Goal: Task Accomplishment & Management: Manage account settings

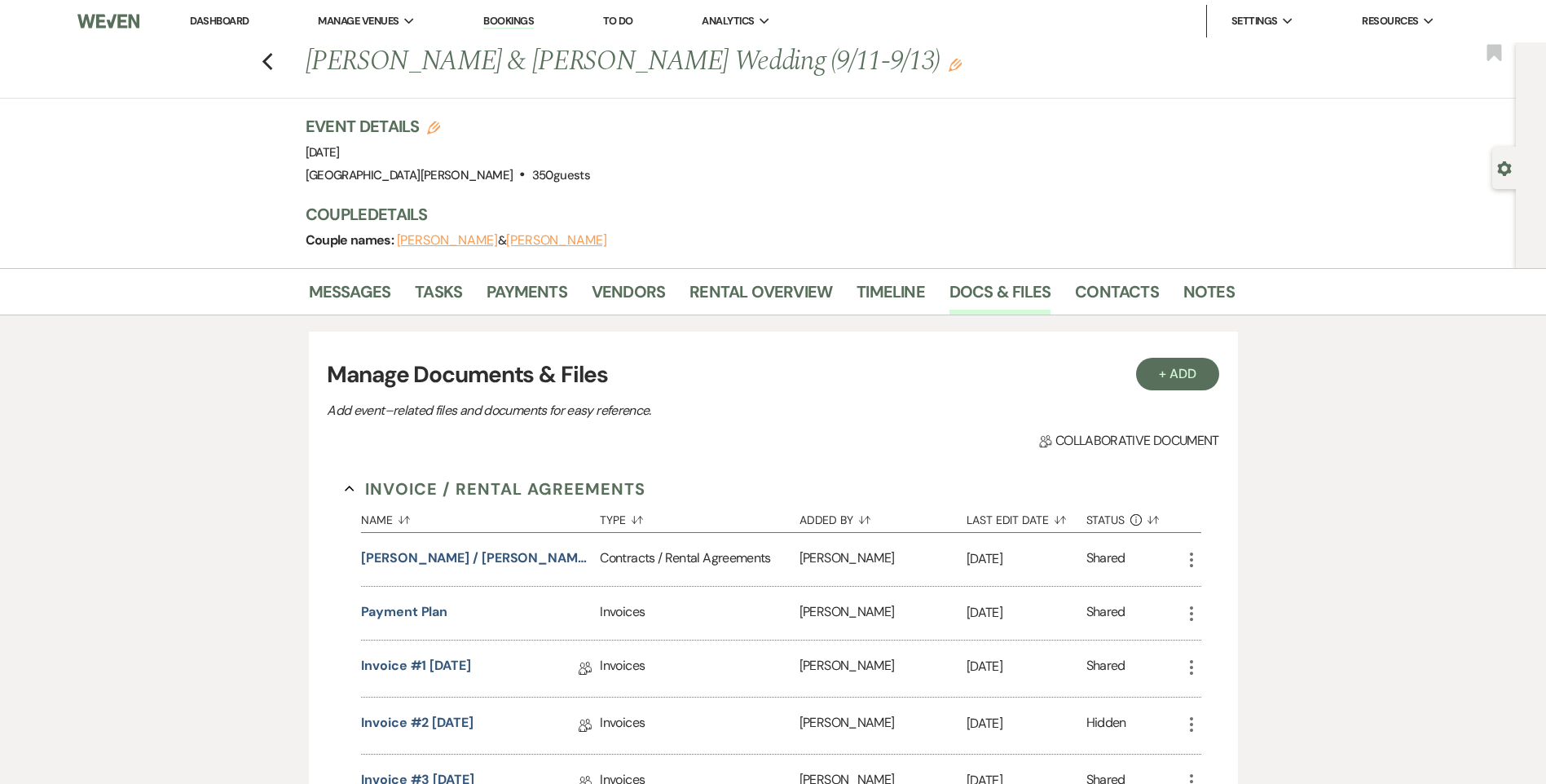
click at [244, 14] on link "Dashboard" at bounding box center [219, 21] width 58 height 14
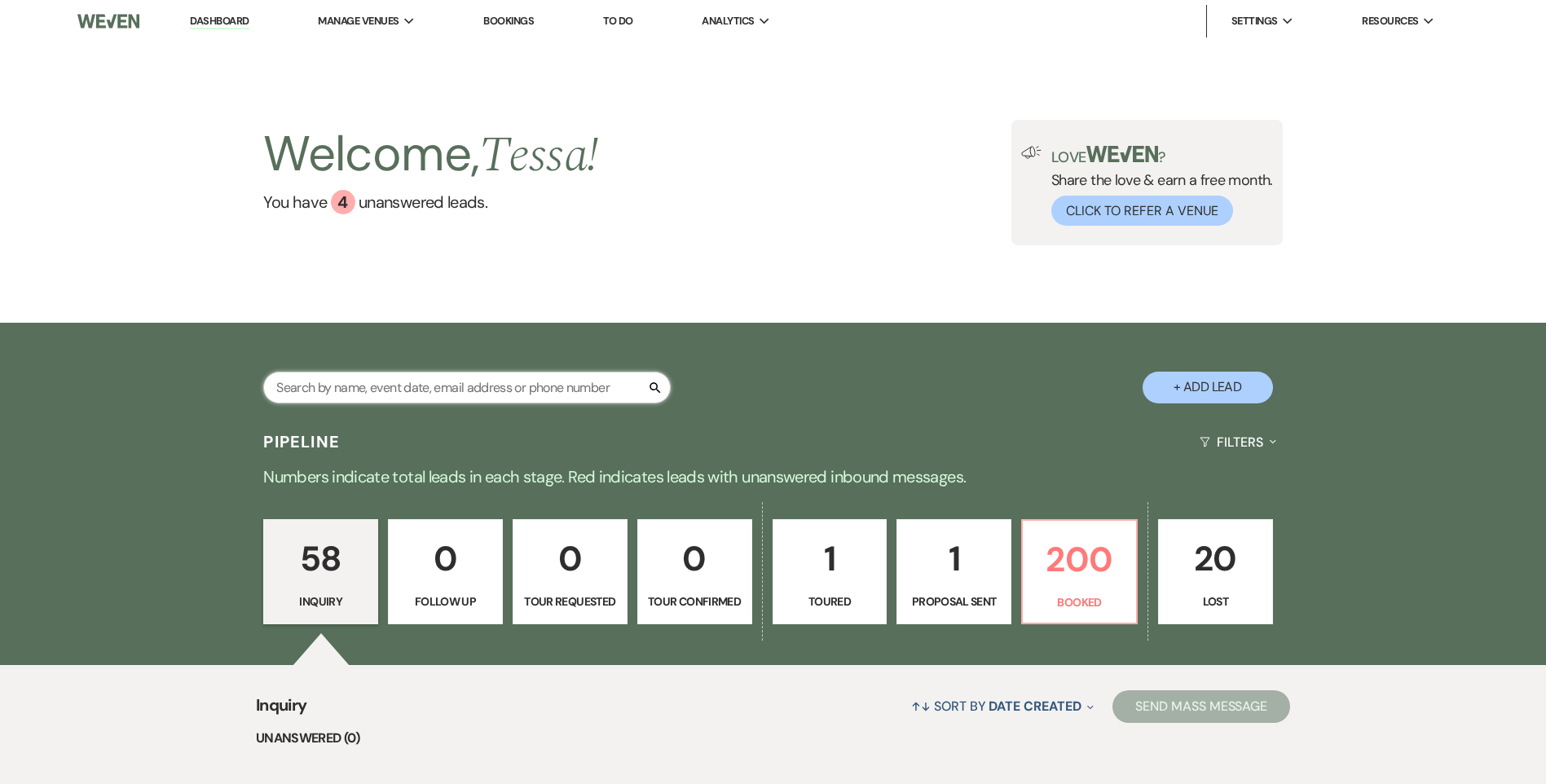
click at [451, 388] on input "text" at bounding box center [467, 387] width 407 height 31
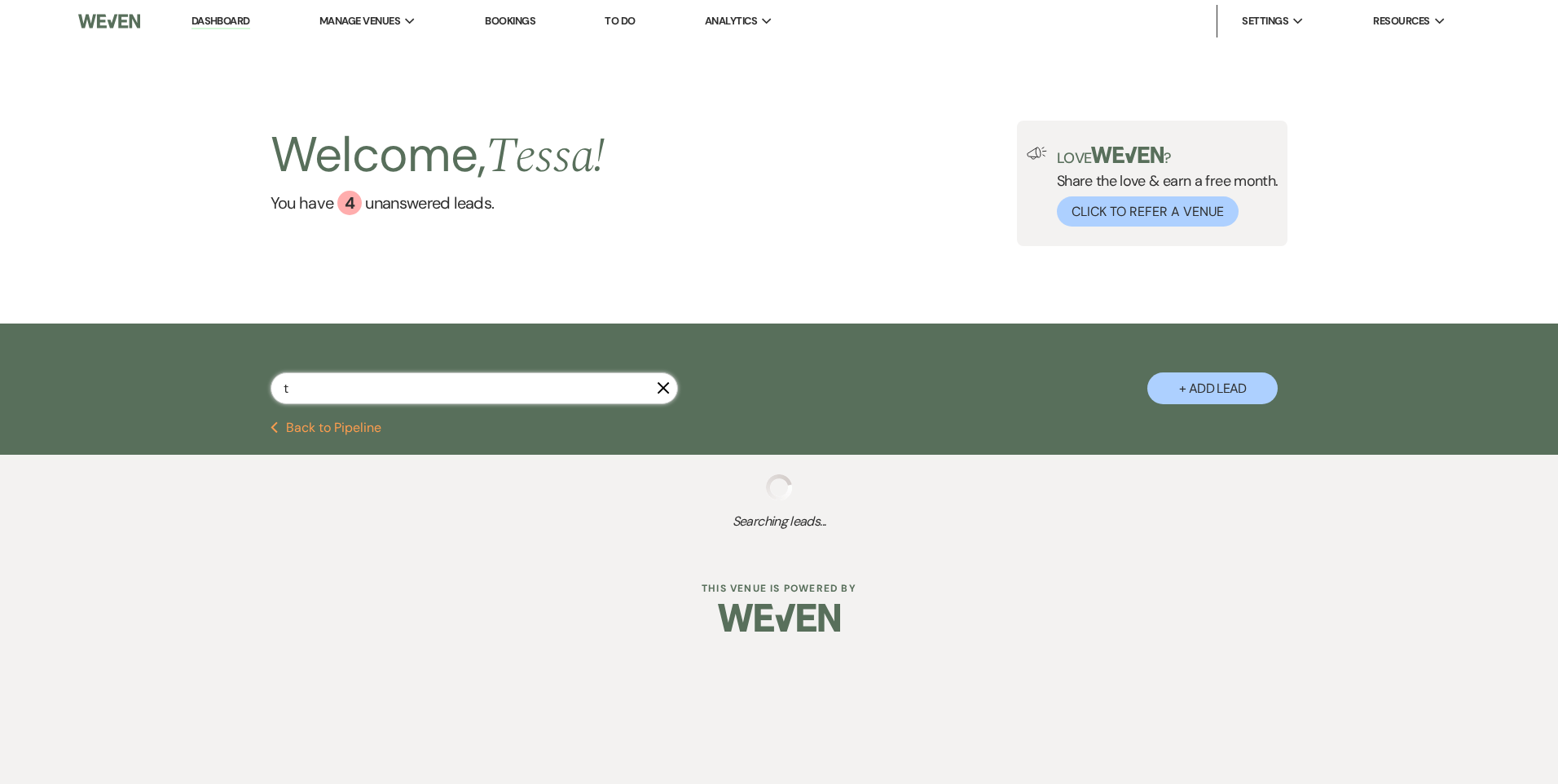
type input "t"
click at [332, 429] on button "Previous Back to Pipeline" at bounding box center [326, 427] width 112 height 13
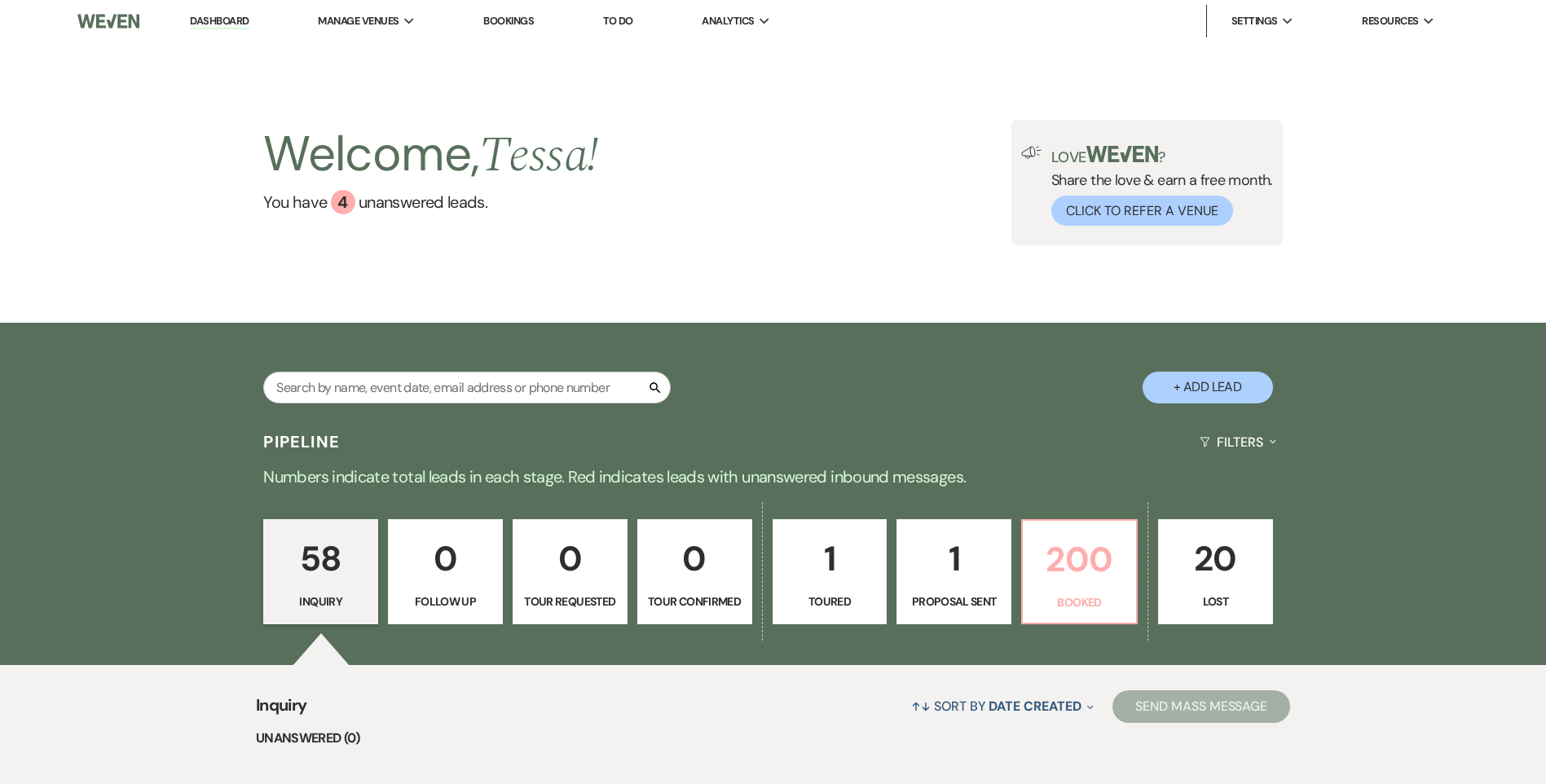
click at [1036, 577] on p "200" at bounding box center [1078, 559] width 93 height 55
click at [383, 384] on input "text" at bounding box center [467, 387] width 407 height 31
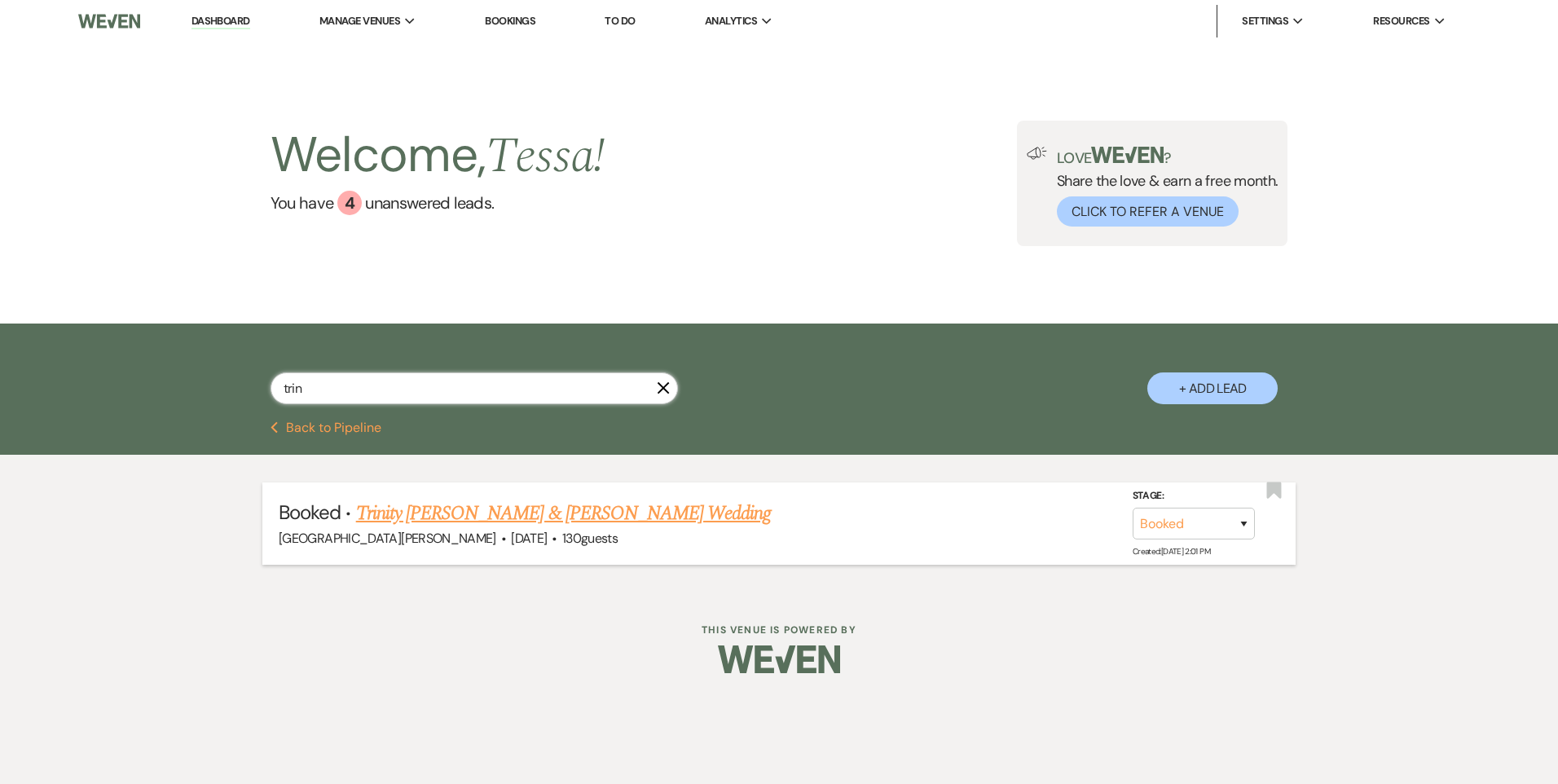
type input "trin"
click at [444, 513] on link "Trinity [PERSON_NAME] & [PERSON_NAME] Wedding" at bounding box center [564, 514] width 415 height 30
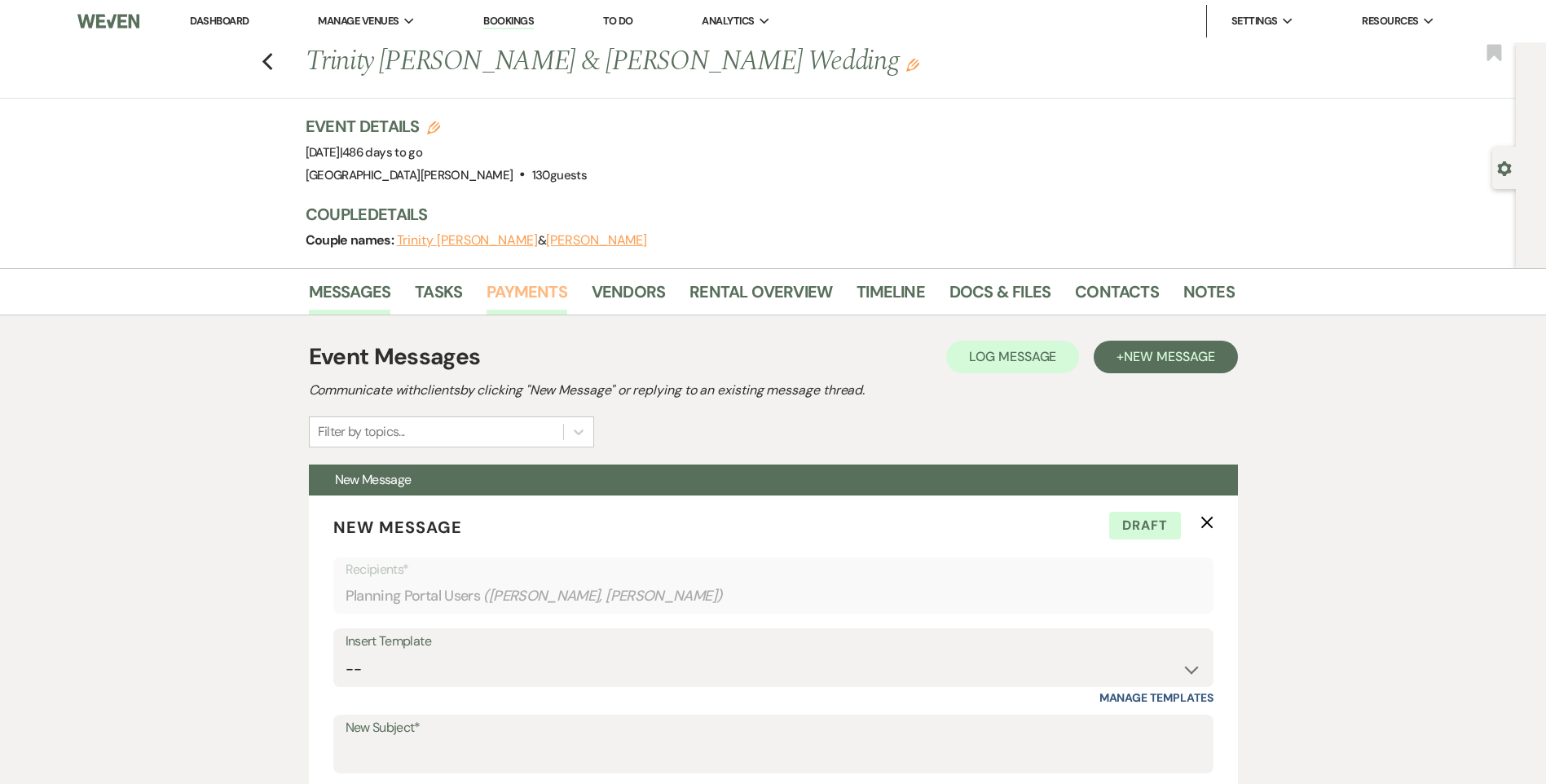
click at [534, 297] on link "Payments" at bounding box center [527, 296] width 80 height 36
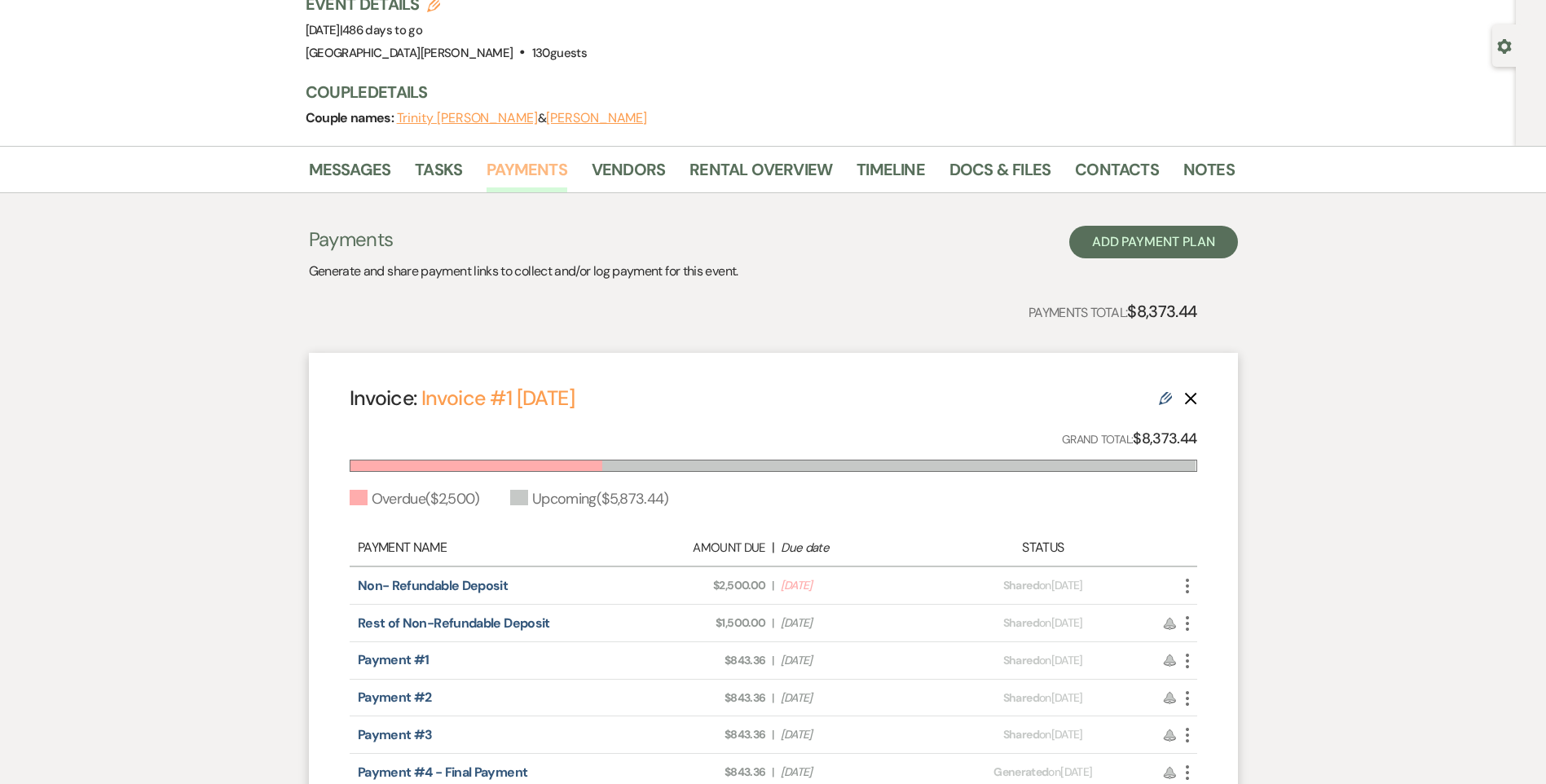
scroll to position [244, 0]
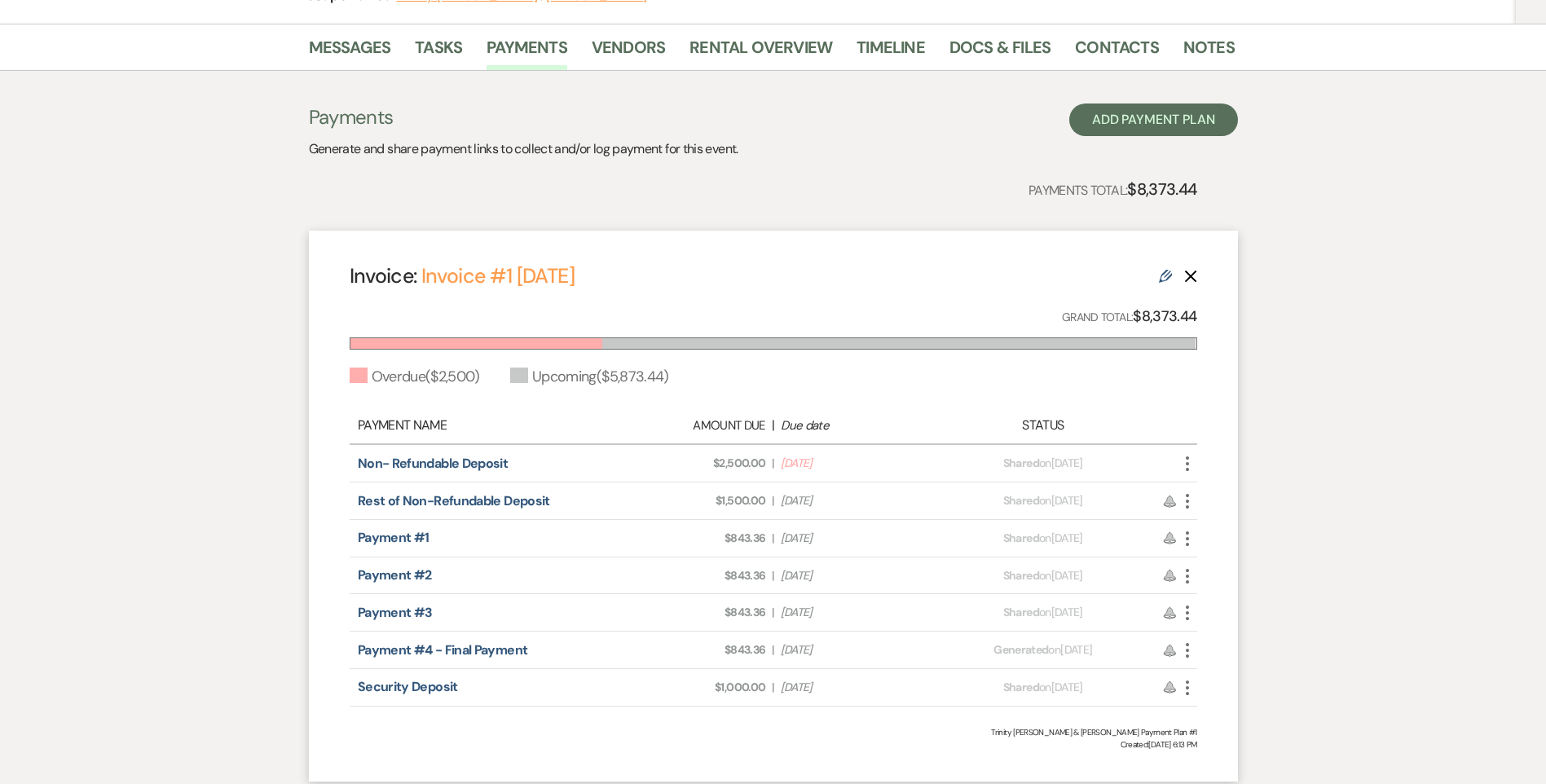
click at [1187, 463] on use "button" at bounding box center [1187, 463] width 3 height 15
click at [1240, 575] on link "Pencil Edit" at bounding box center [1260, 579] width 165 height 28
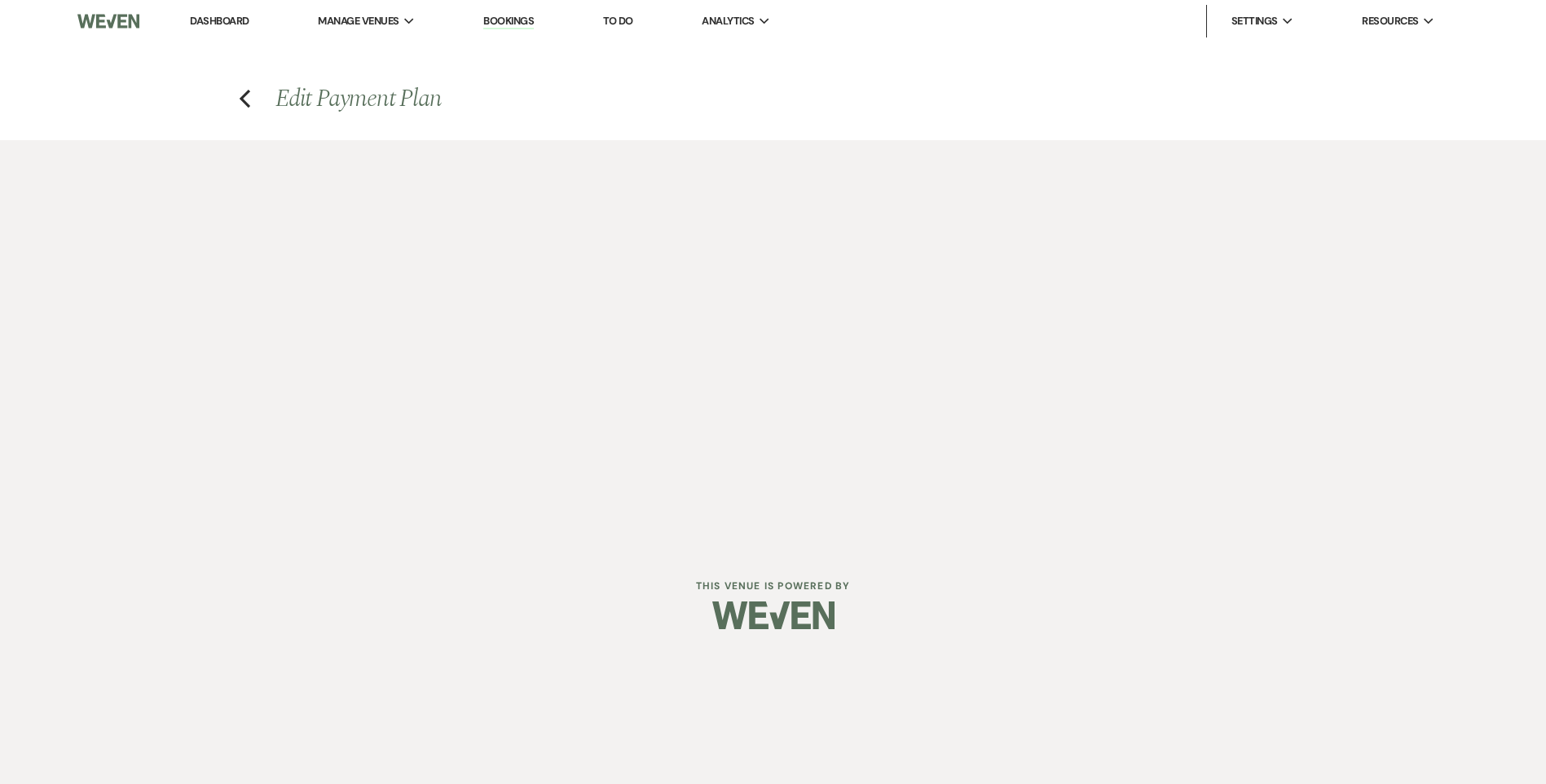
select select "28603"
select select "2"
select select "flat"
select select "true"
select select "2"
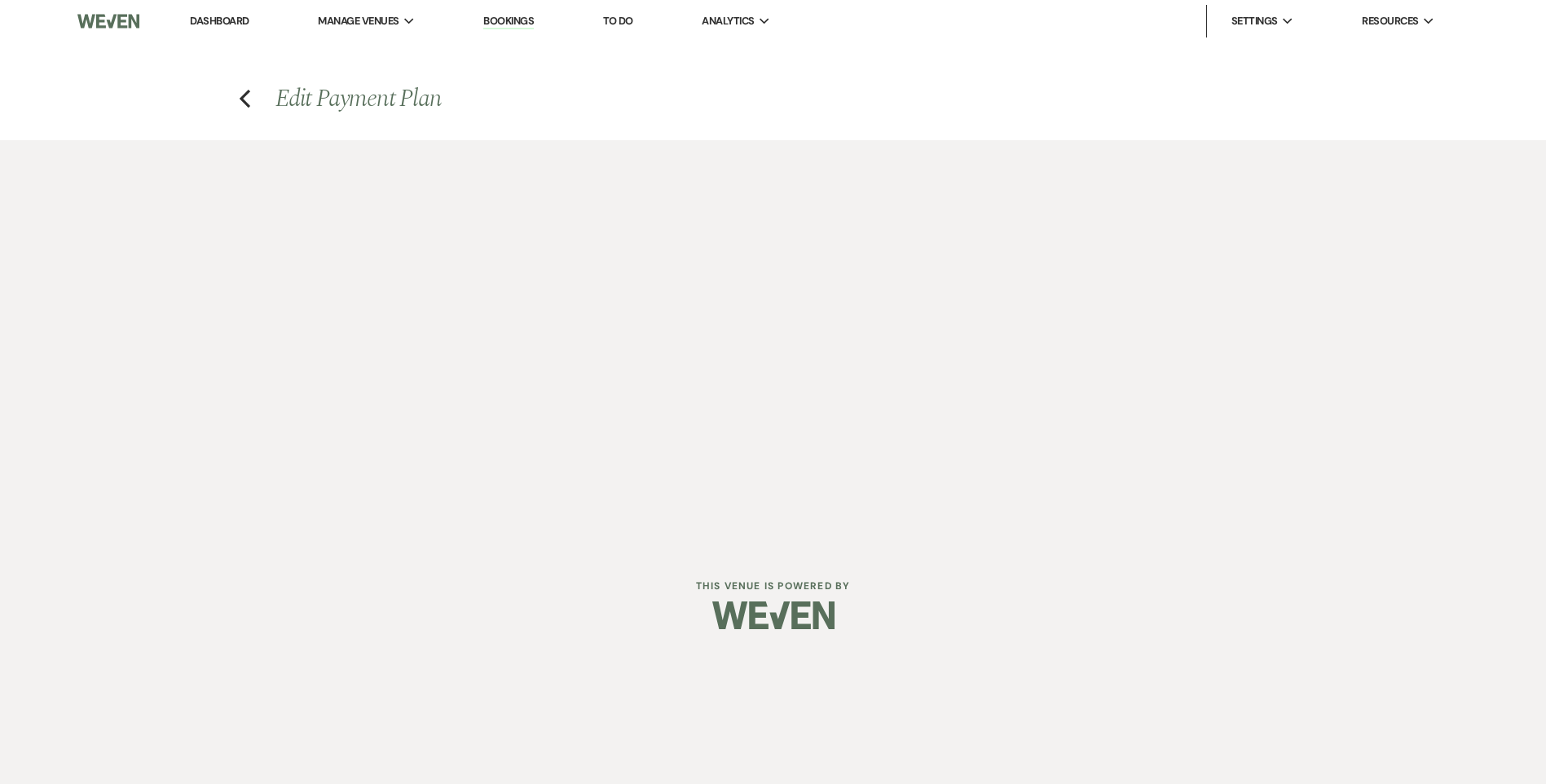
select select "flat"
select select "true"
select select "client"
select select "weeks"
select select "client"
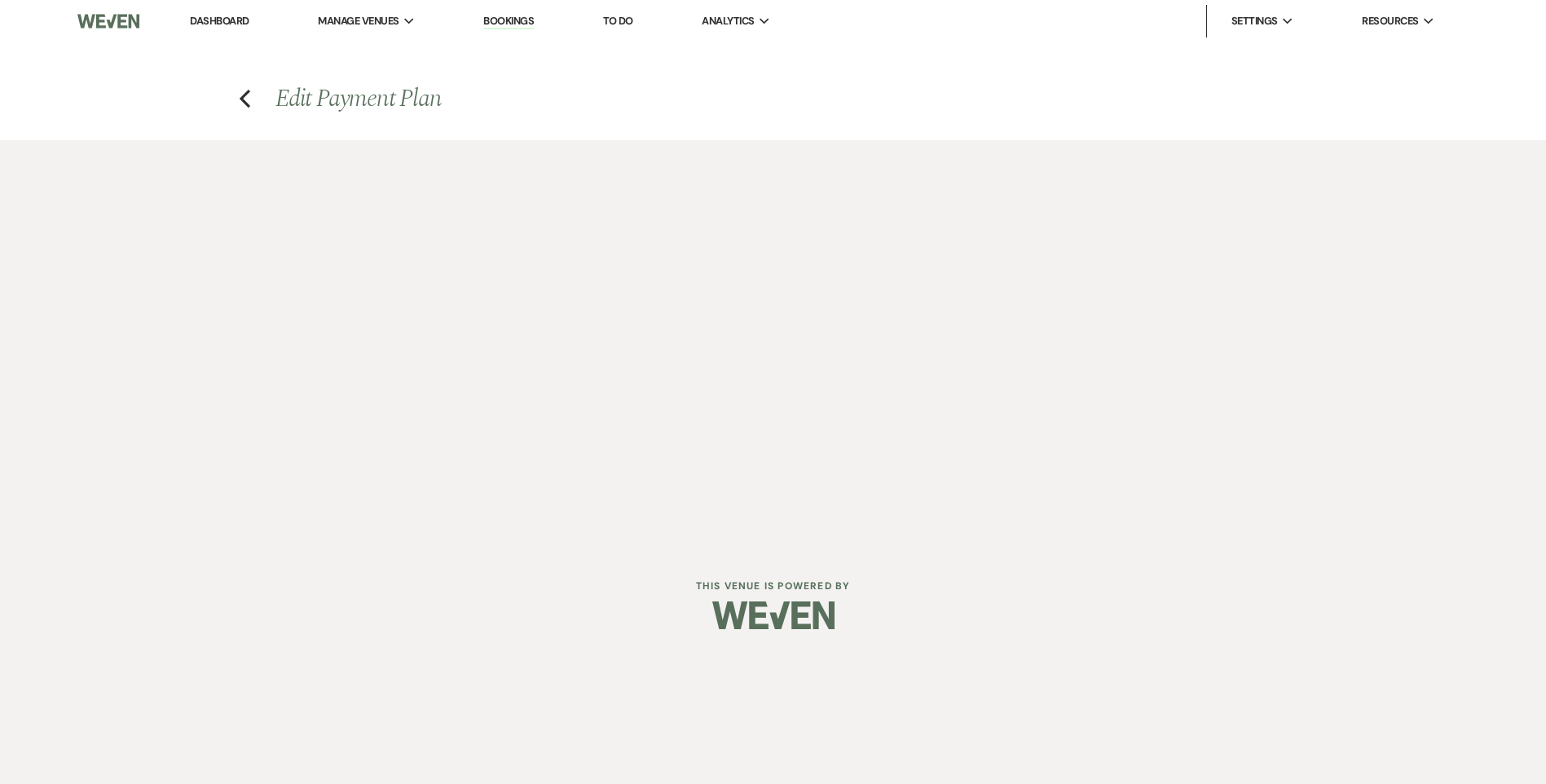
select select "days"
select select "2"
select select "flat"
select select "true"
select select "client"
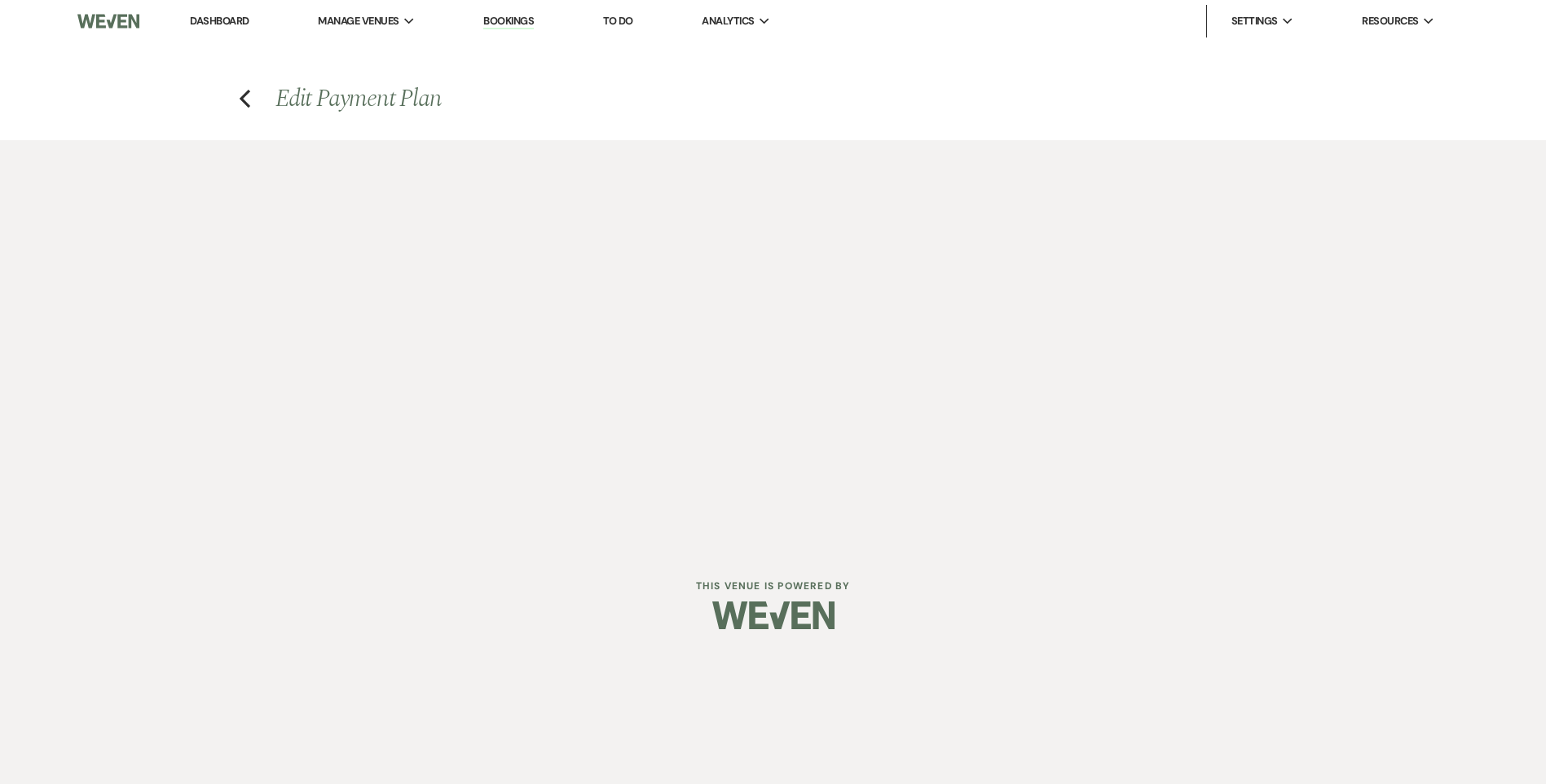
select select "weeks"
select select "client"
select select "days"
select select "2"
select select "flat"
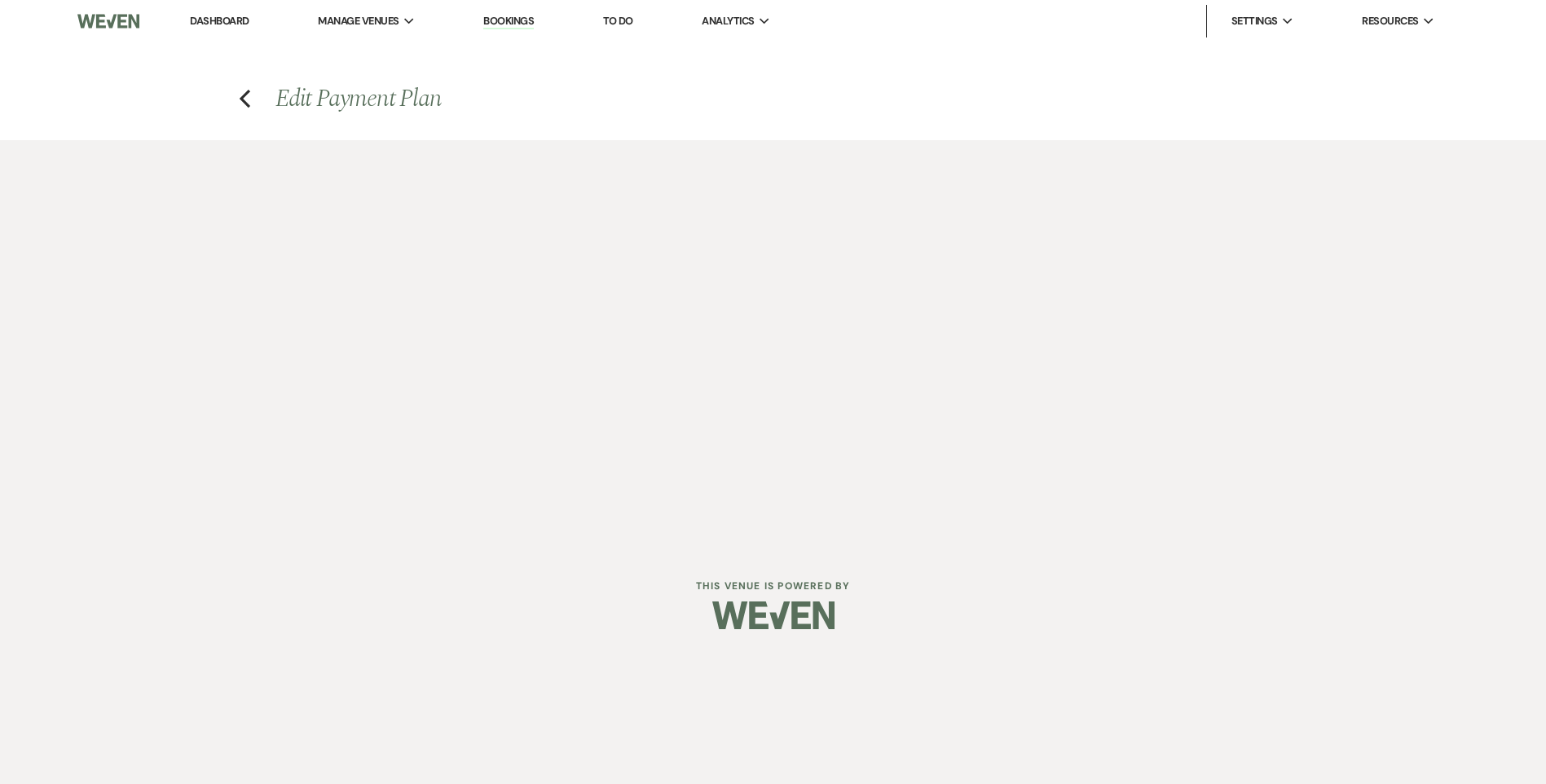
select select "true"
select select "client"
select select "weeks"
select select "client"
select select "days"
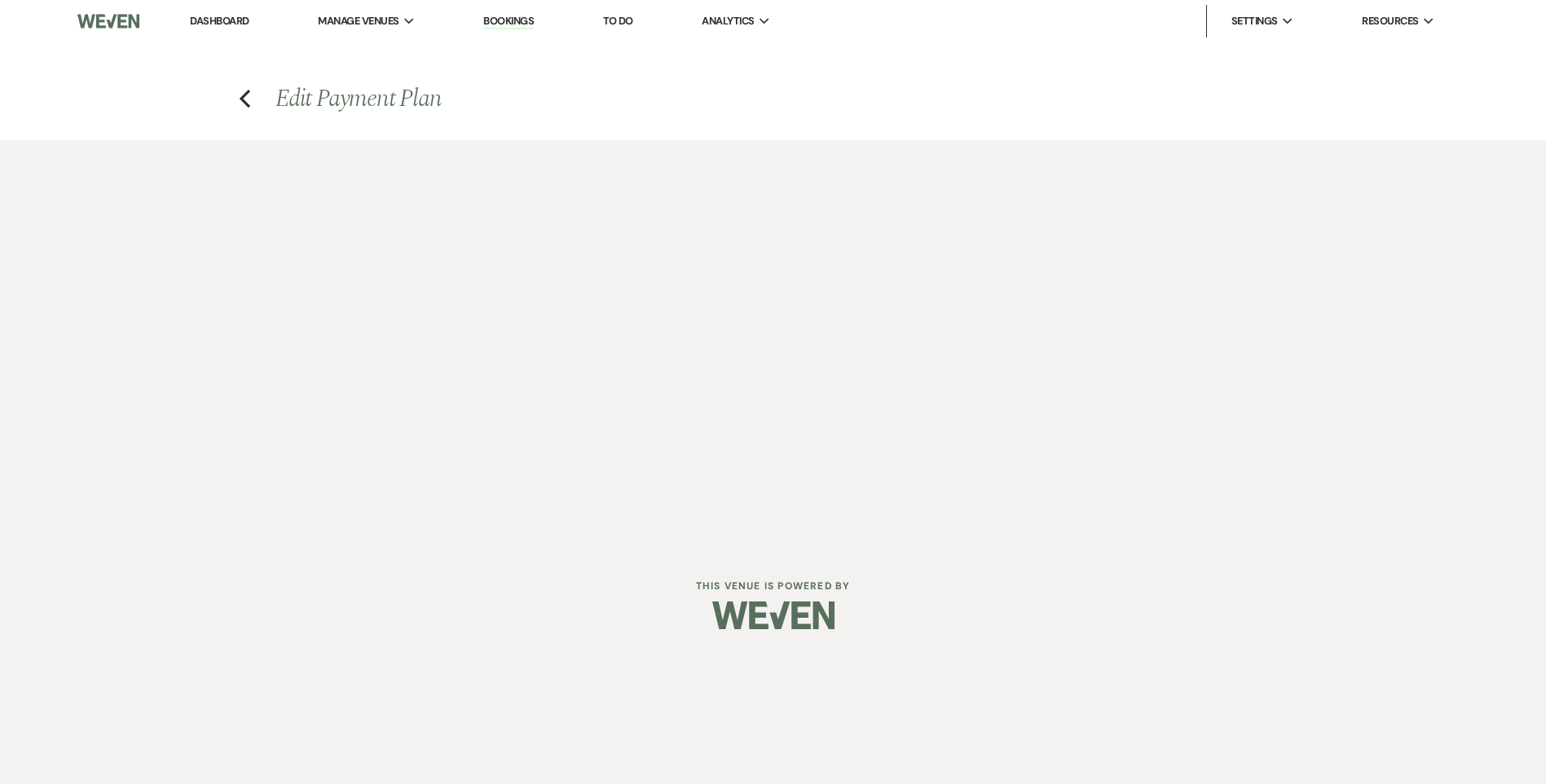
select select "2"
select select "flat"
select select "true"
select select "client"
select select "days"
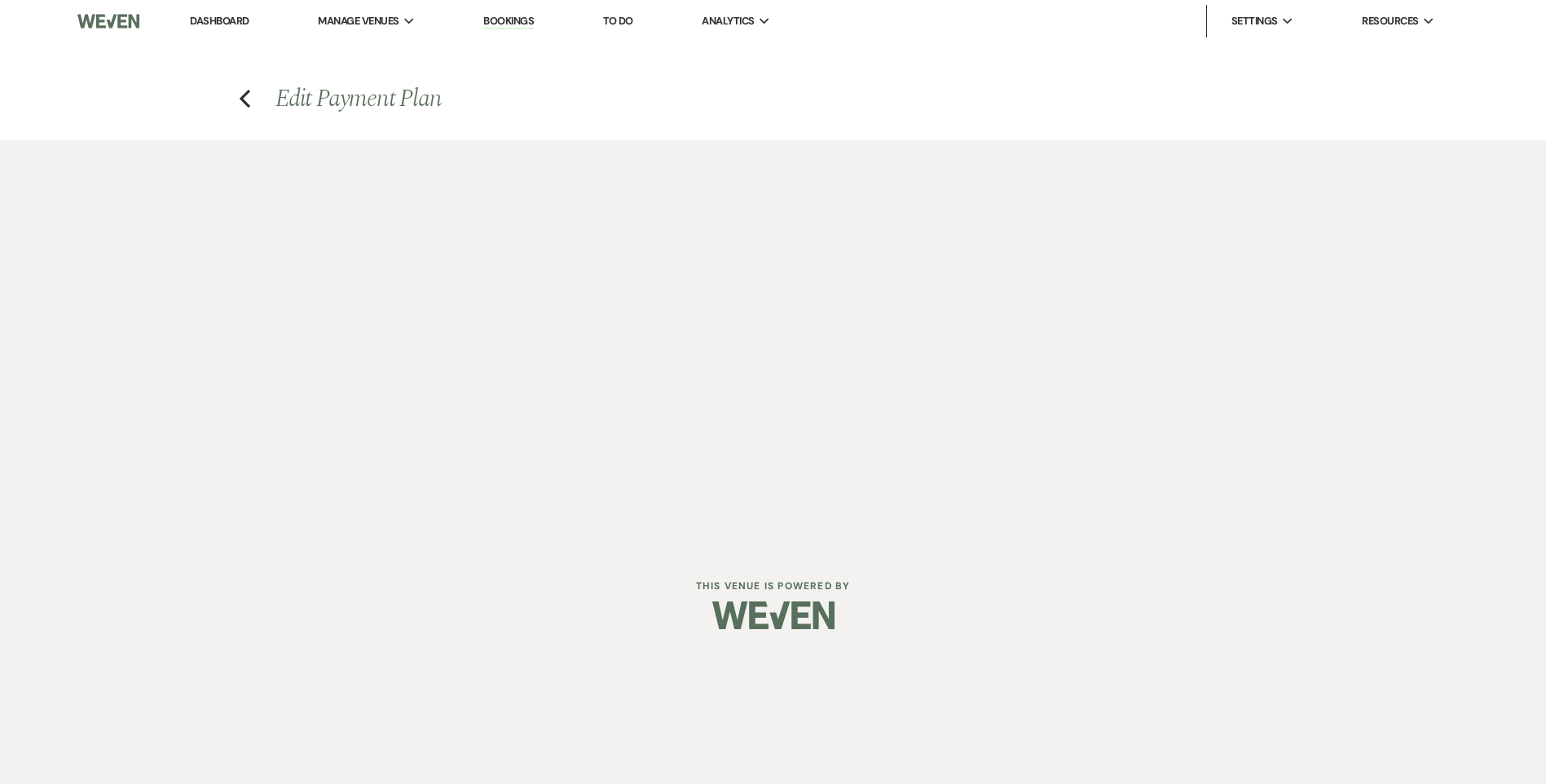
select select "client"
select select "weeks"
select select "2"
select select "flat"
select select "true"
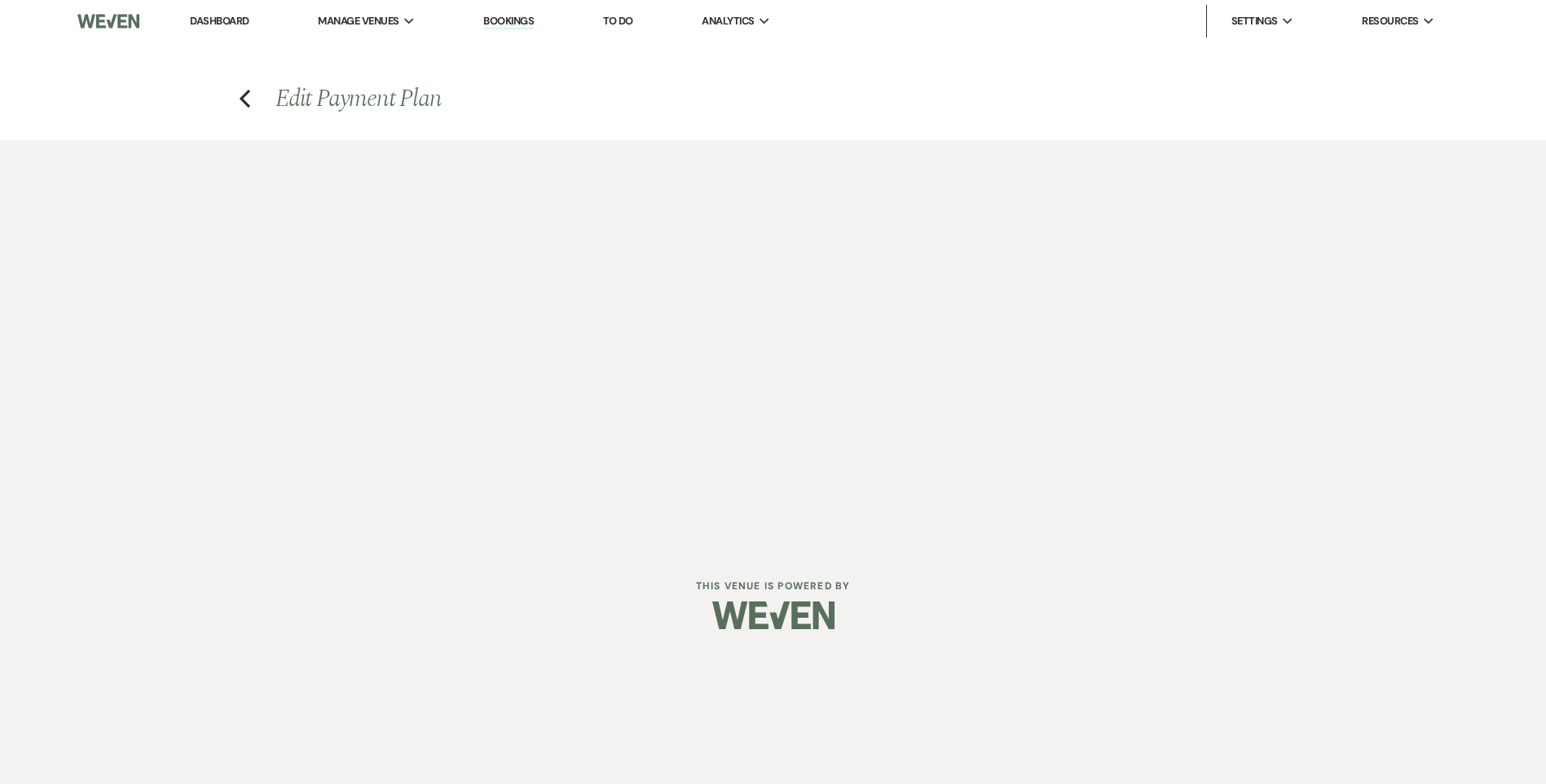
select select "client"
select select "days"
select select "client"
select select "weeks"
select select "2"
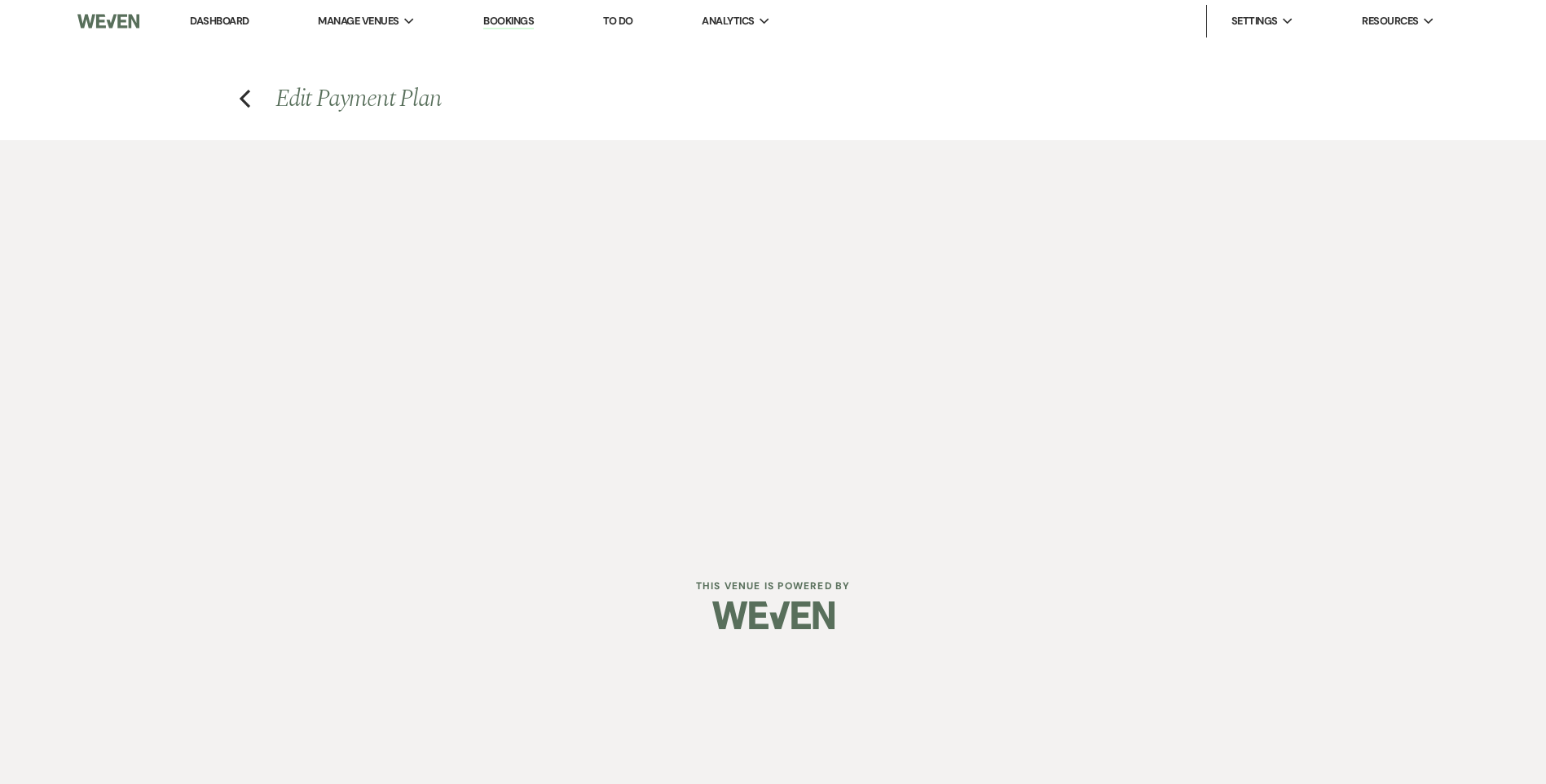
select select "flat"
select select "false"
select select "client"
select select "weeks"
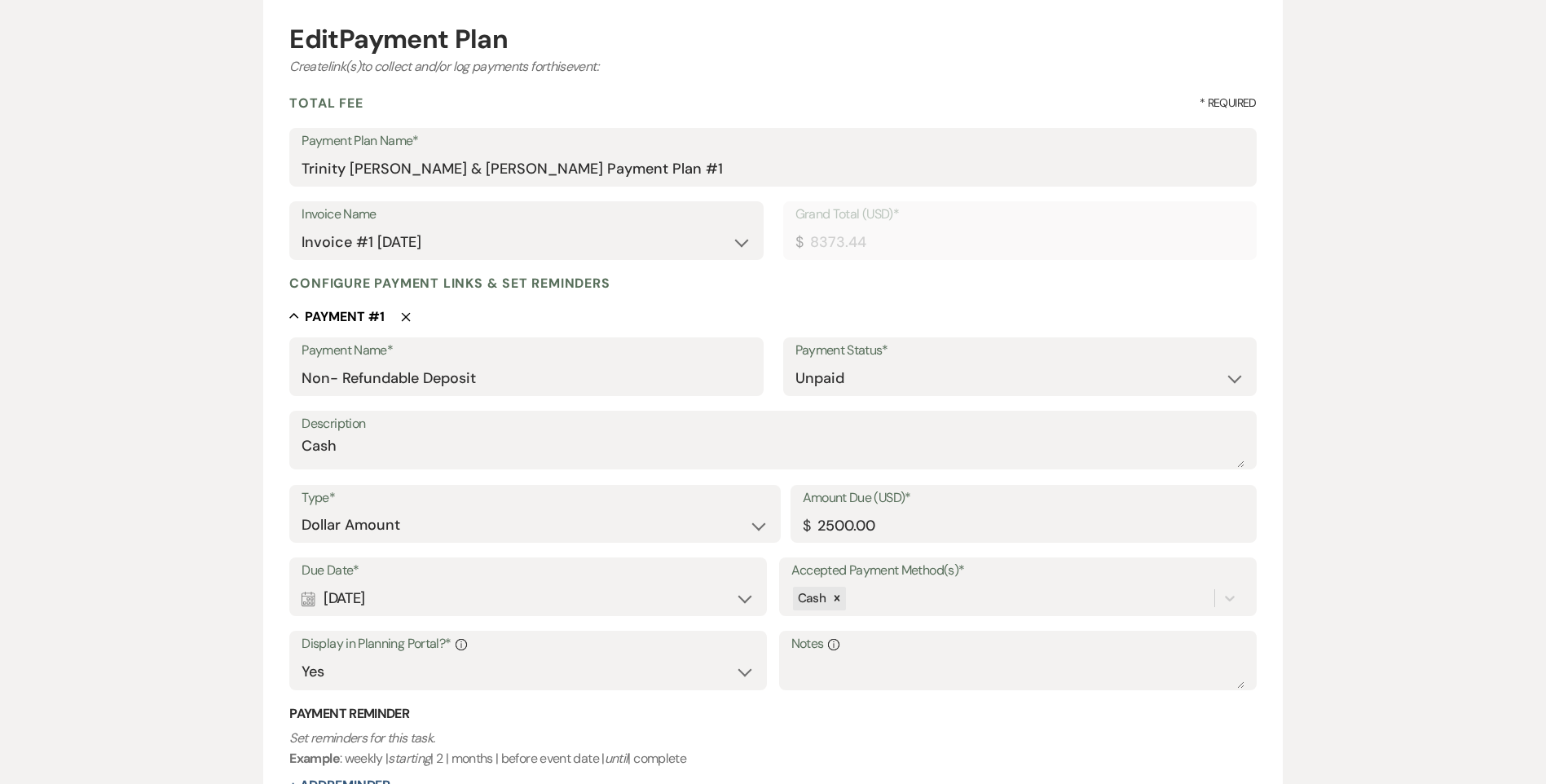
scroll to position [163, 0]
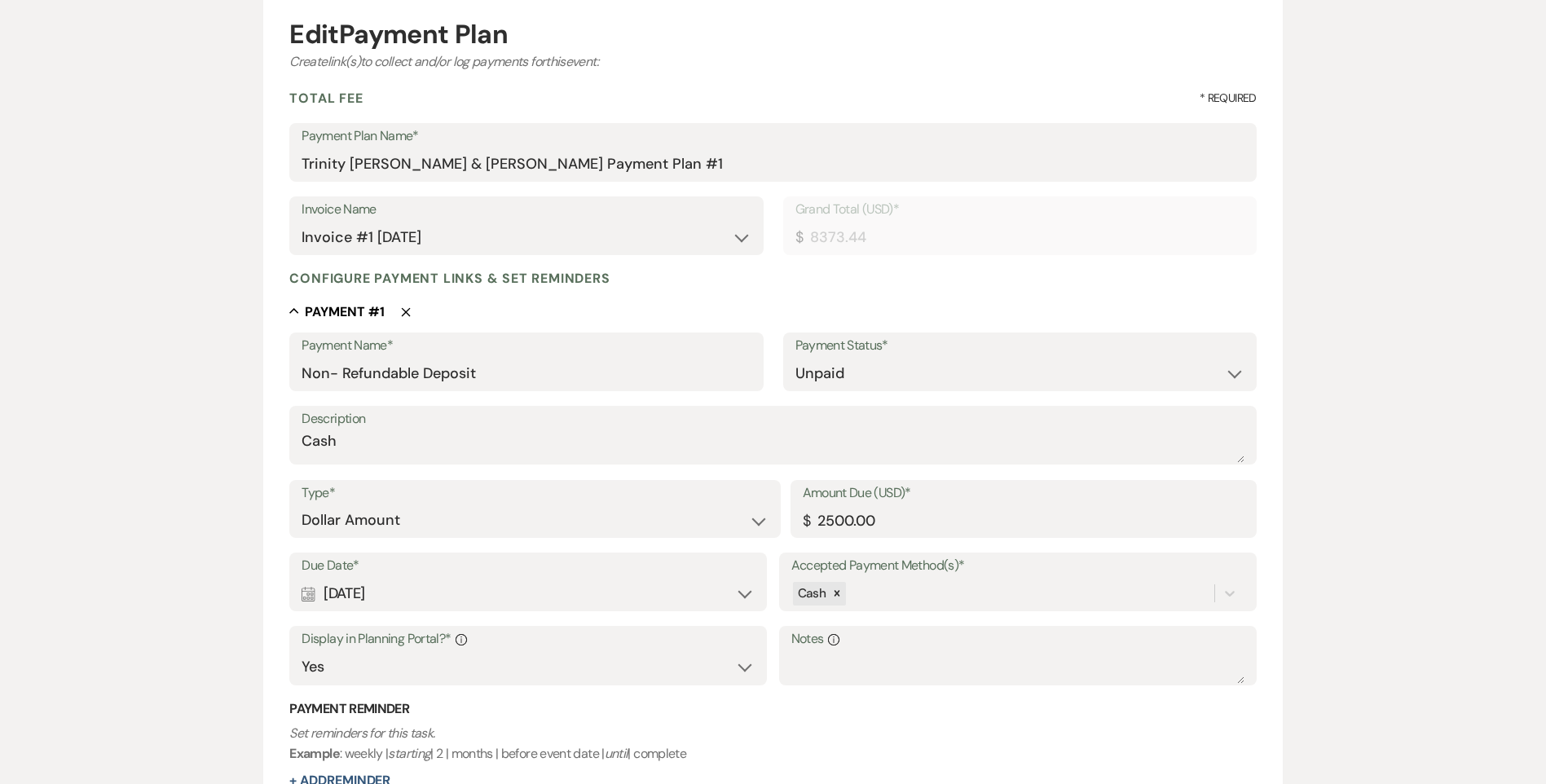
click at [414, 593] on div "Calendar [DATE] Expand" at bounding box center [528, 593] width 453 height 31
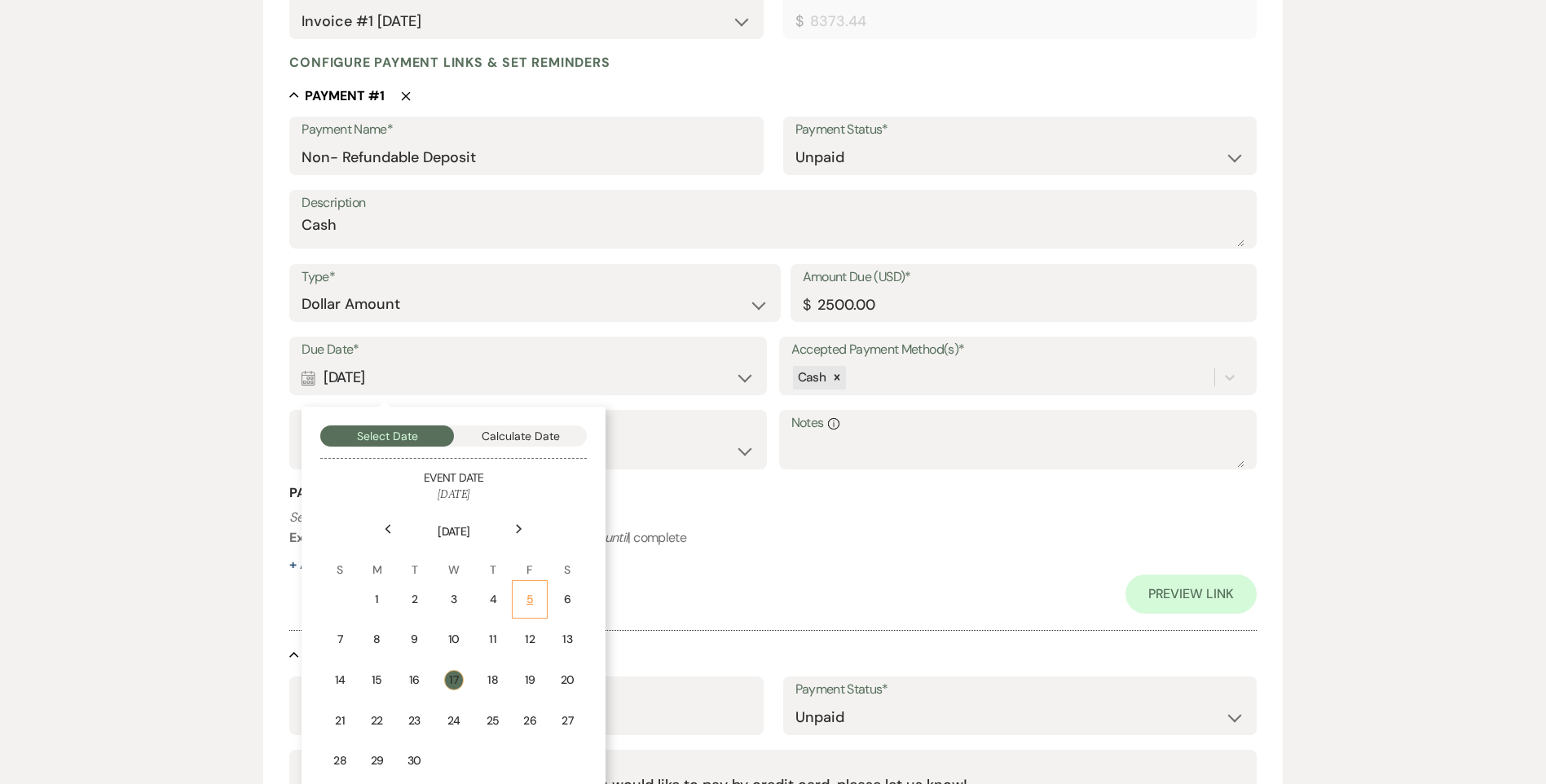
scroll to position [407, 0]
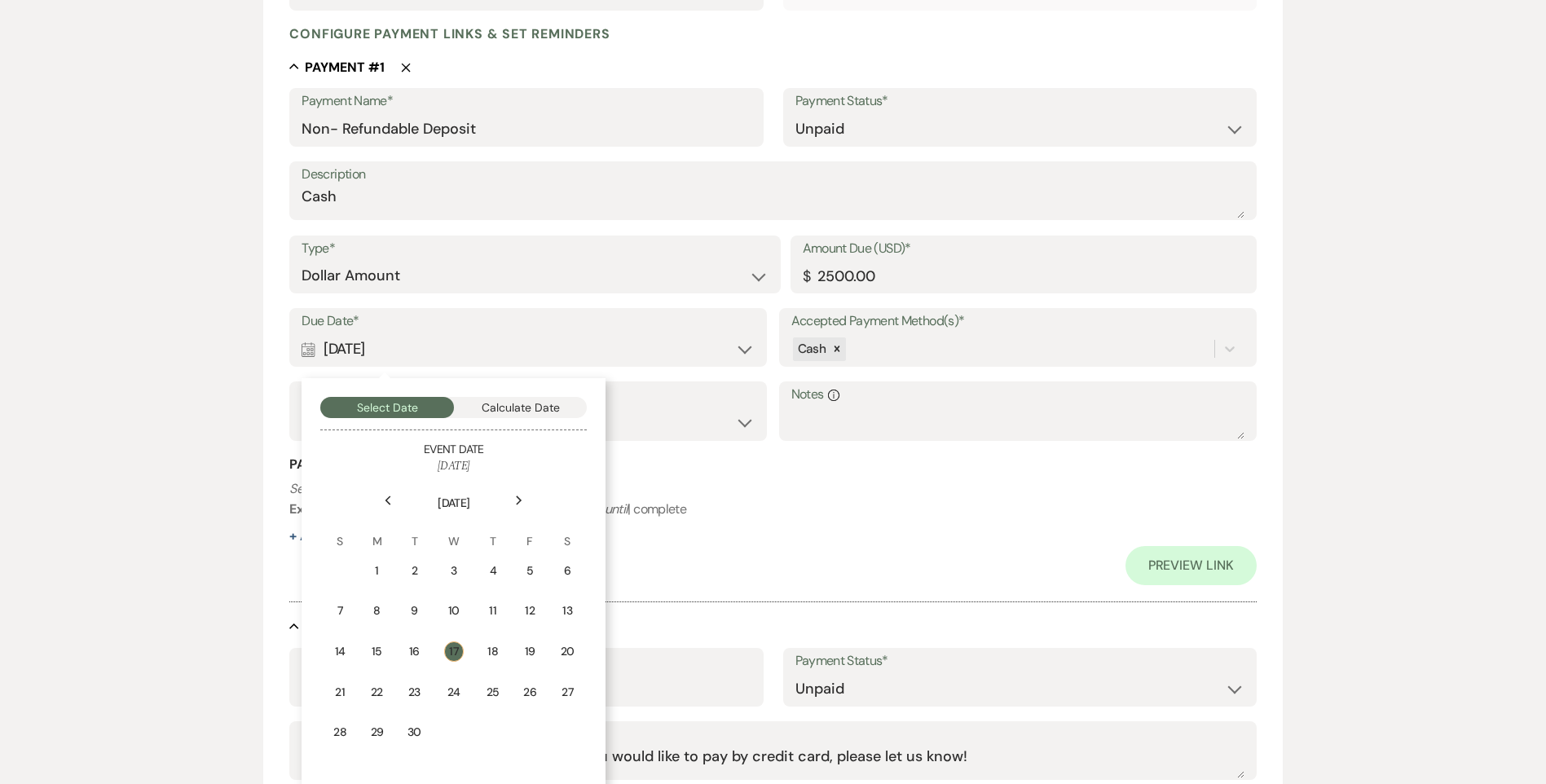
click at [575, 659] on td "20" at bounding box center [568, 651] width 37 height 40
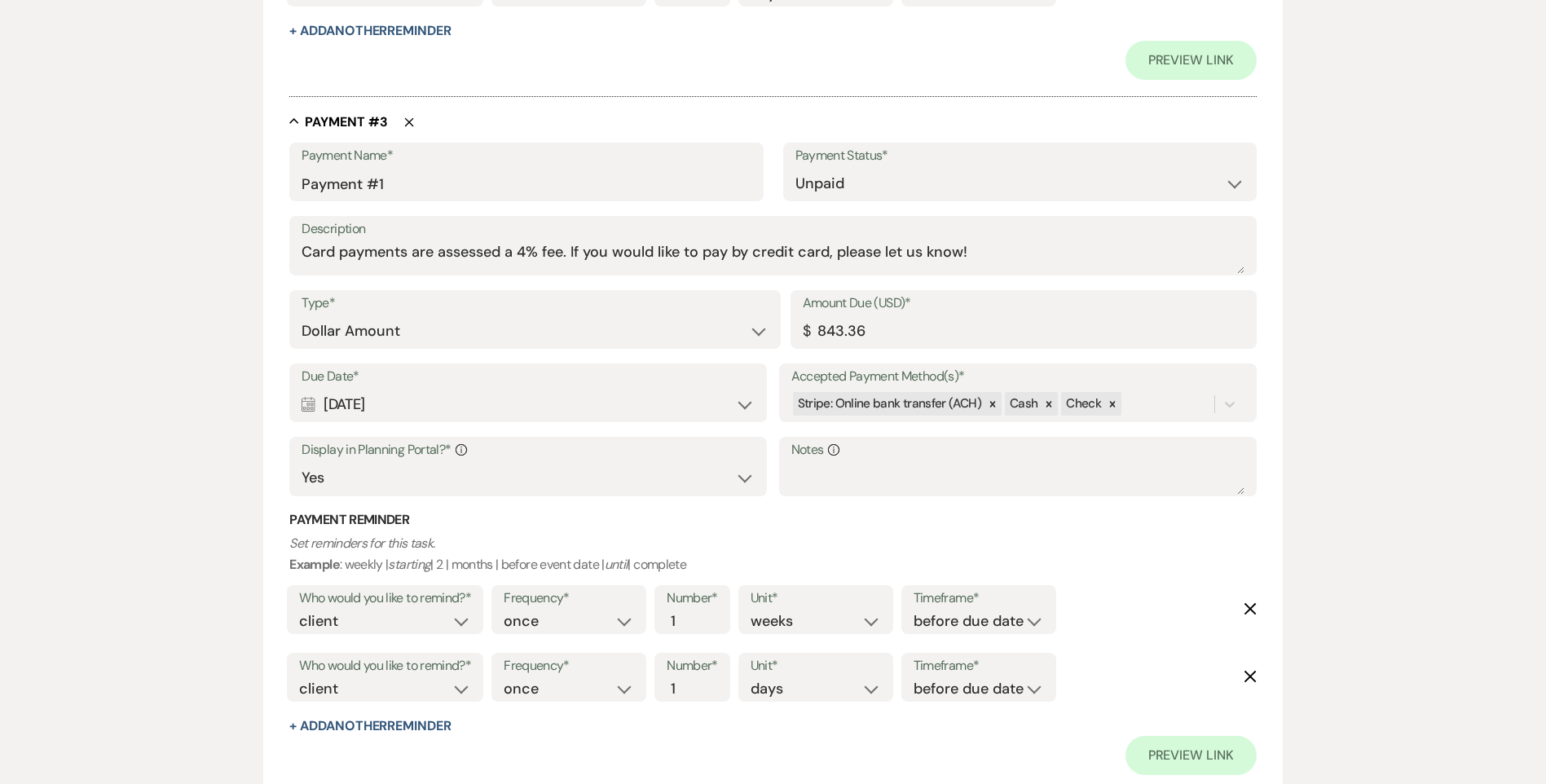
scroll to position [1629, 0]
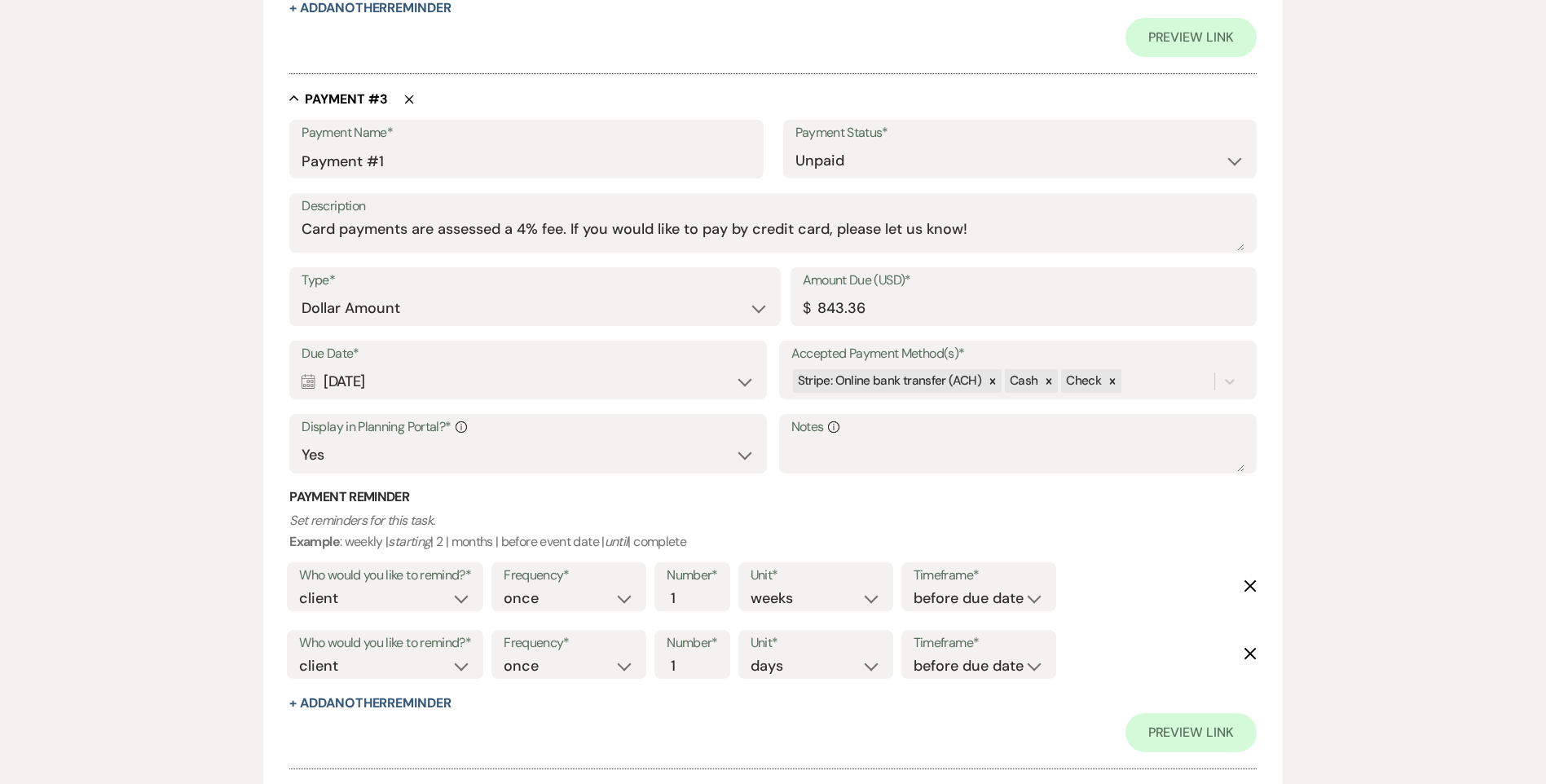
click at [376, 372] on div "Calendar [DATE] Expand" at bounding box center [528, 381] width 453 height 31
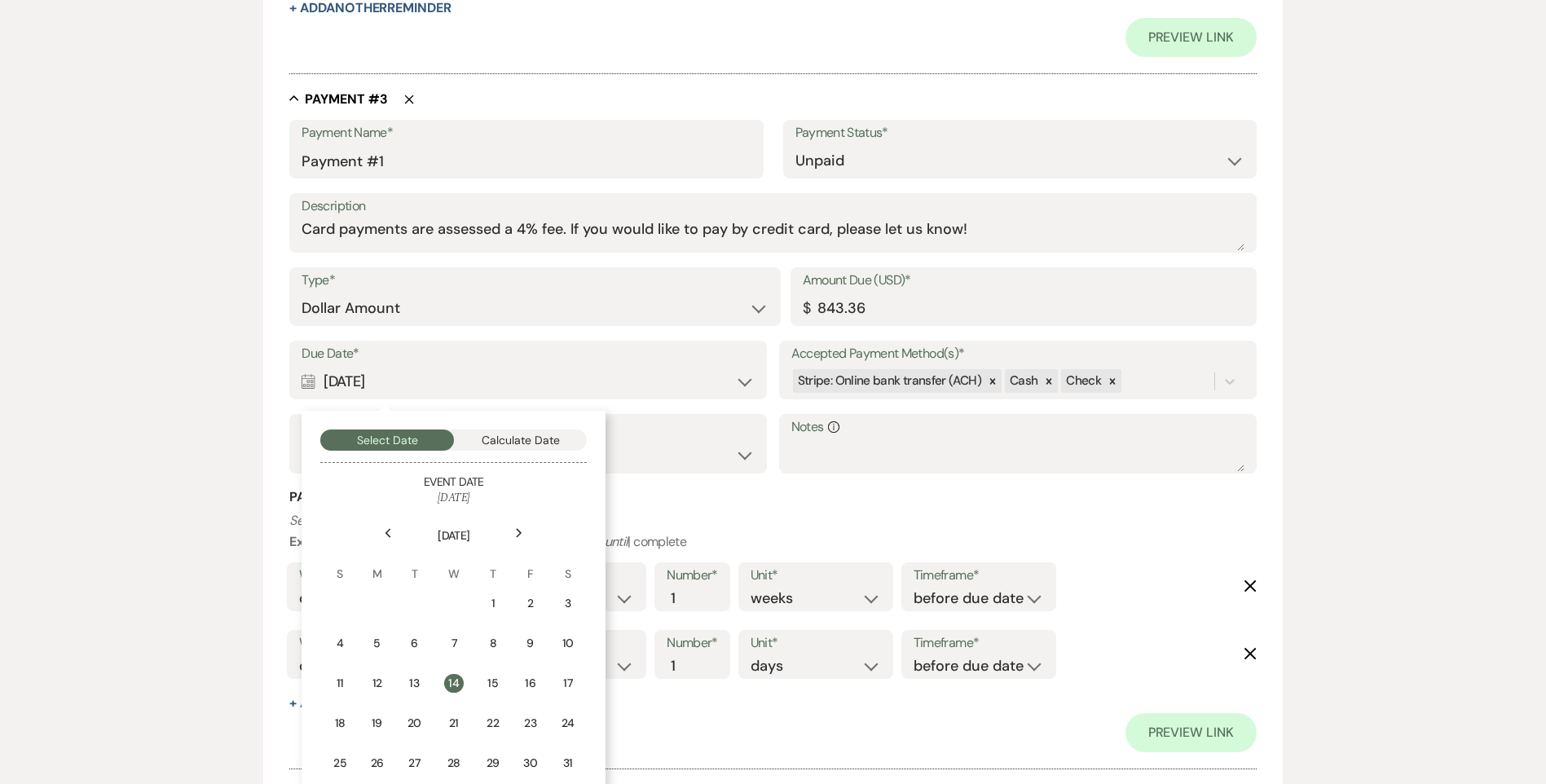
click at [382, 528] on div "Previous" at bounding box center [388, 533] width 26 height 26
click at [380, 599] on div "1" at bounding box center [377, 603] width 15 height 17
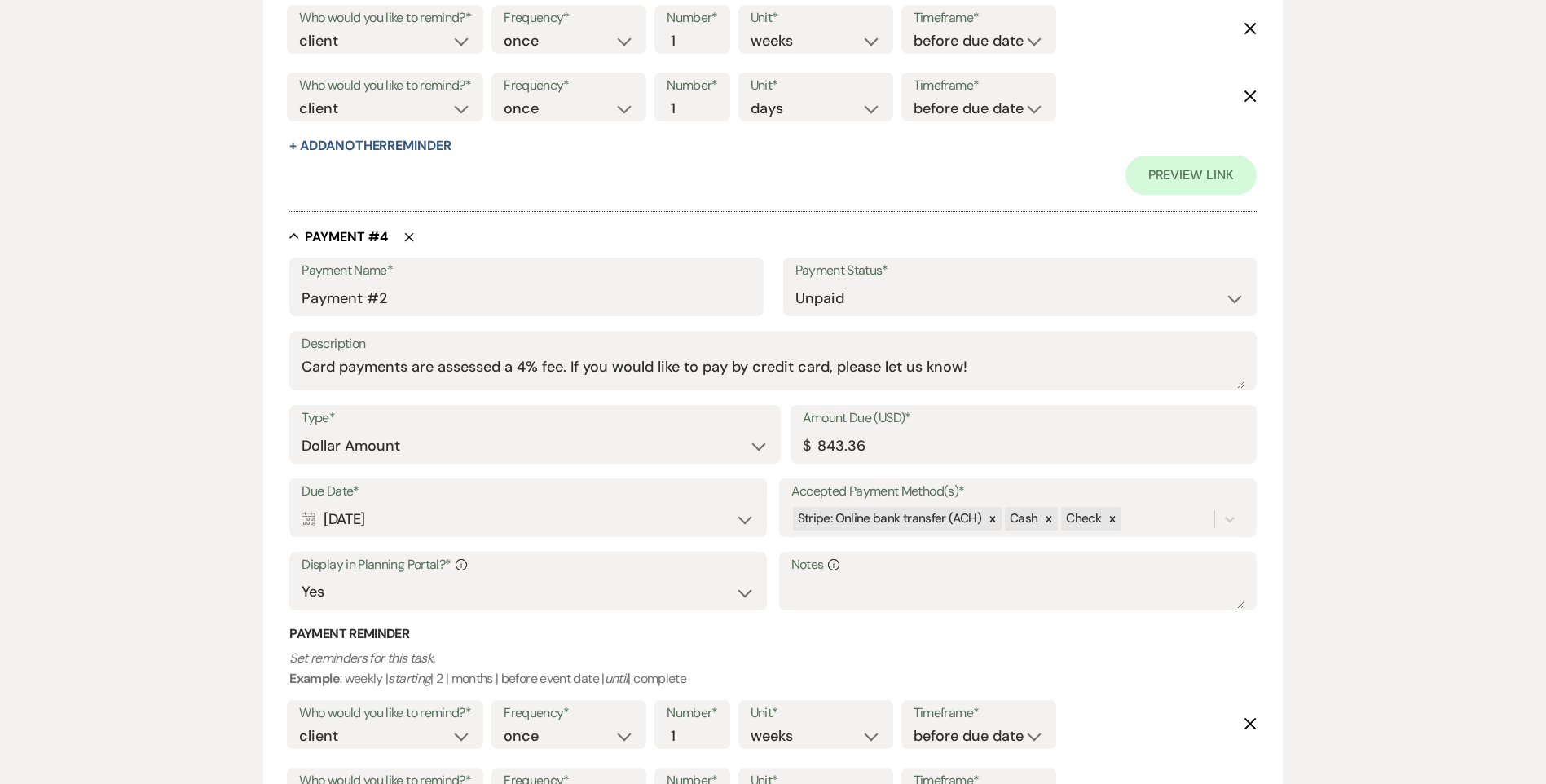
scroll to position [2280, 0]
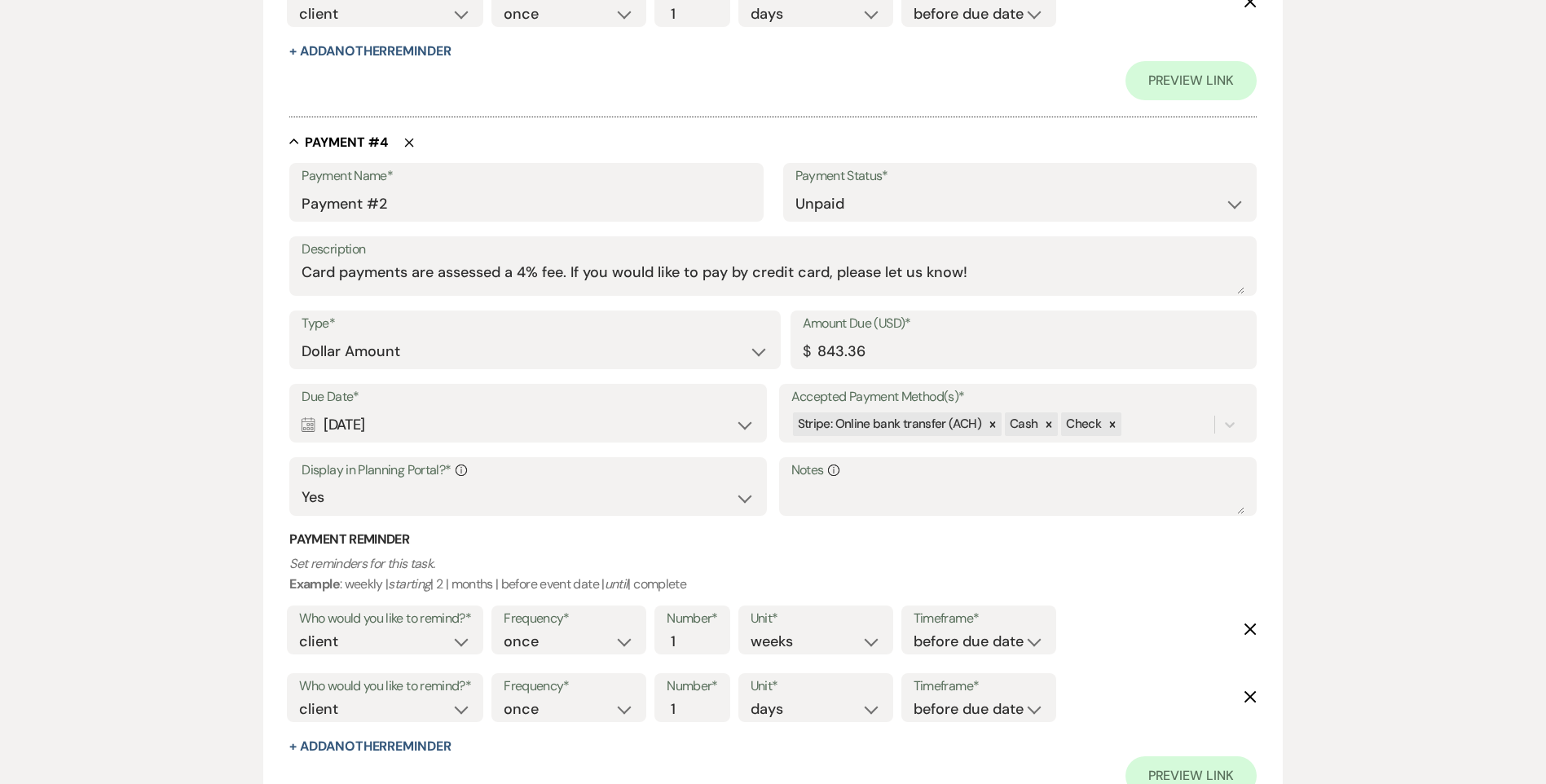
click at [443, 421] on div "Calendar [DATE] Expand" at bounding box center [528, 425] width 453 height 31
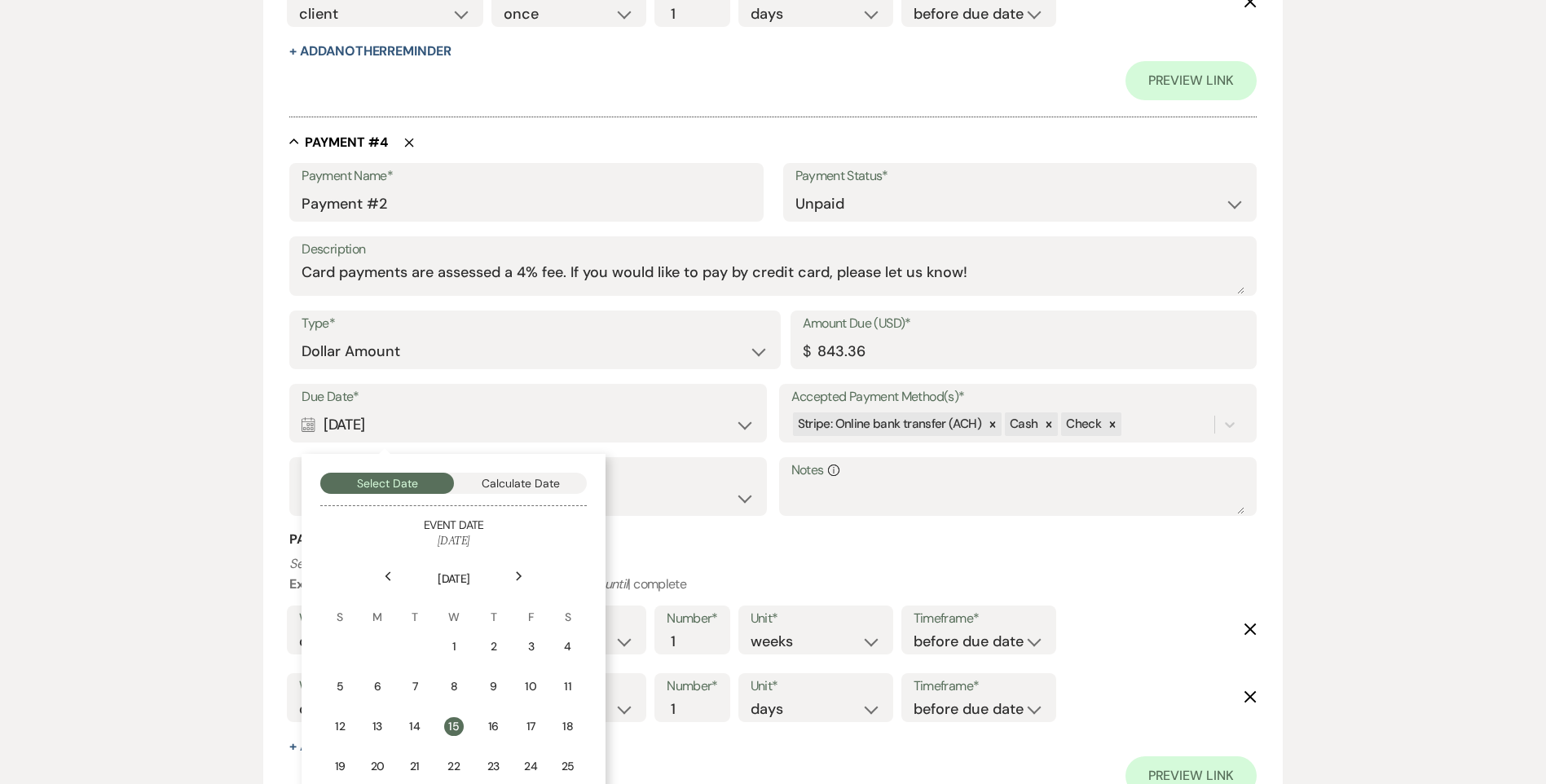
click at [385, 573] on icon "Previous" at bounding box center [387, 576] width 8 height 10
click at [354, 650] on td "1" at bounding box center [339, 646] width 36 height 38
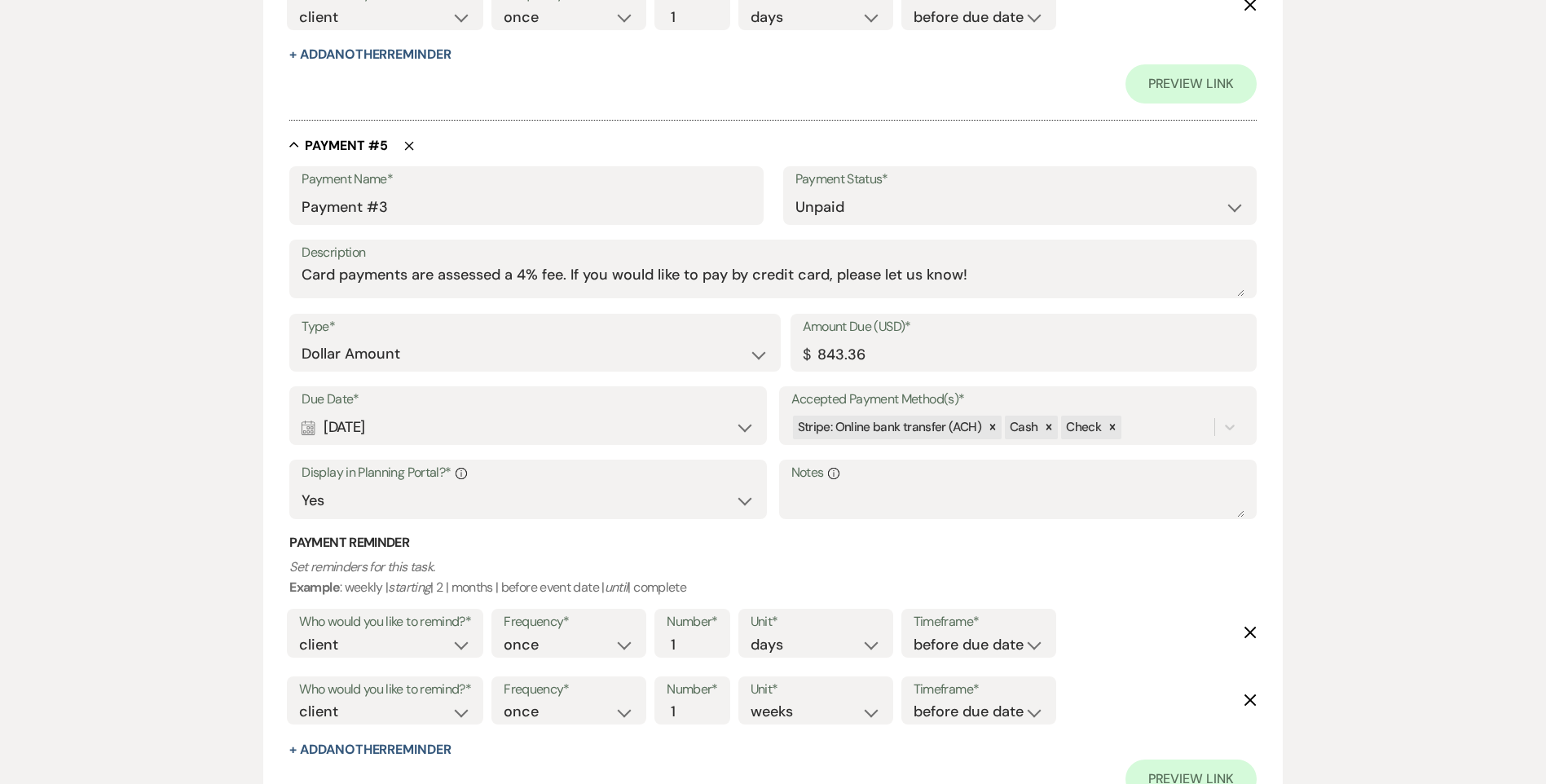
scroll to position [3095, 0]
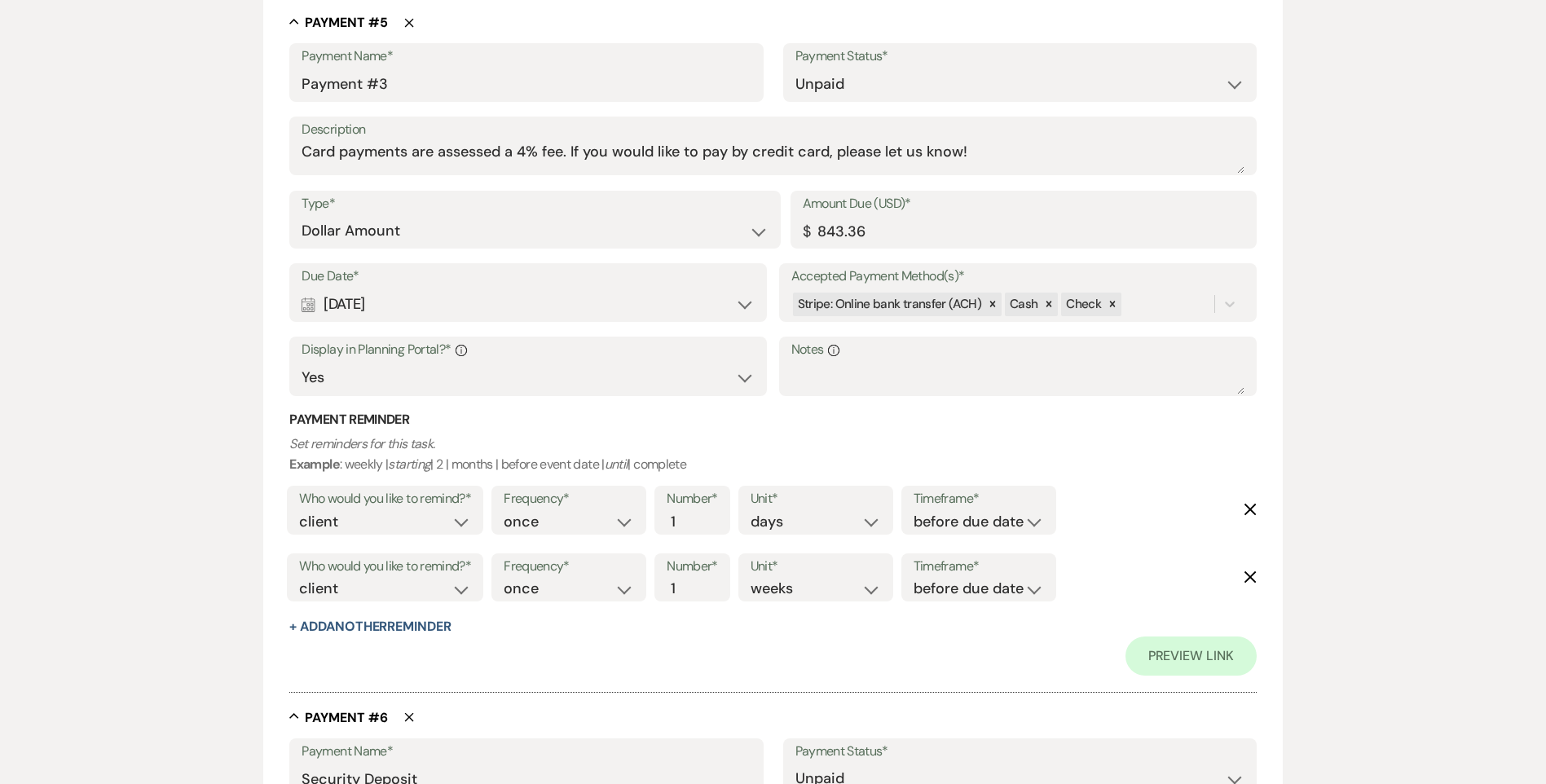
click at [409, 307] on div "Calendar [DATE] Expand" at bounding box center [528, 304] width 453 height 31
select select "month"
select select "beforeEventDate"
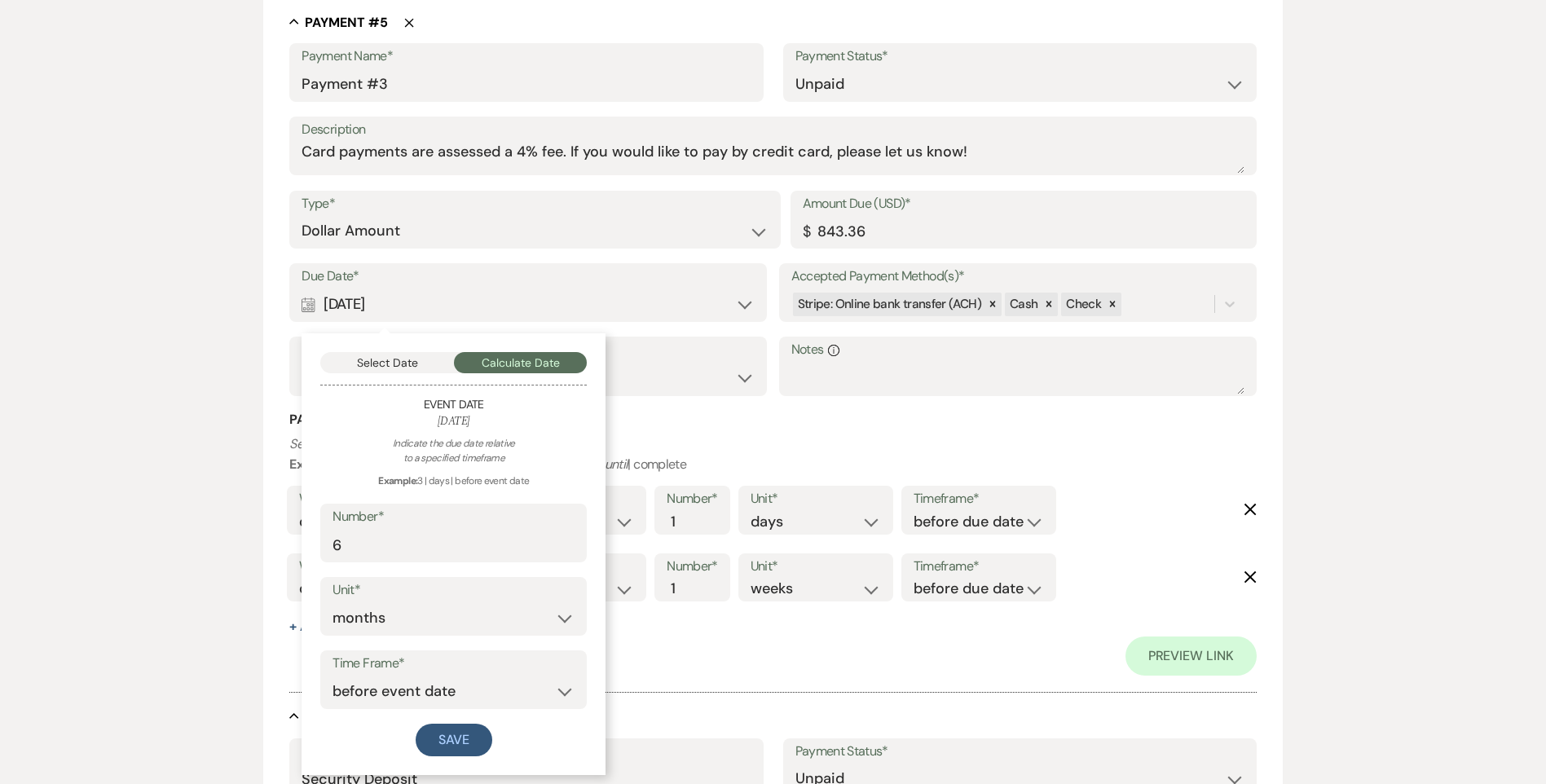
click at [386, 375] on div "Select Date Calculate Date Event Date [DATE] Indicate the due date relative to …" at bounding box center [454, 554] width 304 height 441
click at [387, 361] on button "Select Date" at bounding box center [386, 363] width 133 height 21
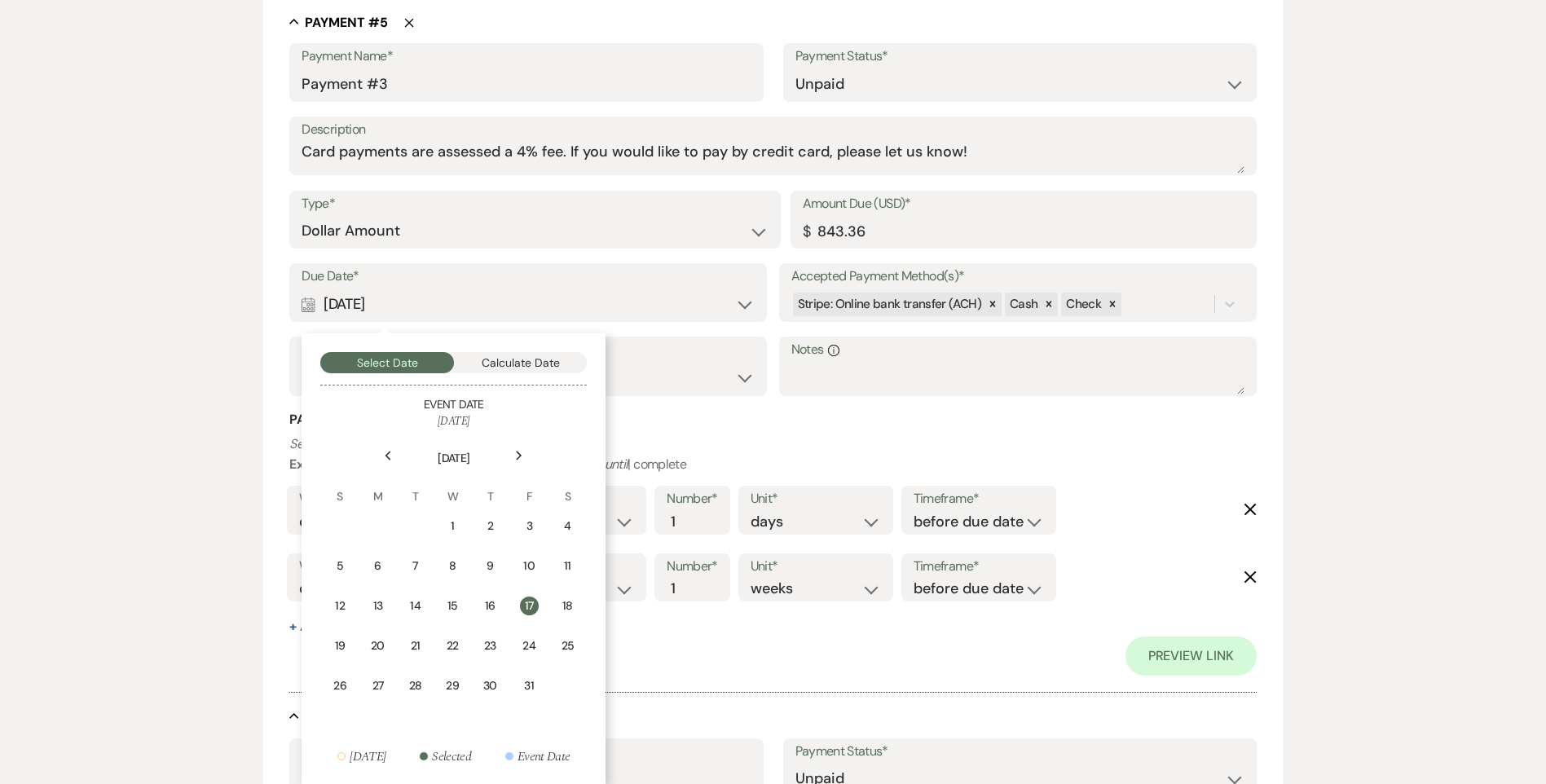
click at [445, 531] on div "1" at bounding box center [452, 526] width 15 height 17
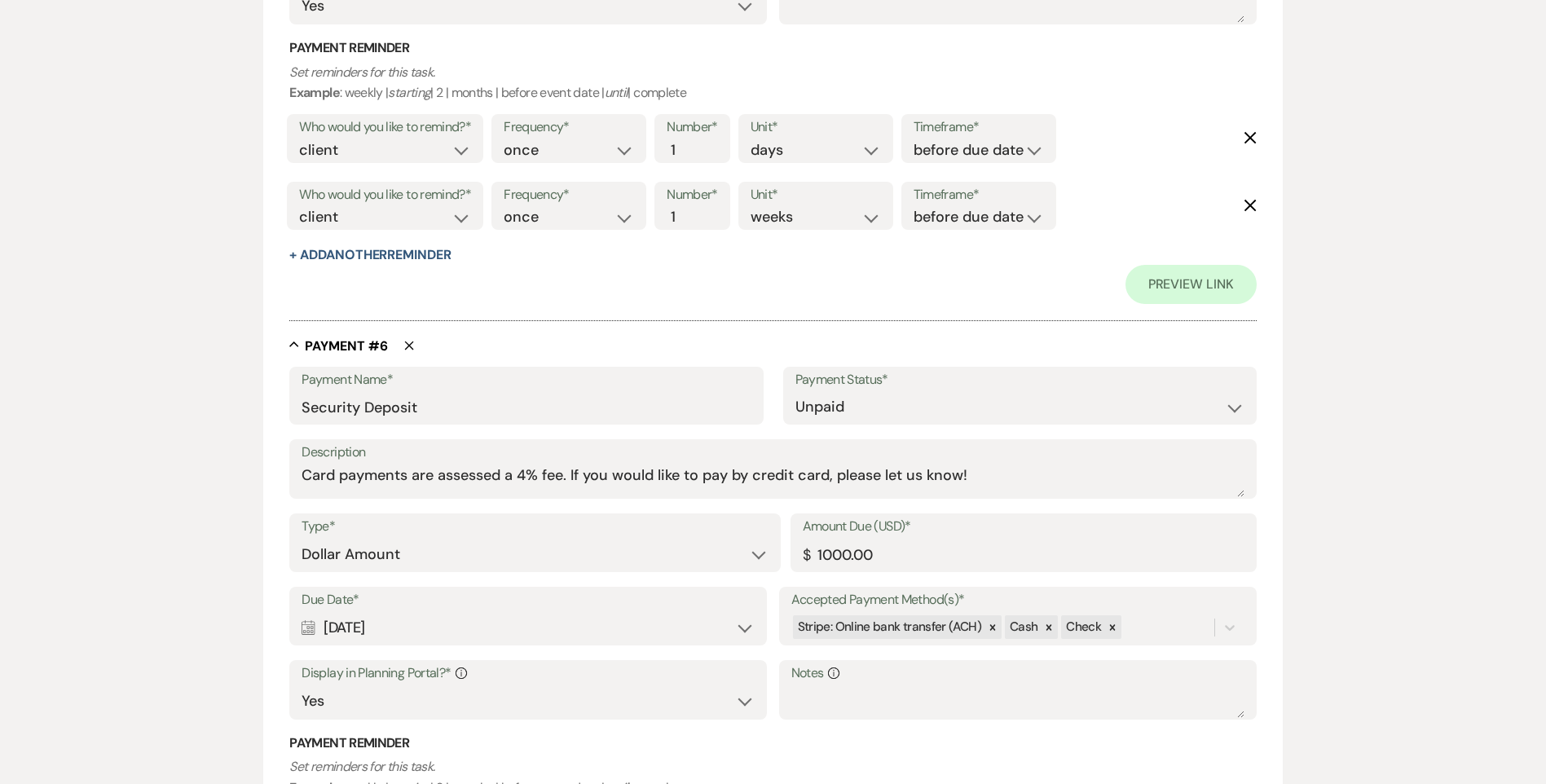
scroll to position [3747, 0]
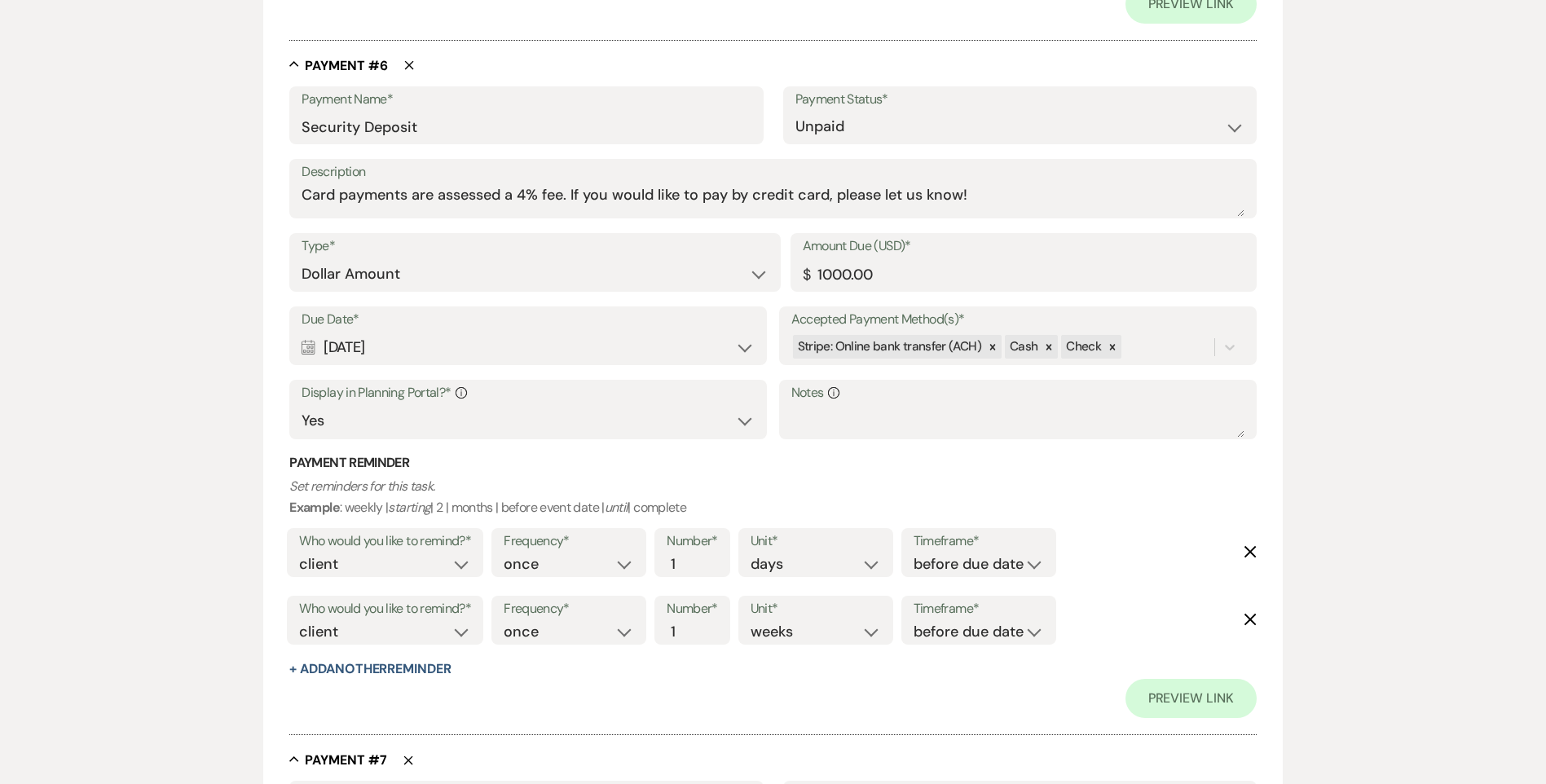
click at [393, 346] on div "Calendar [DATE] Expand" at bounding box center [528, 347] width 453 height 31
select select "day"
select select "beforeEventDate"
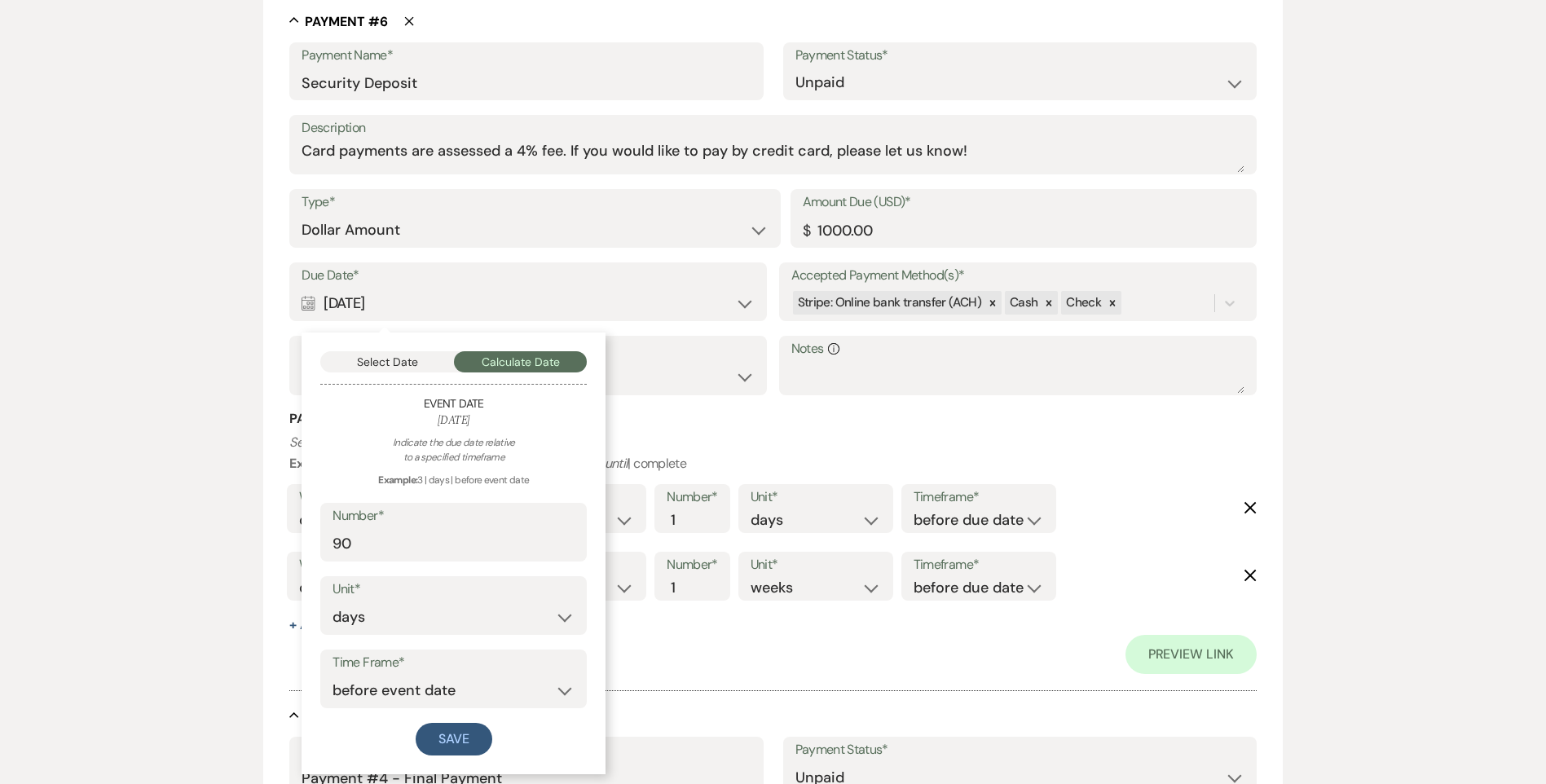
scroll to position [3828, 0]
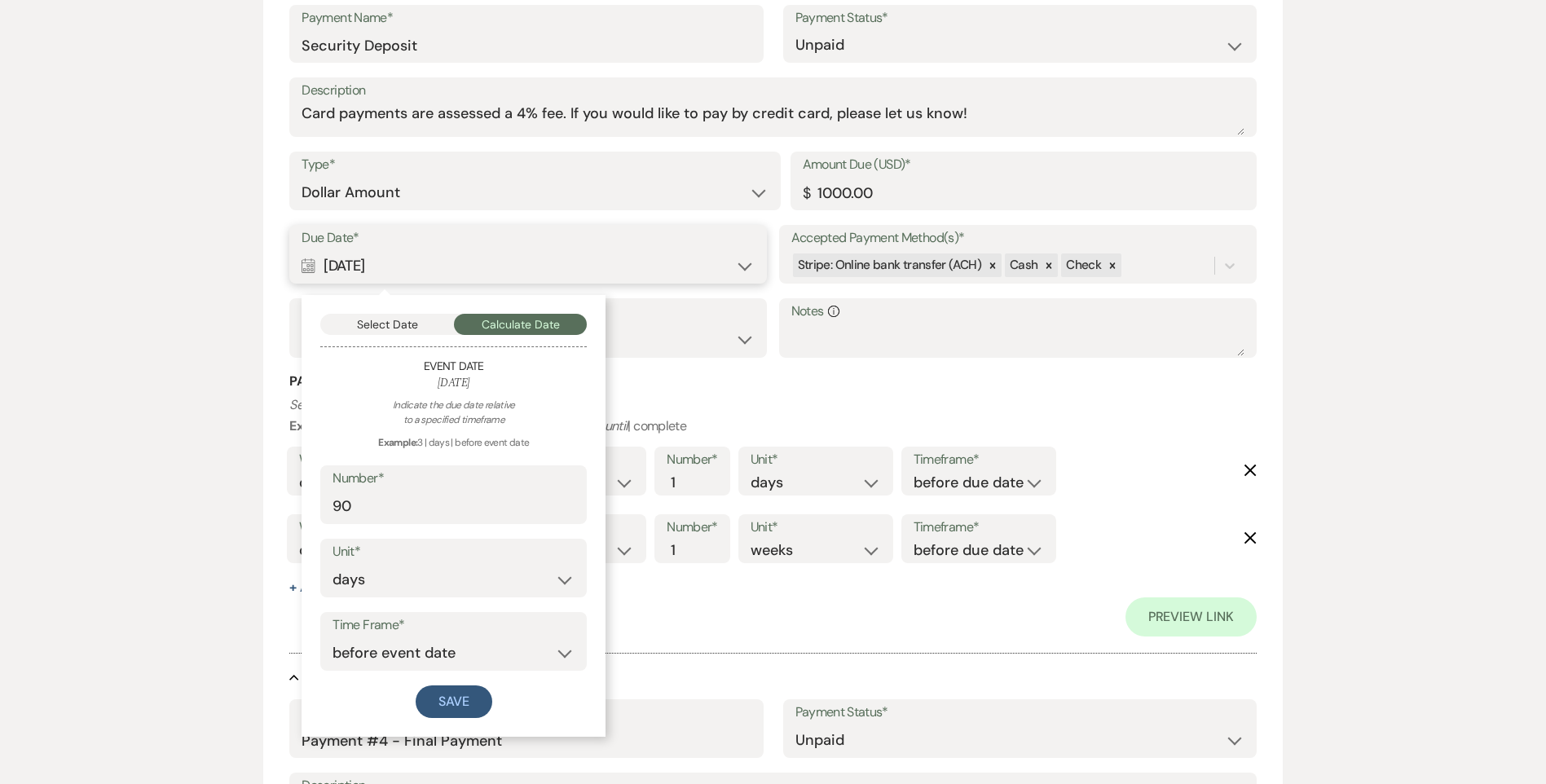
click at [409, 334] on button "Select Date" at bounding box center [386, 324] width 133 height 21
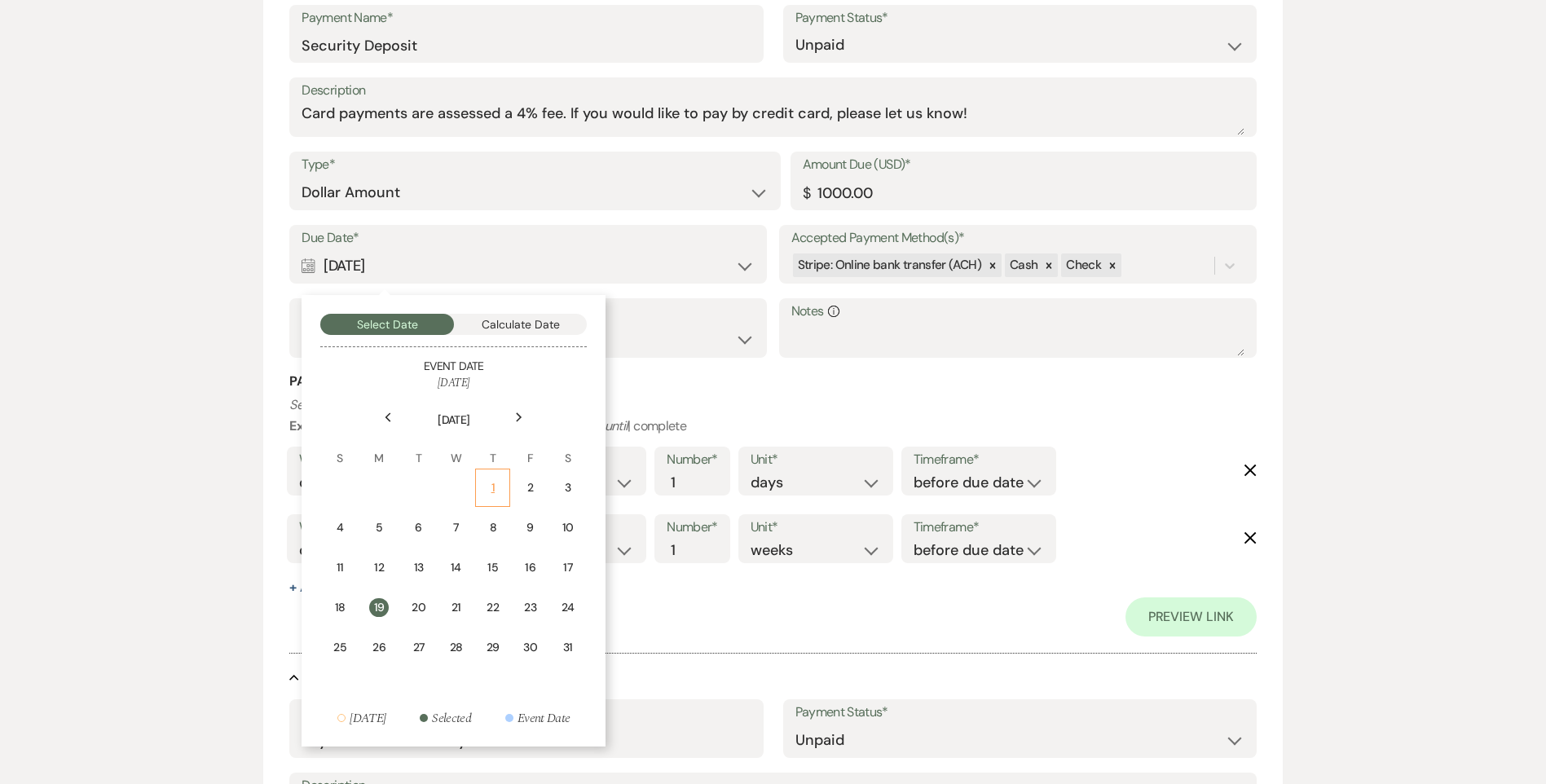
click at [492, 490] on div "1" at bounding box center [493, 487] width 14 height 17
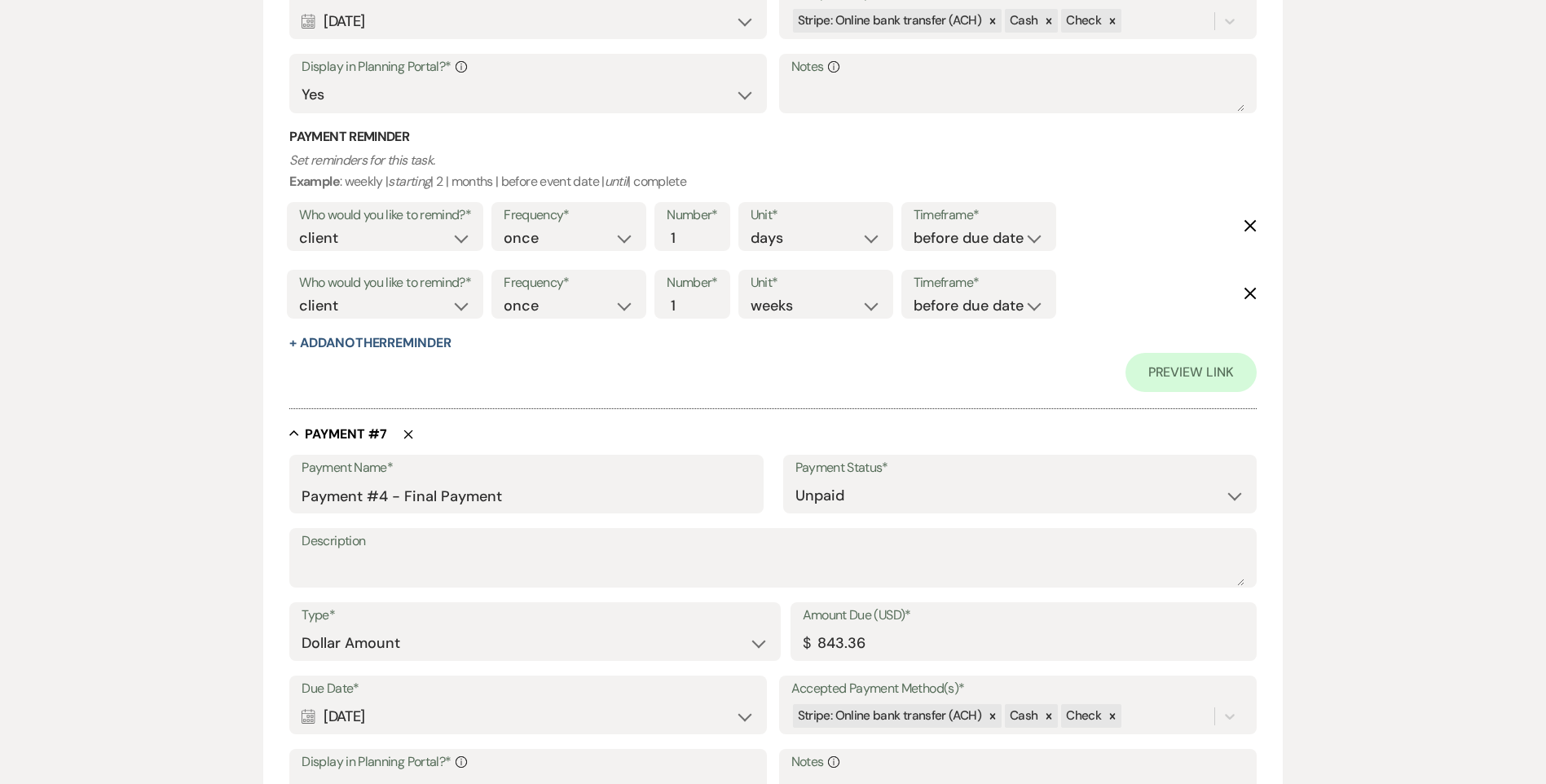
scroll to position [4317, 0]
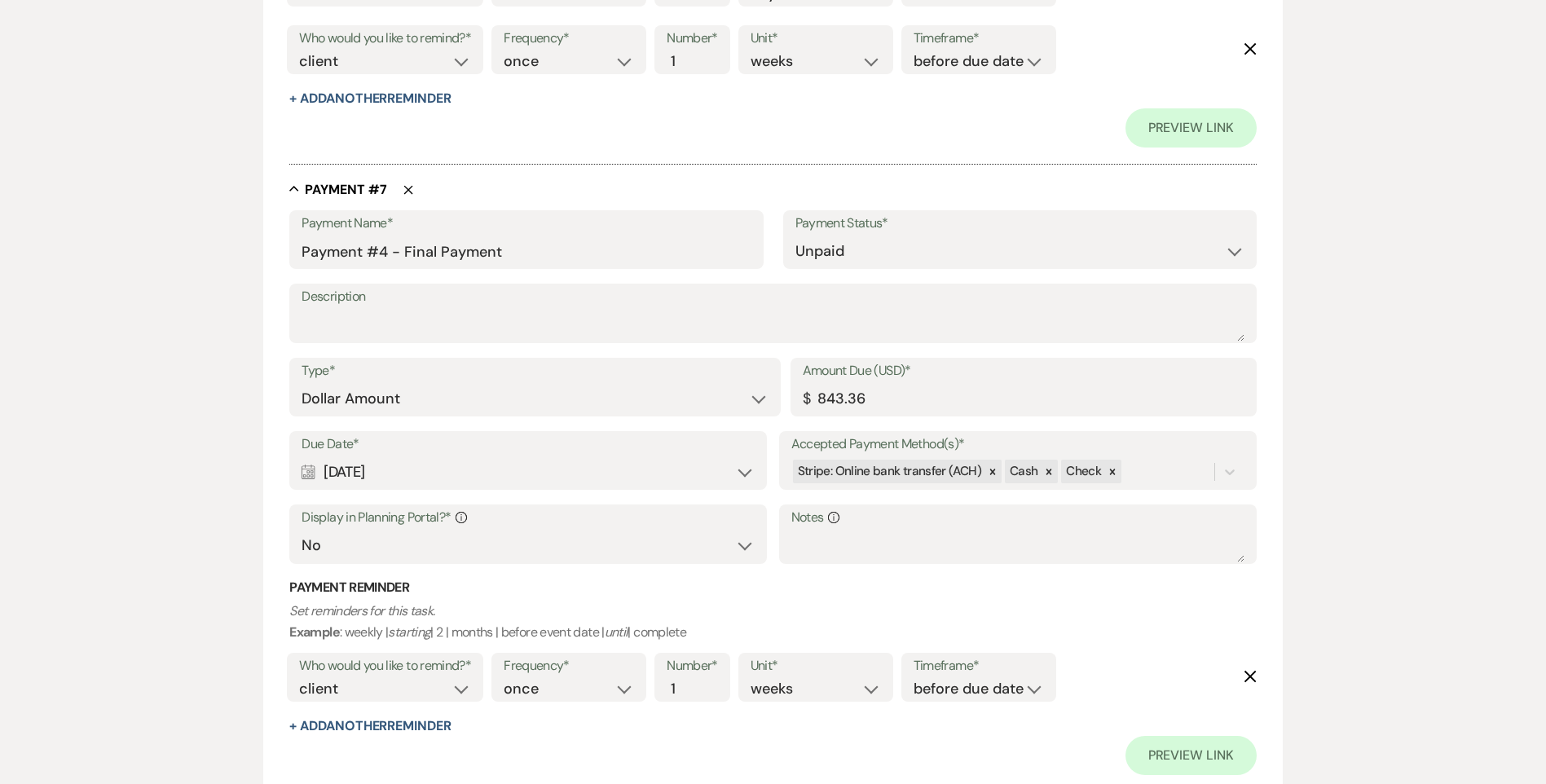
click at [421, 468] on div "Calendar [DATE] Expand" at bounding box center [528, 472] width 453 height 31
select select "day"
select select "beforeEventDate"
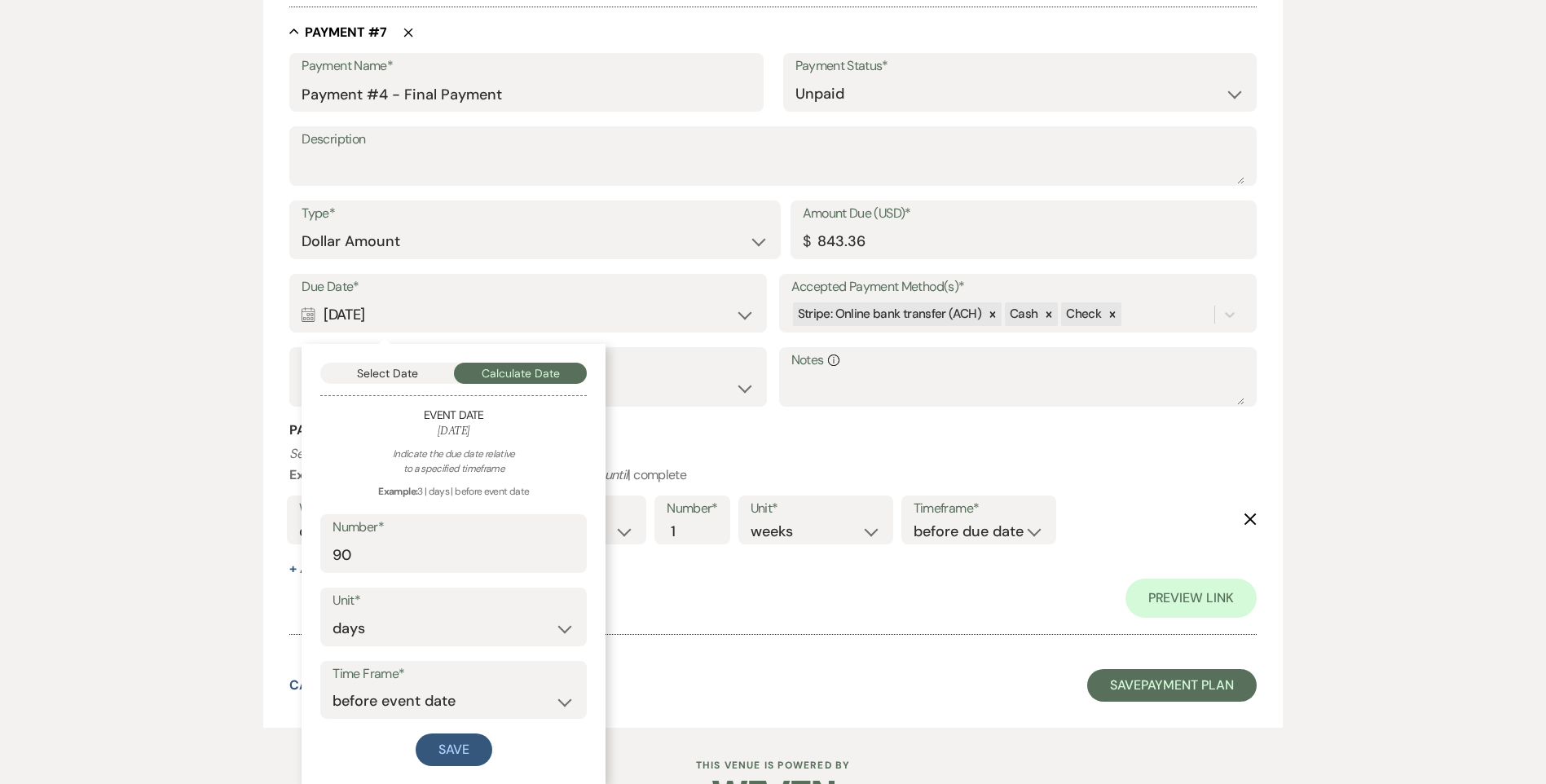
scroll to position [4523, 0]
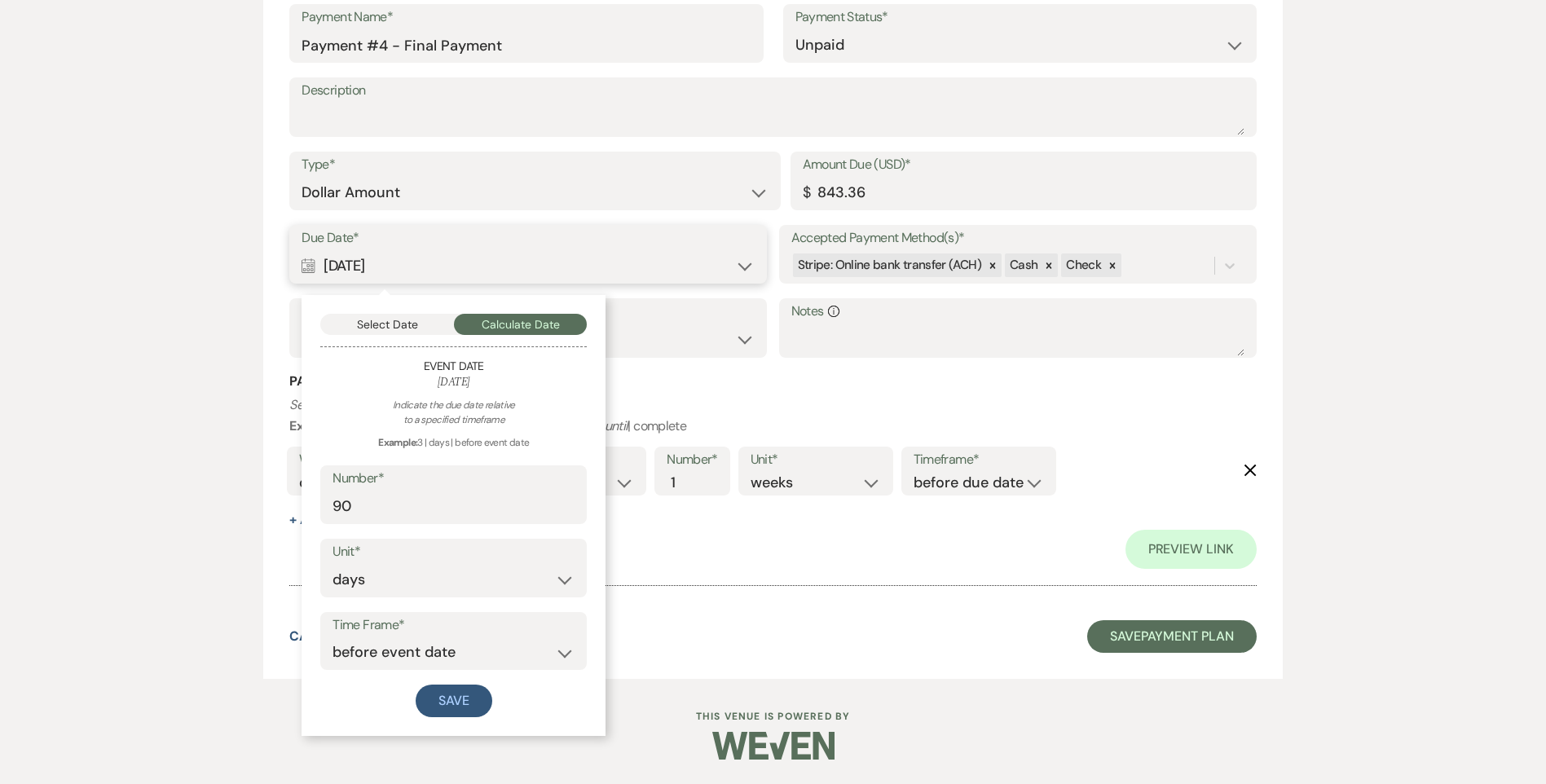
click at [397, 332] on button "Select Date" at bounding box center [386, 324] width 133 height 21
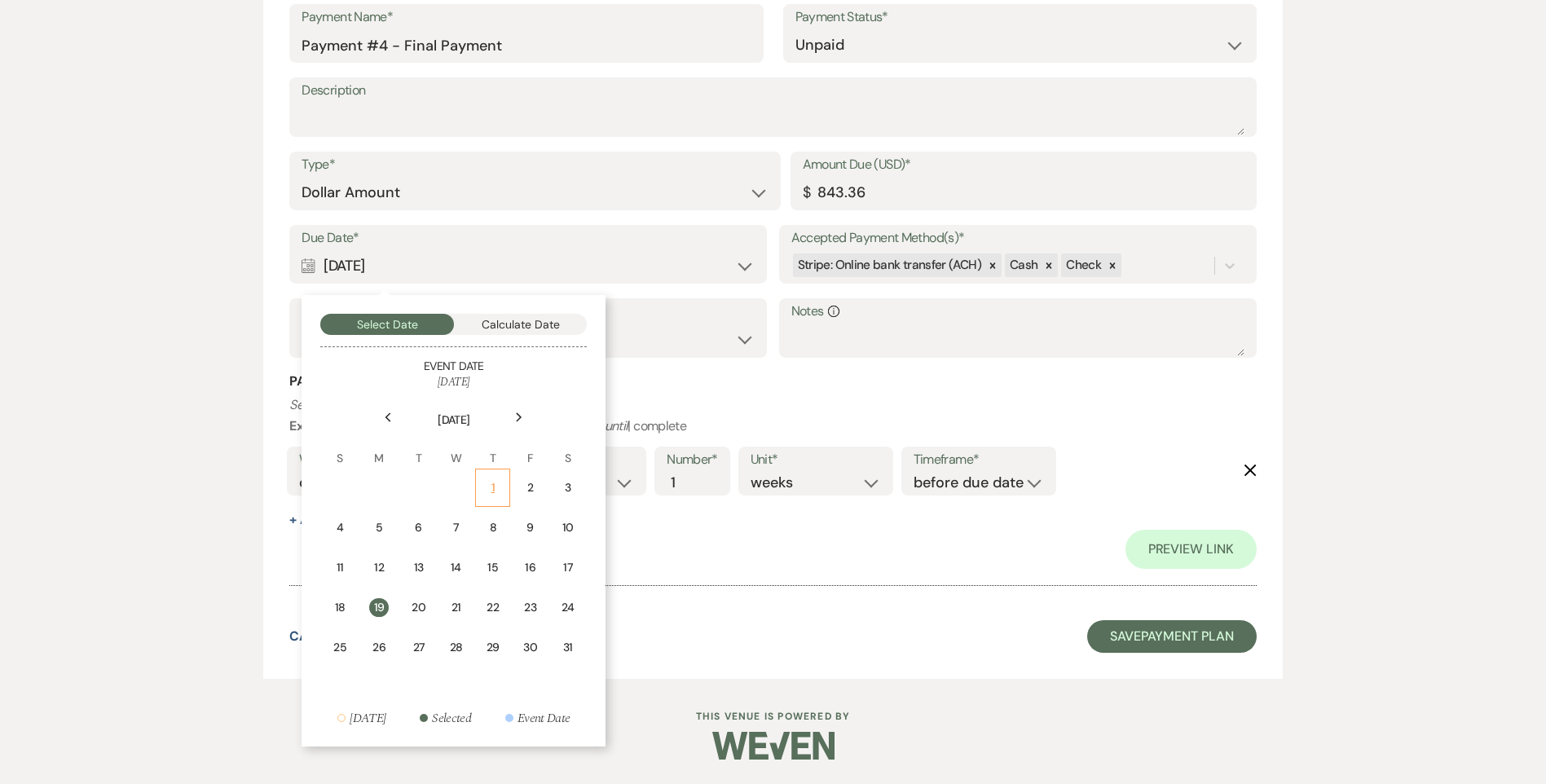
click at [495, 487] on div "1" at bounding box center [493, 487] width 14 height 17
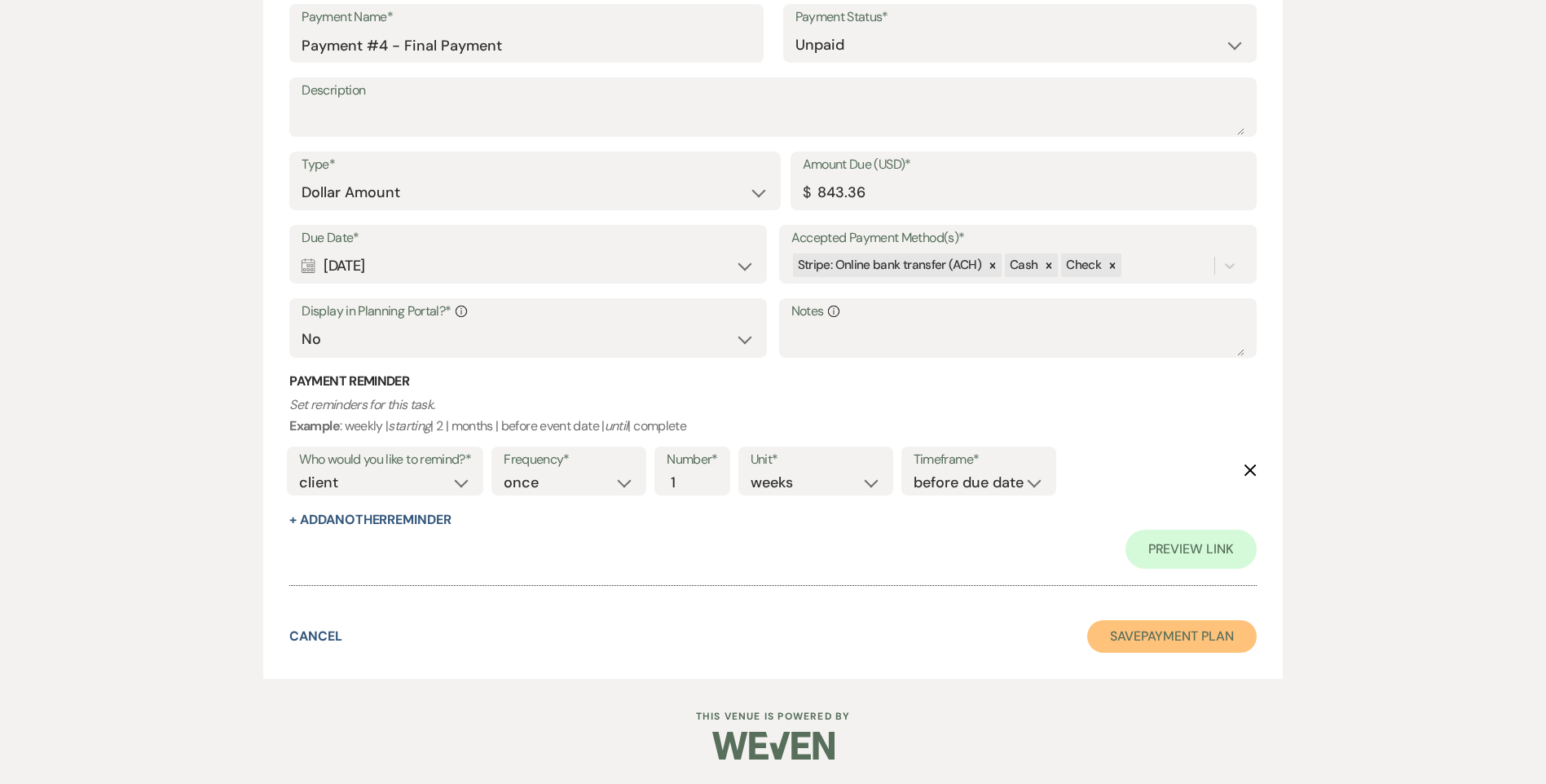
click at [1100, 639] on button "Save Payment Plan" at bounding box center [1172, 636] width 169 height 32
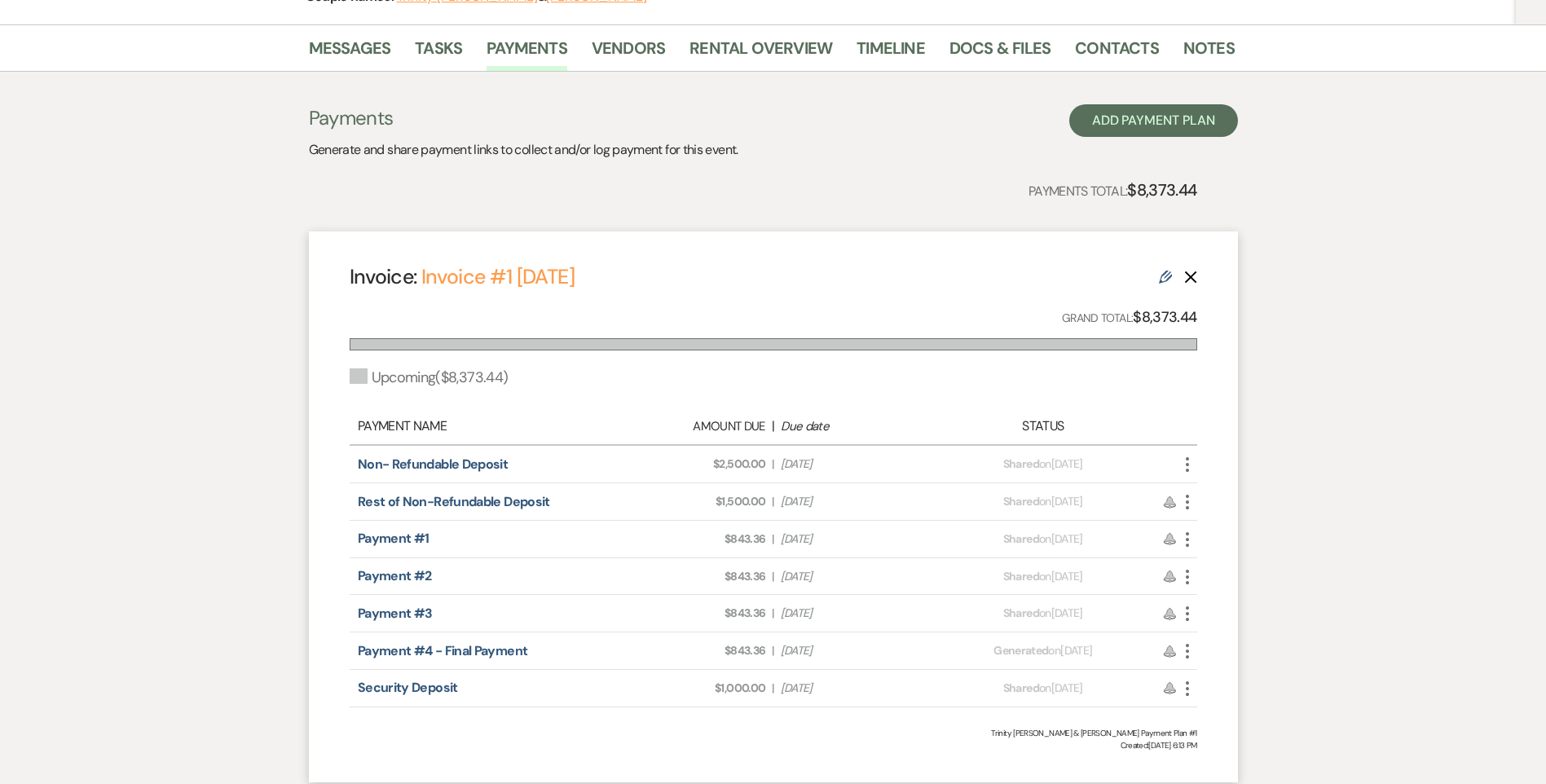
scroll to position [244, 0]
click at [716, 55] on link "Rental Overview" at bounding box center [760, 51] width 142 height 36
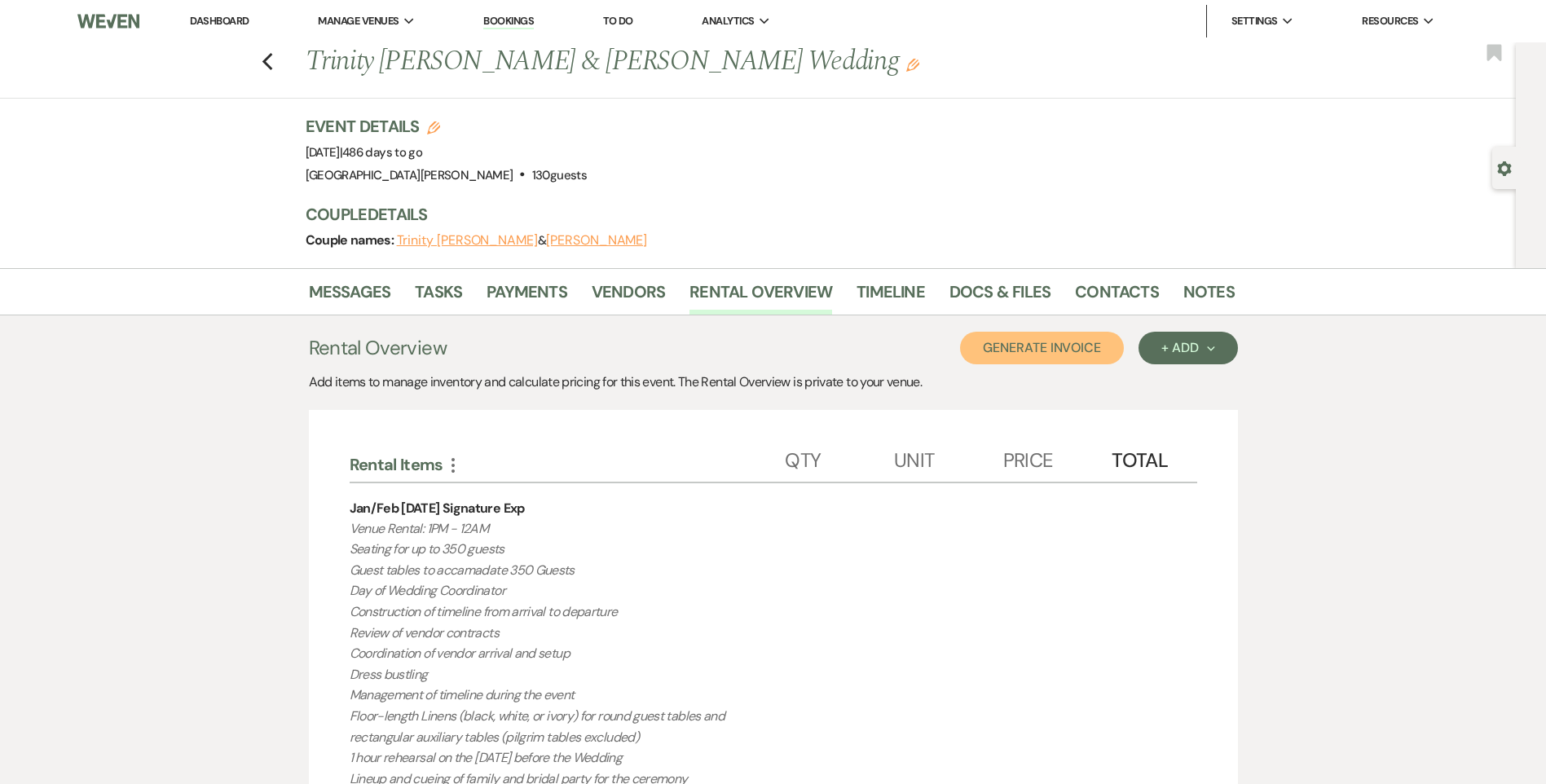
click at [1001, 336] on button "Generate Invoice" at bounding box center [1042, 347] width 164 height 32
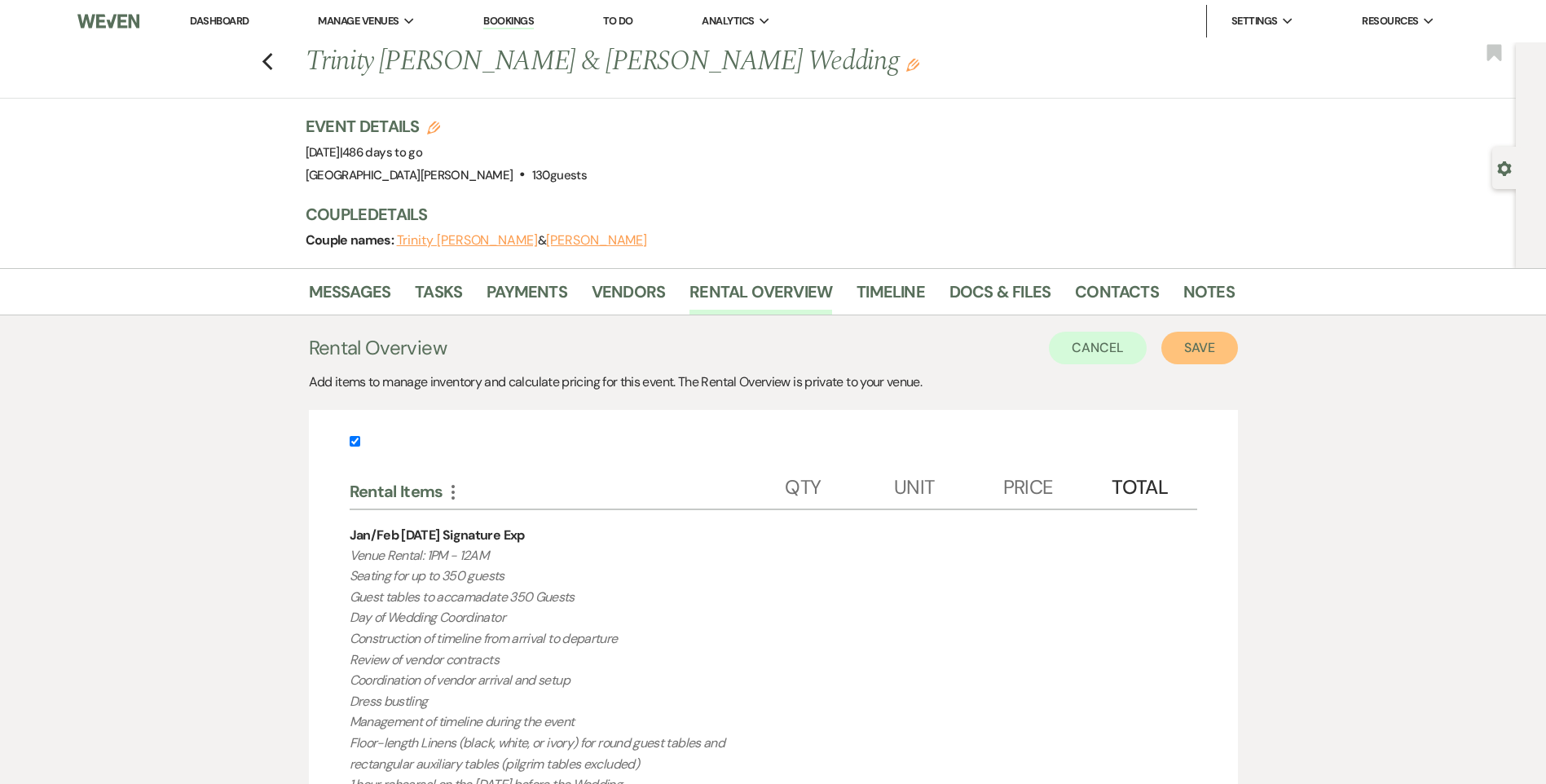
click at [1211, 348] on button "Save" at bounding box center [1200, 347] width 77 height 32
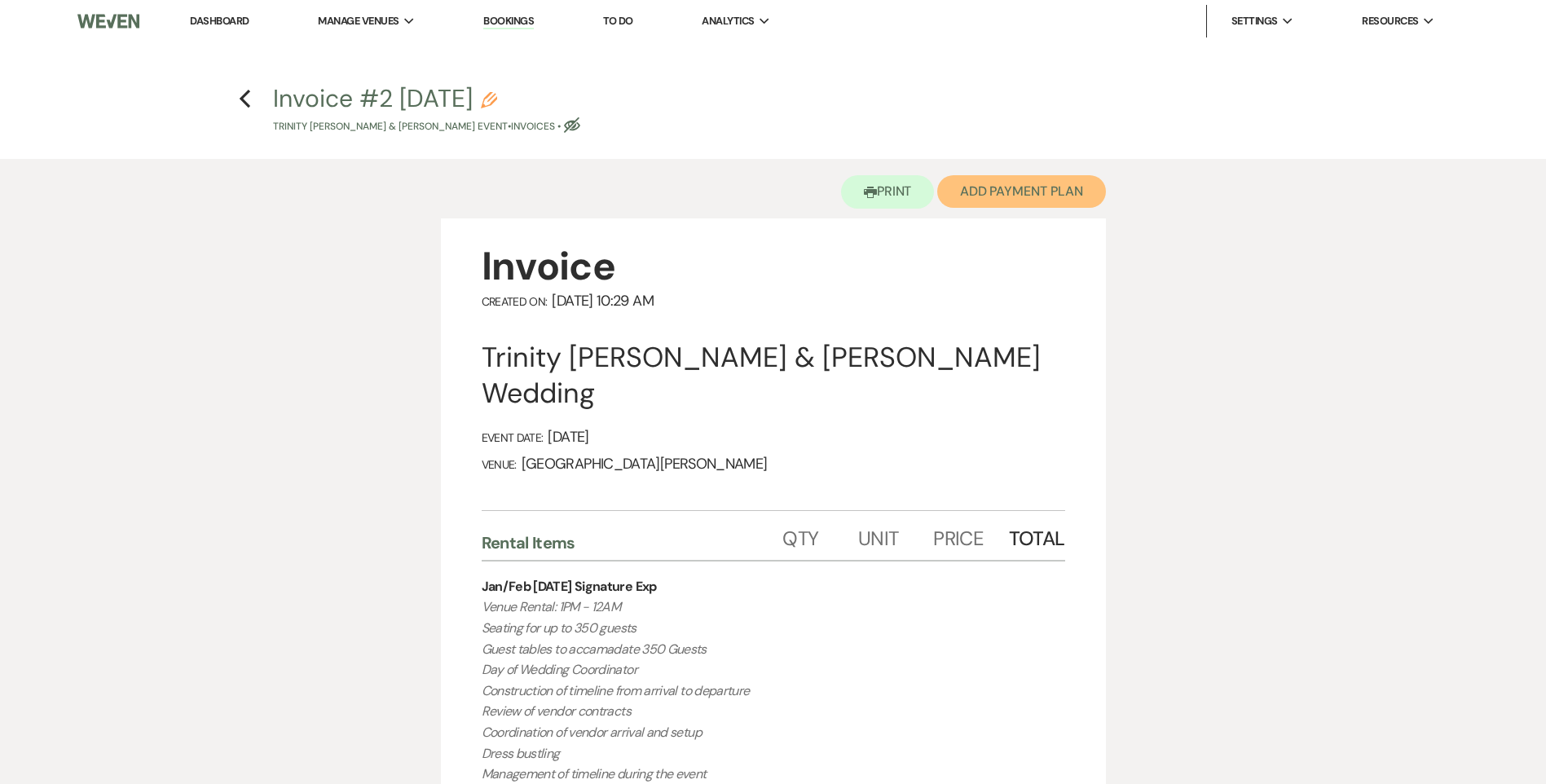
click at [1018, 193] on button "Add Payment Plan" at bounding box center [1021, 191] width 168 height 32
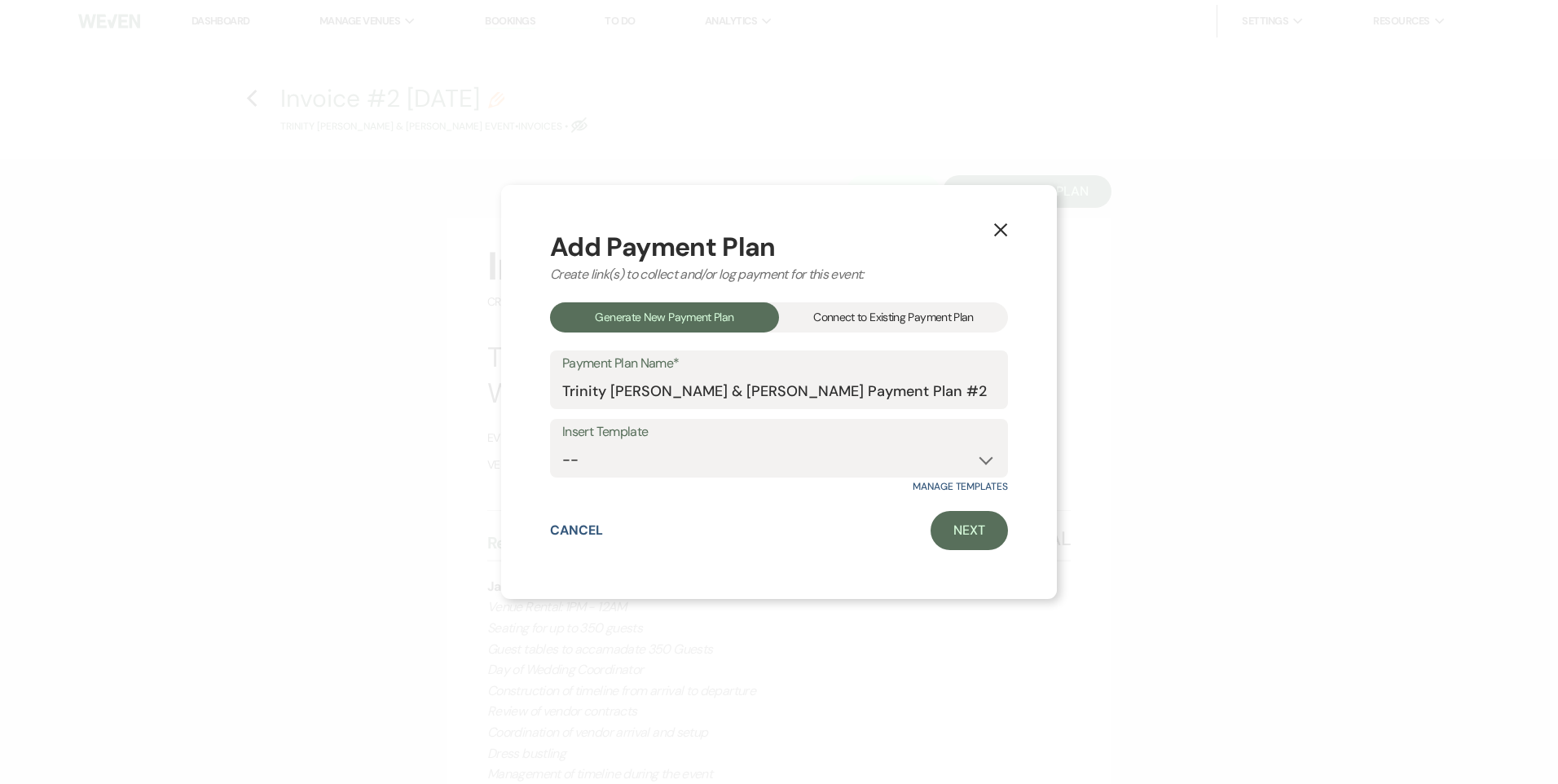
click at [927, 324] on div "Connect to Existing Payment Plan" at bounding box center [893, 317] width 229 height 31
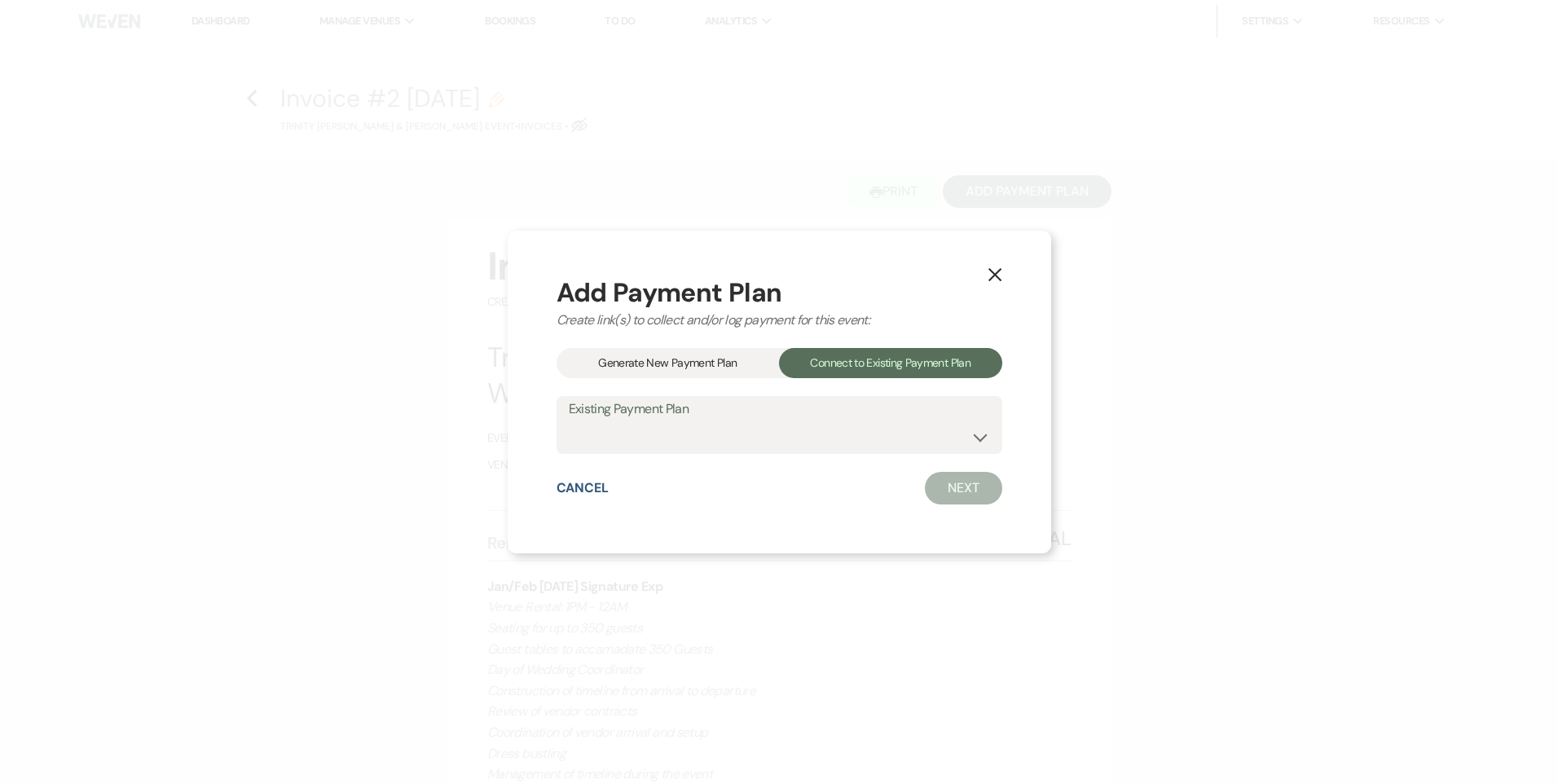
click at [774, 415] on label "Existing Payment Plan" at bounding box center [779, 409] width 421 height 24
drag, startPoint x: 769, startPoint y: 439, endPoint x: 763, endPoint y: 449, distance: 11.7
click at [769, 439] on select "Trinity [PERSON_NAME] & [PERSON_NAME] Payment Plan #1" at bounding box center [779, 436] width 421 height 31
select select "25390"
click at [571, 420] on select "Trinity [PERSON_NAME] & [PERSON_NAME] Payment Plan #1" at bounding box center [779, 436] width 421 height 31
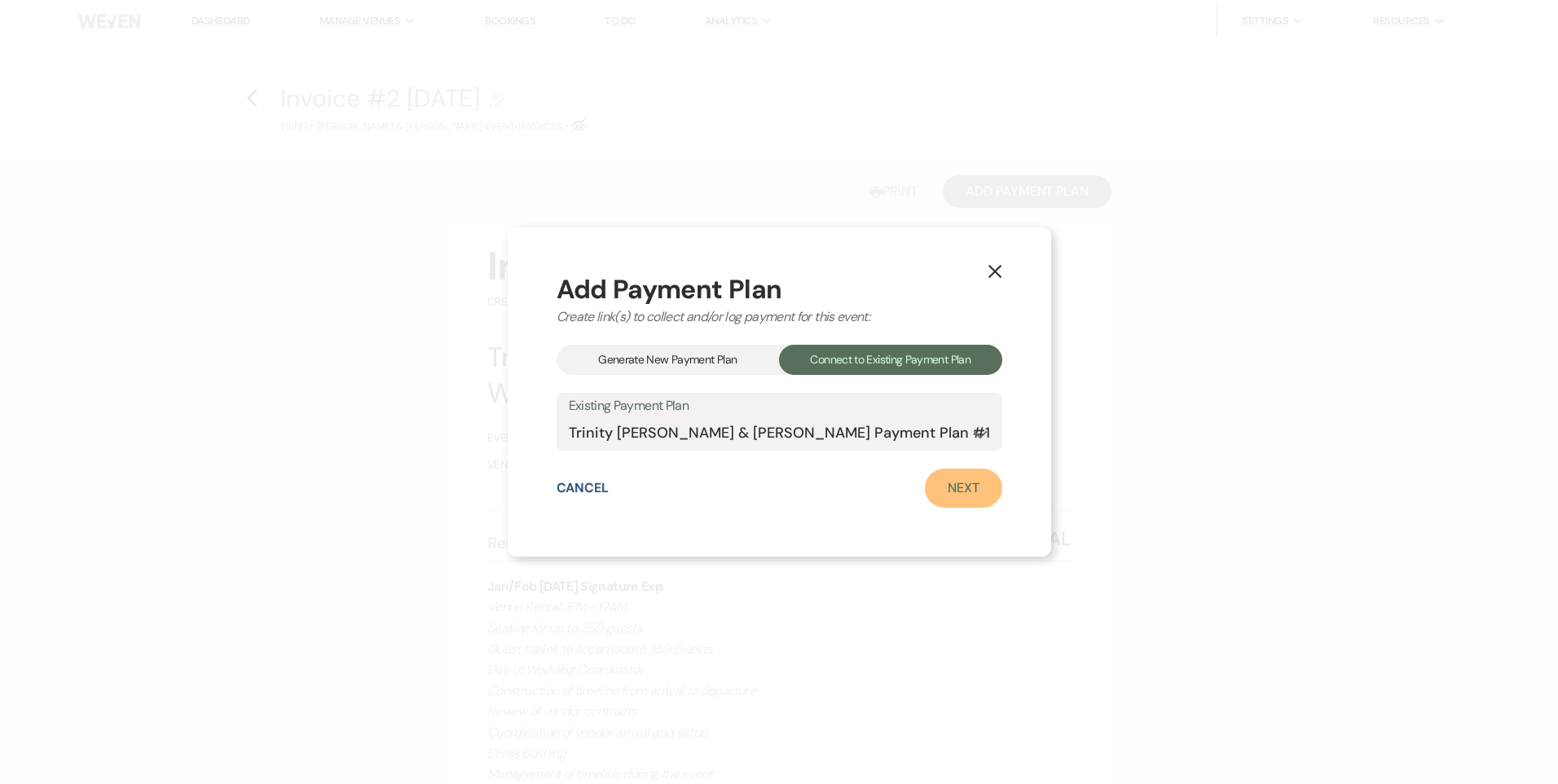
click at [955, 482] on link "Next" at bounding box center [963, 487] width 78 height 39
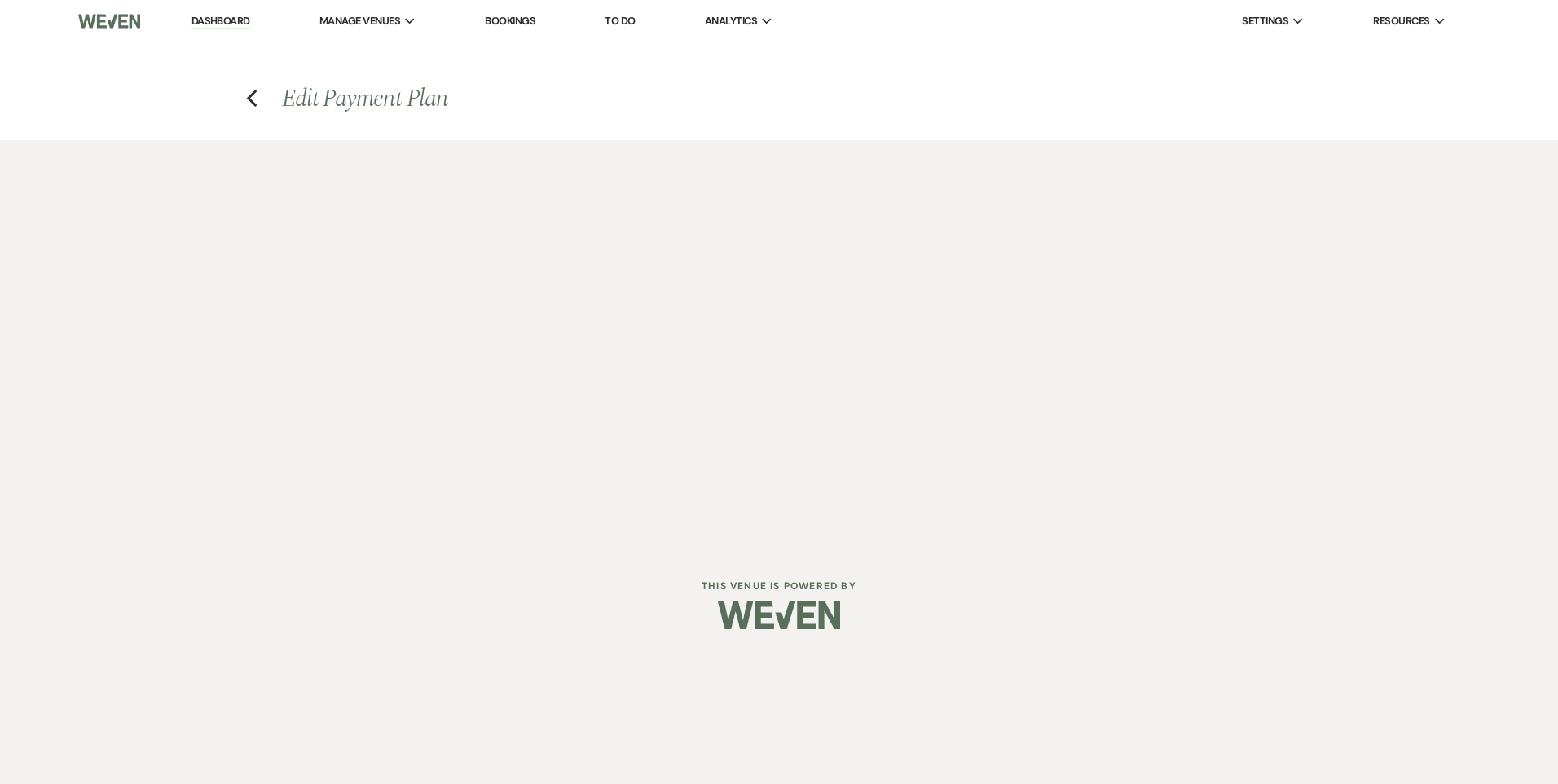
select select "28738"
select select "2"
select select "flat"
select select "true"
select select "2"
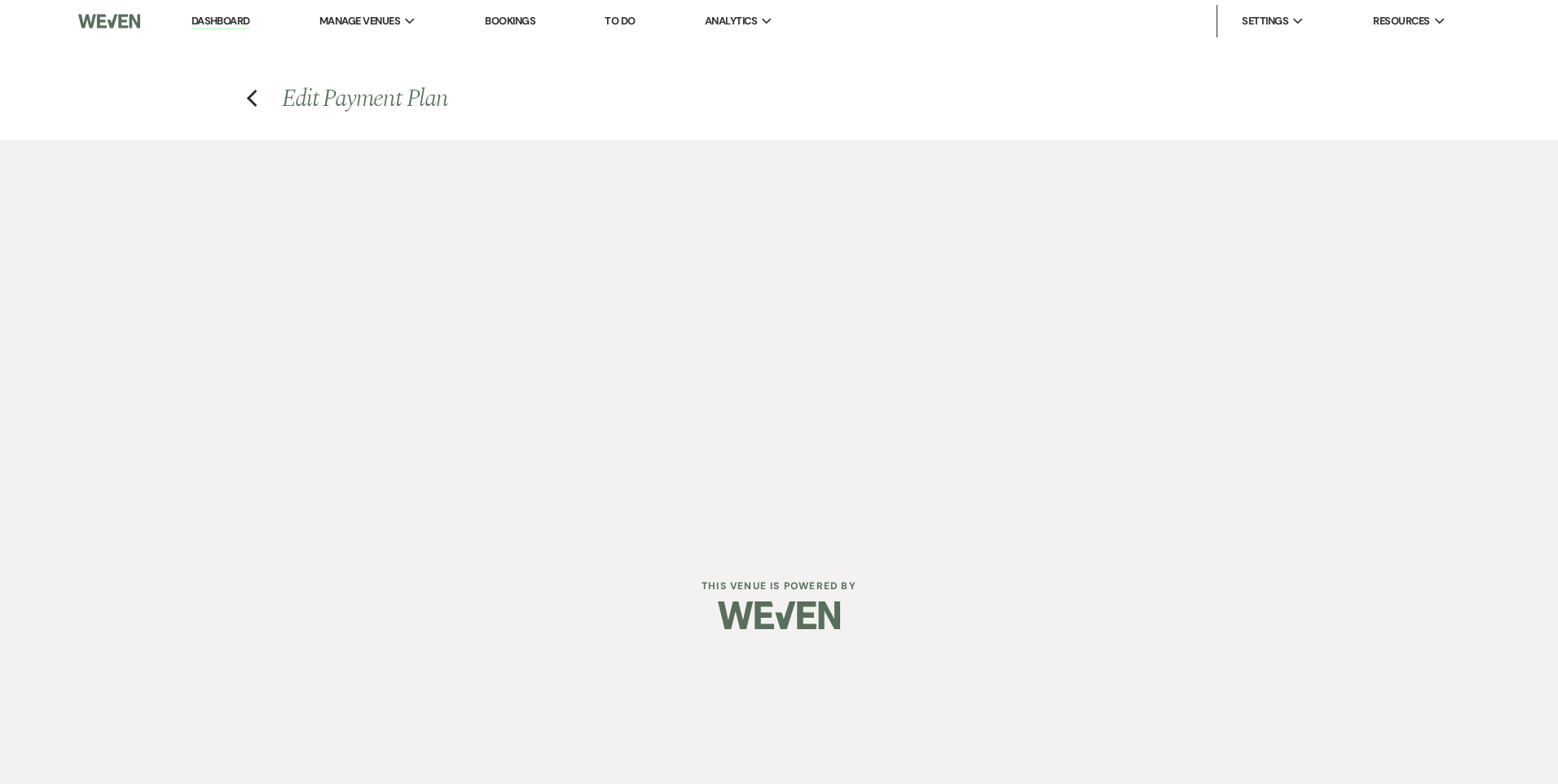
select select "flat"
select select "true"
select select "client"
select select "weeks"
select select "client"
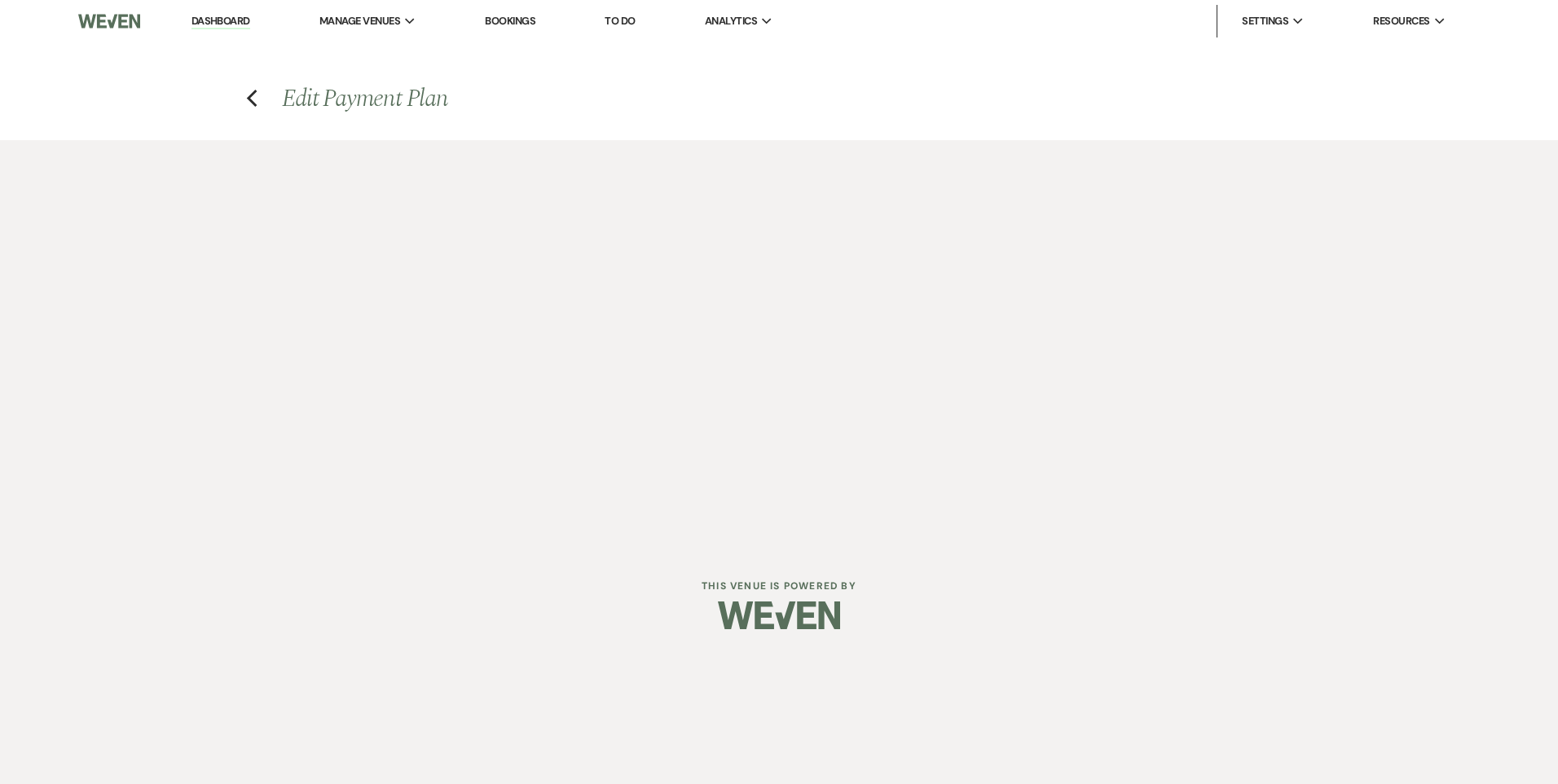
select select "days"
select select "2"
select select "flat"
select select "true"
select select "client"
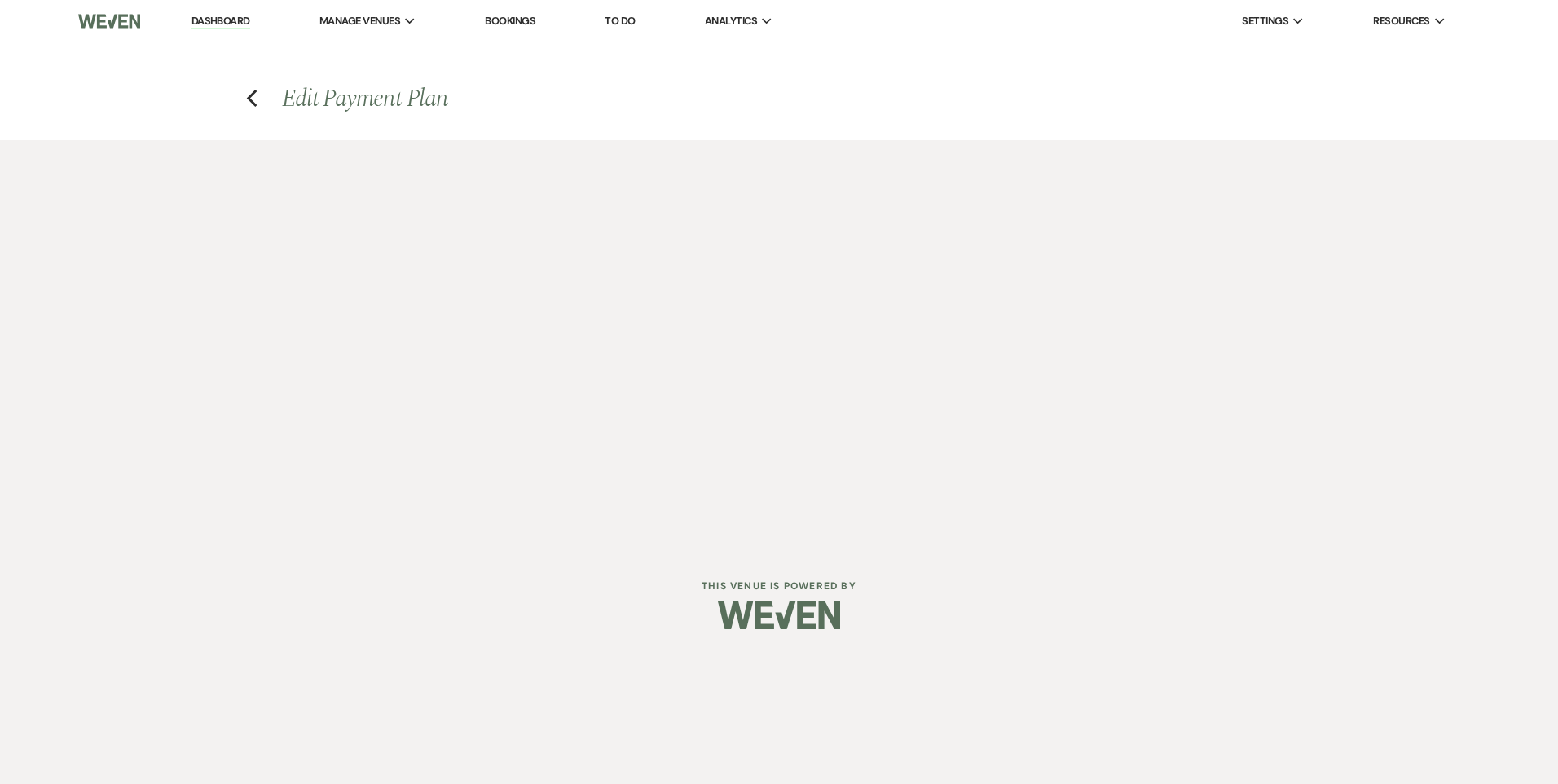
select select "weeks"
select select "client"
select select "days"
select select "2"
select select "flat"
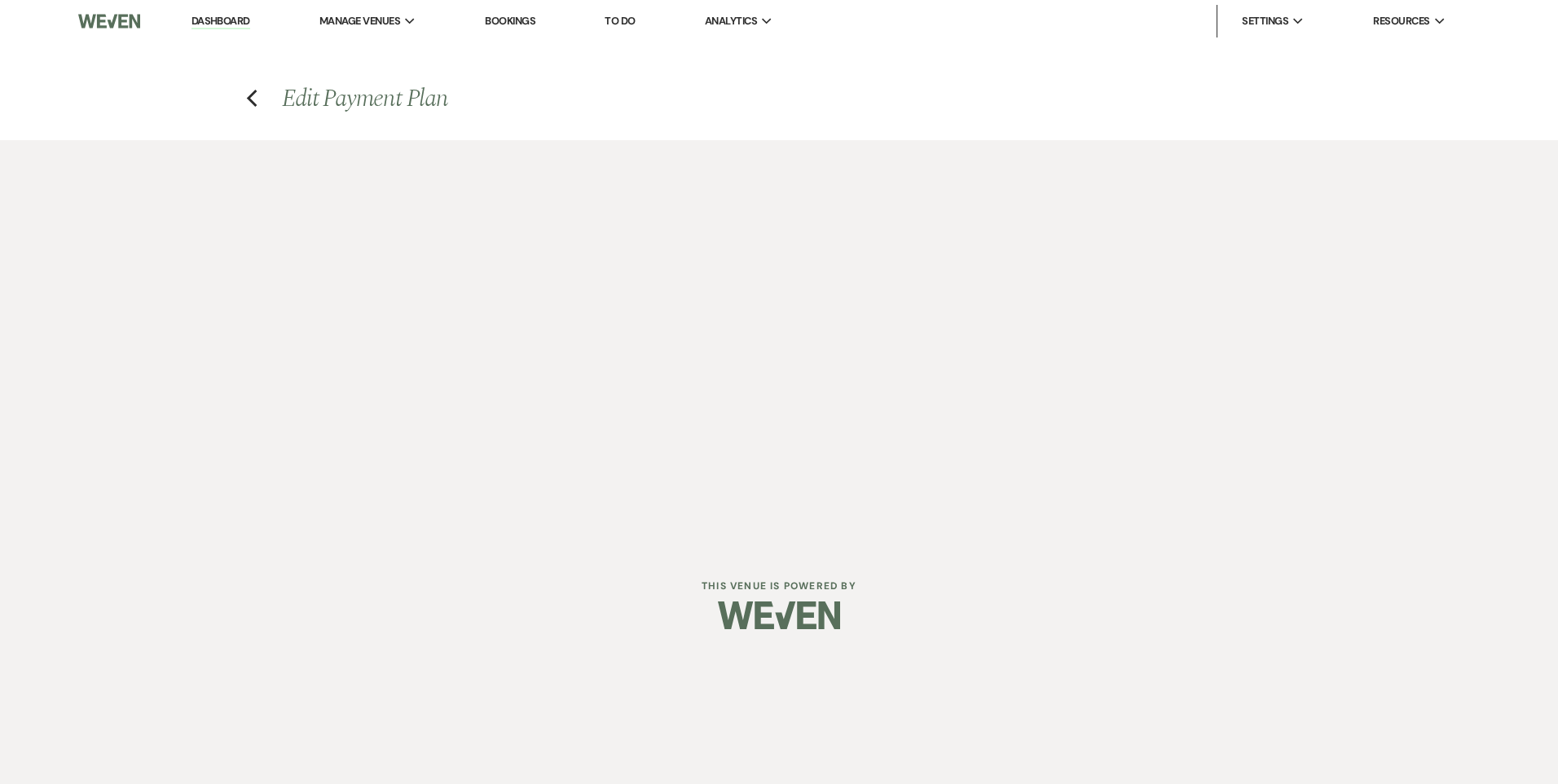
select select "true"
select select "client"
select select "weeks"
select select "client"
select select "days"
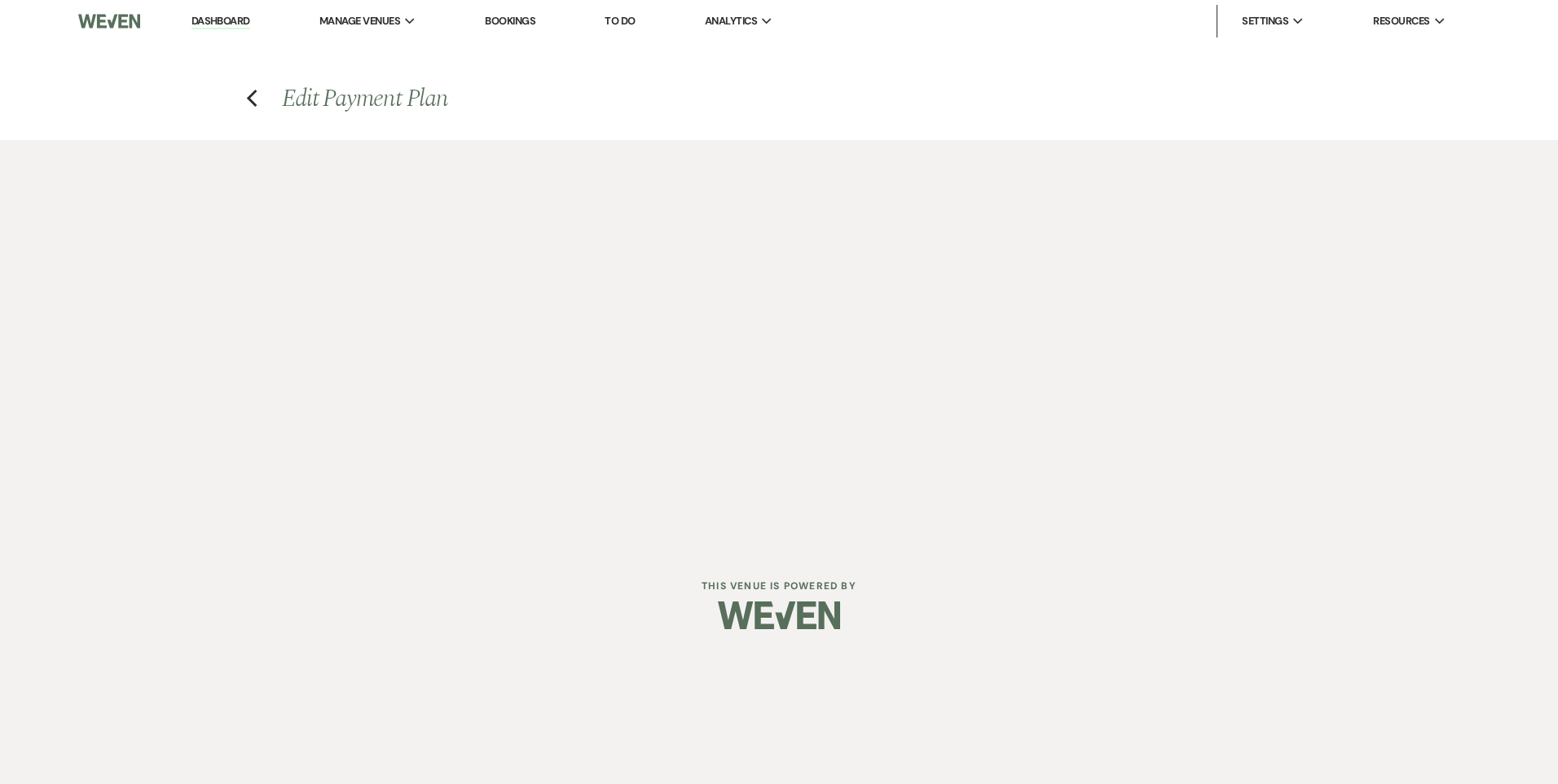
select select "2"
select select "flat"
select select "true"
select select "client"
select select "days"
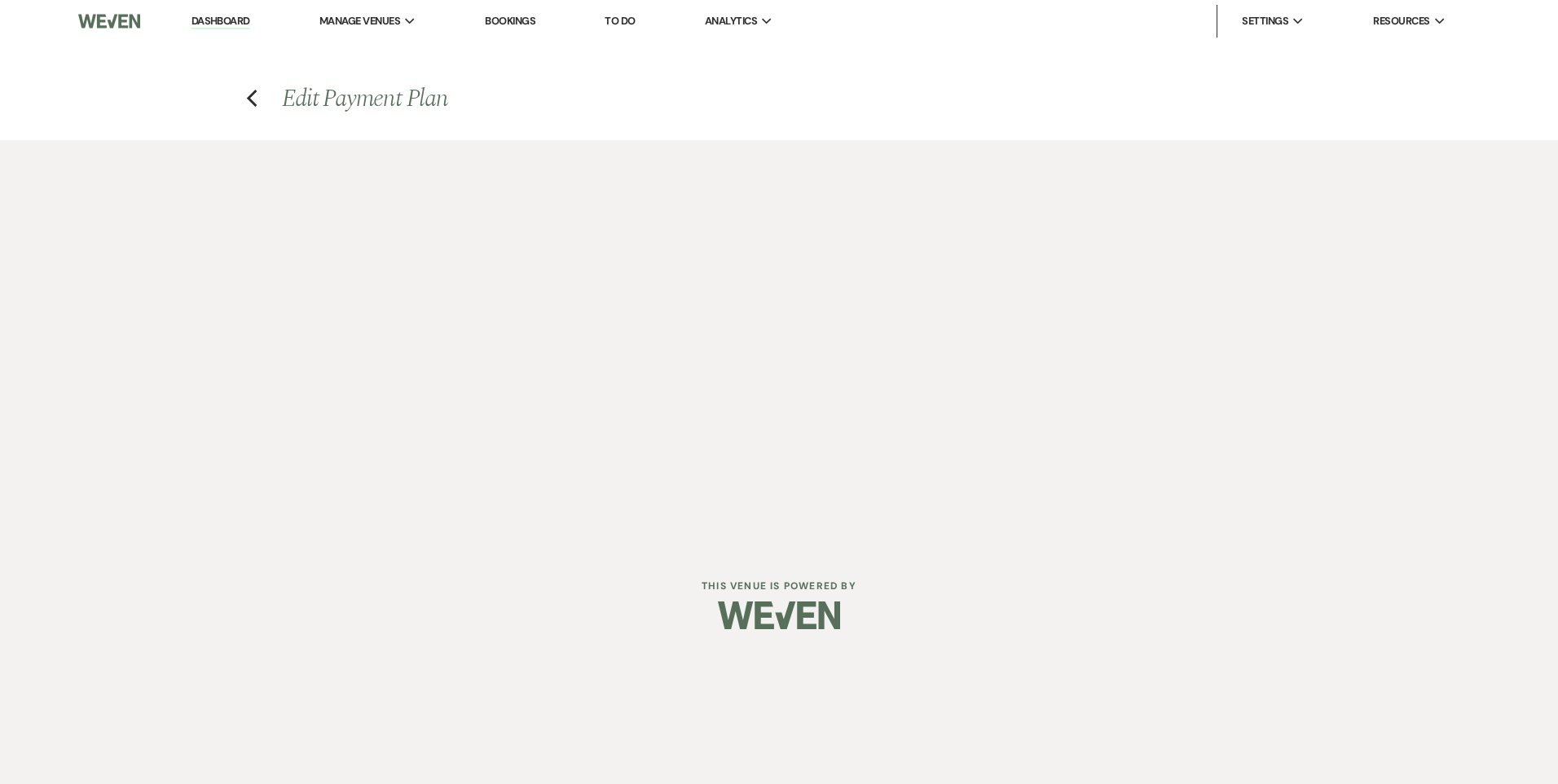
select select "client"
select select "weeks"
select select "2"
select select "flat"
select select "true"
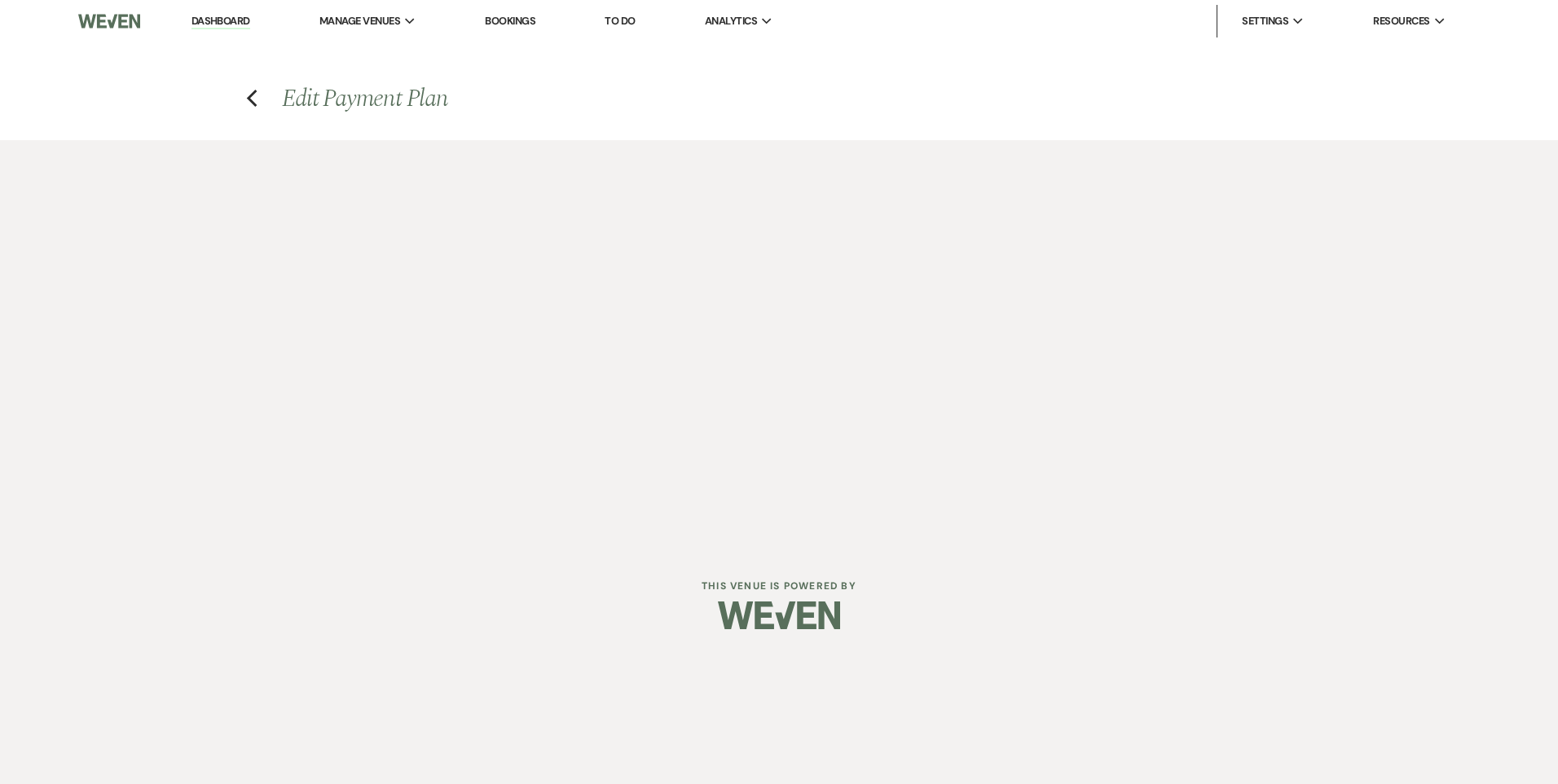
select select "client"
select select "days"
select select "client"
select select "weeks"
select select "2"
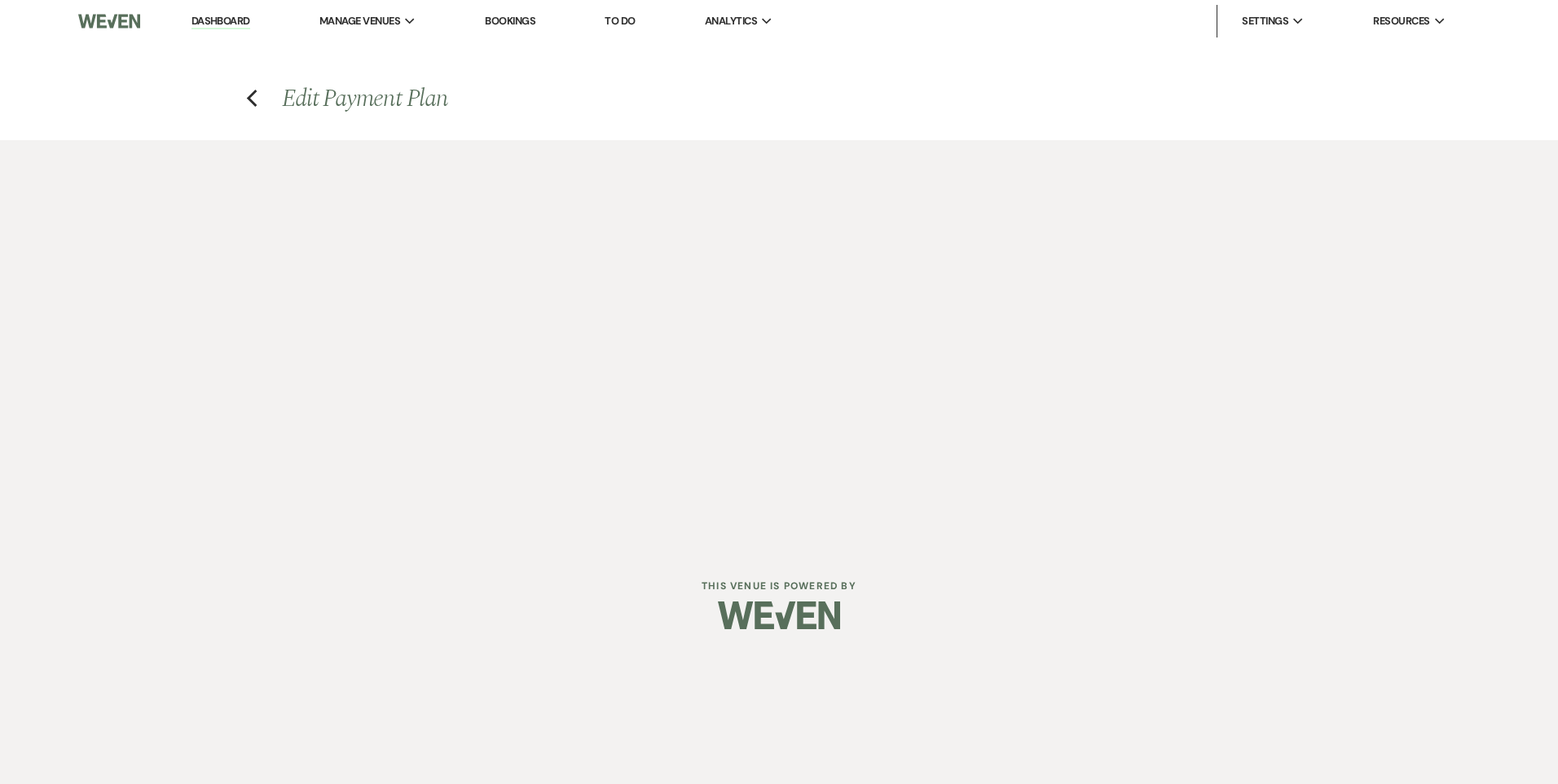
select select "flat"
select select "false"
select select "client"
select select "weeks"
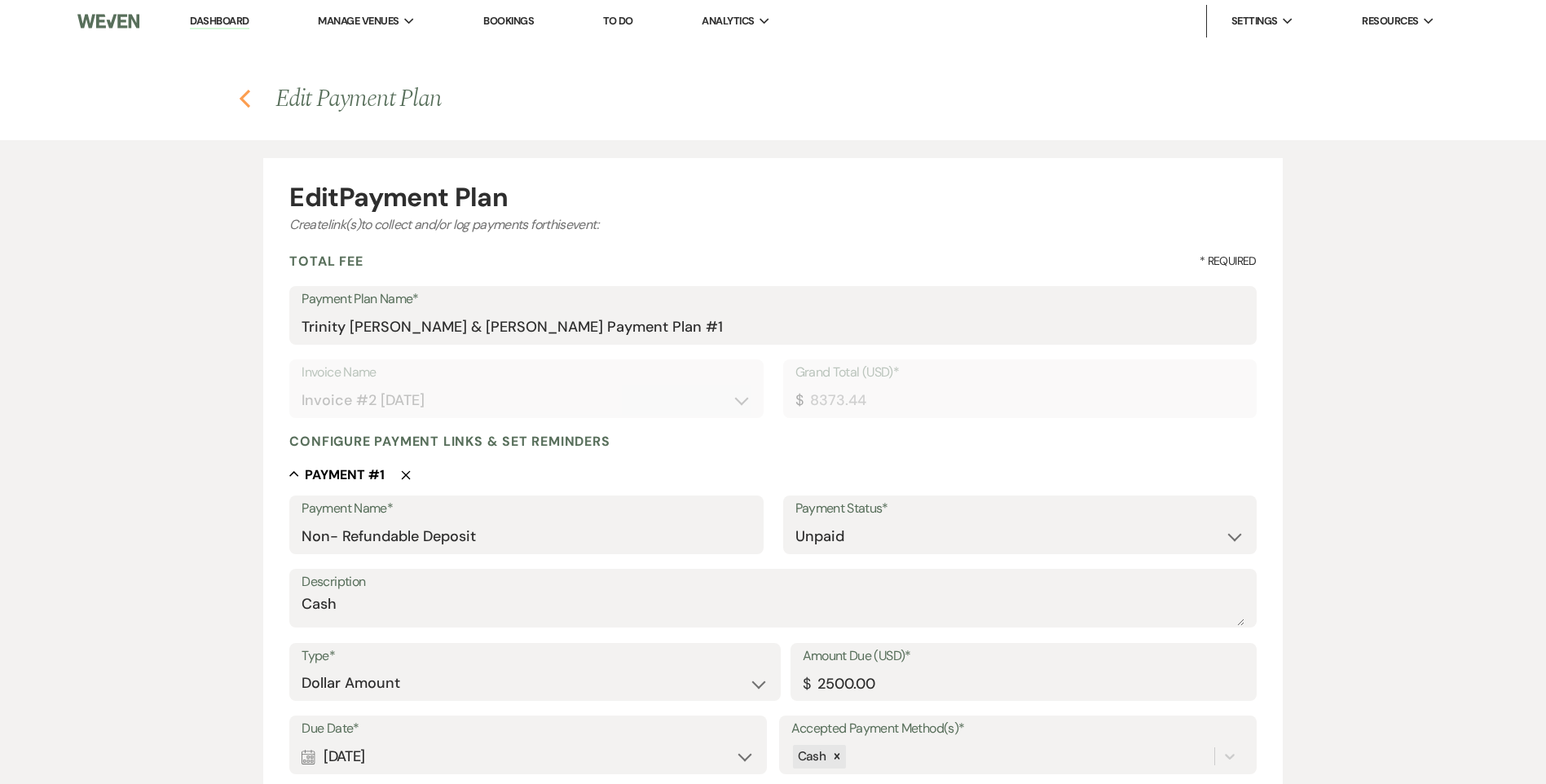
click at [243, 92] on icon "Previous" at bounding box center [245, 99] width 12 height 19
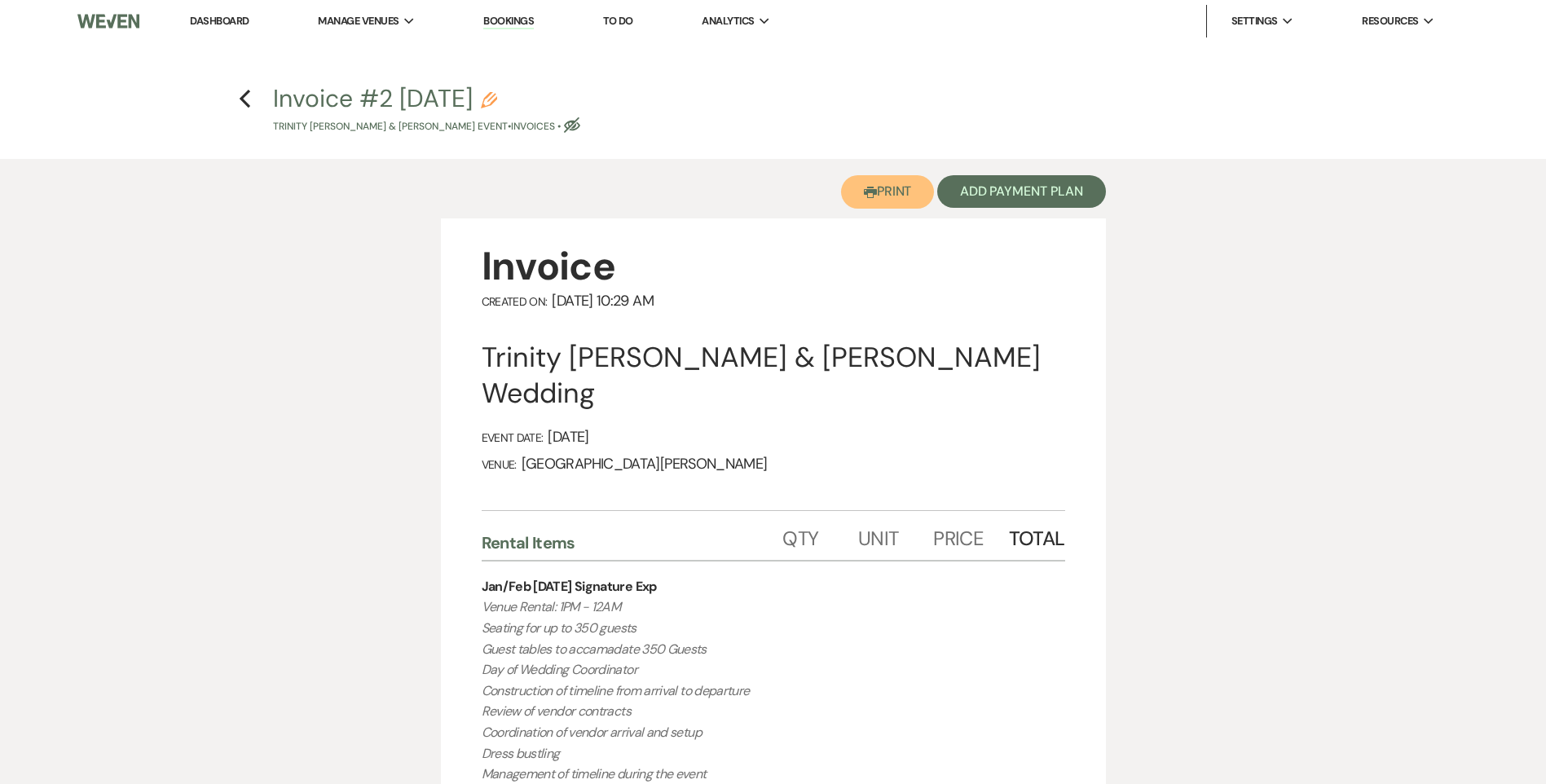
click at [877, 201] on button "Printer Print" at bounding box center [887, 192] width 93 height 33
click at [241, 85] on div "Previous" at bounding box center [245, 96] width 12 height 26
click at [251, 91] on icon "Previous" at bounding box center [245, 99] width 12 height 19
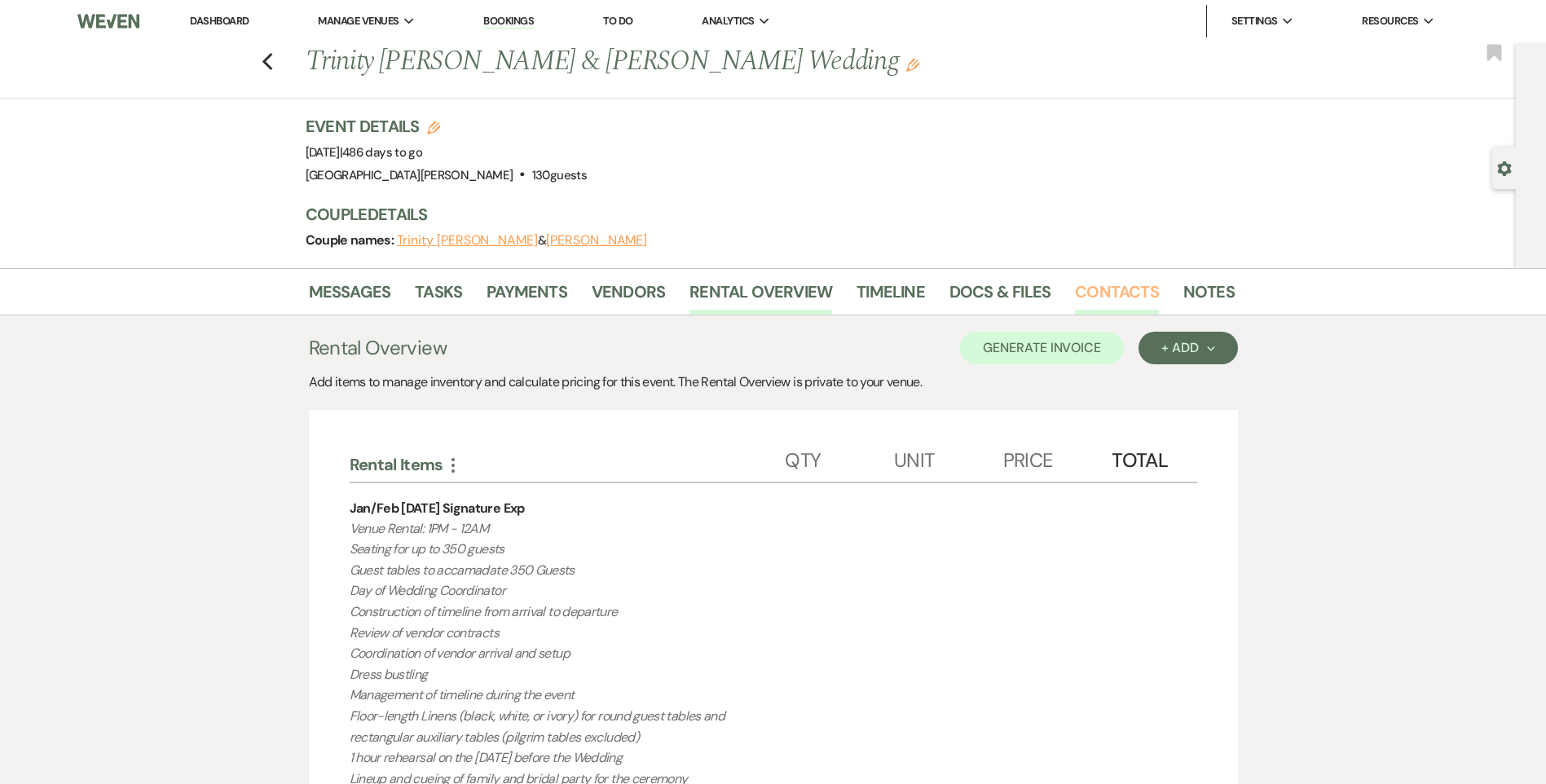
click at [1118, 302] on link "Contacts" at bounding box center [1117, 296] width 84 height 36
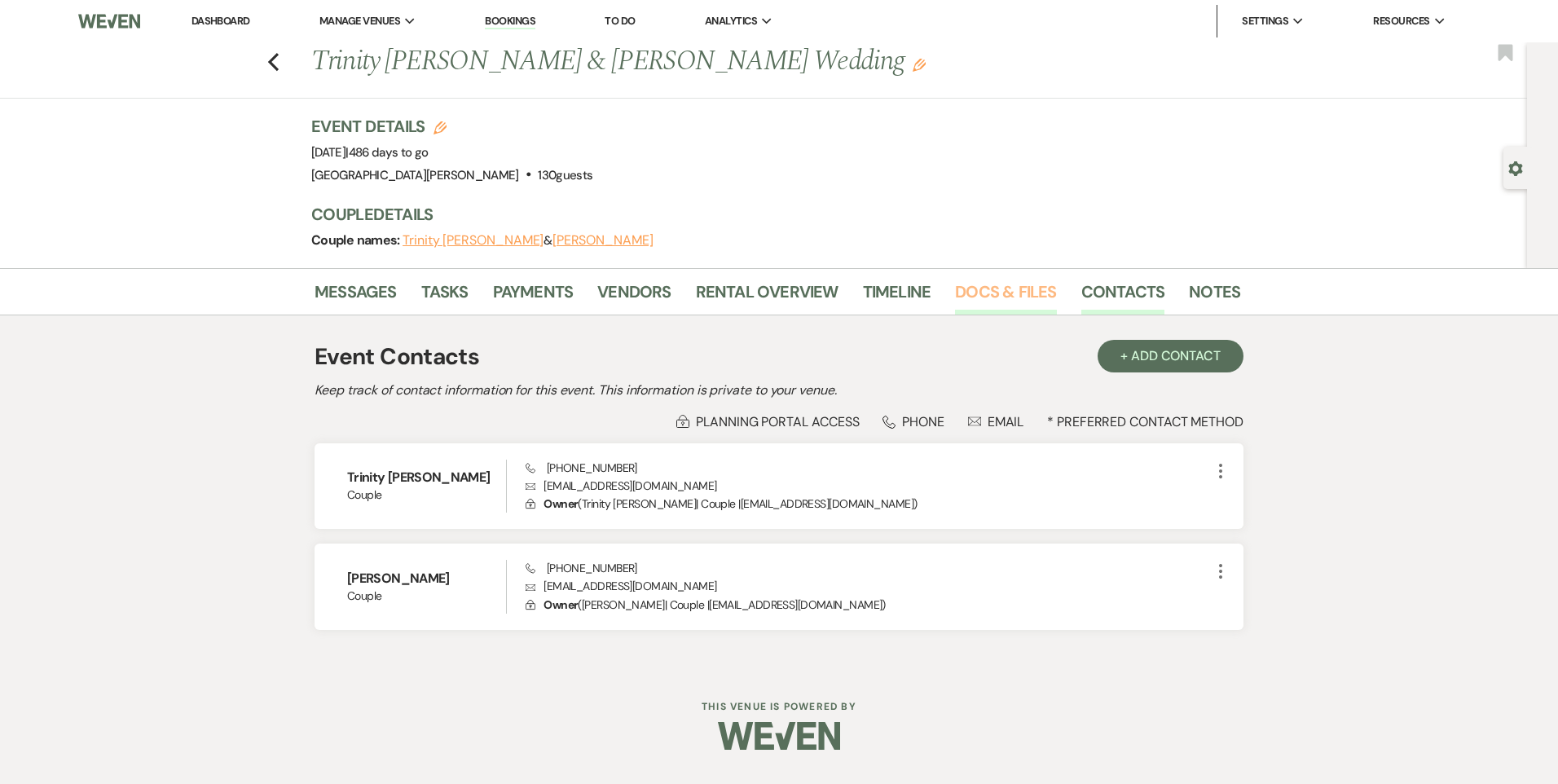
click at [1021, 290] on link "Docs & Files" at bounding box center [1006, 296] width 101 height 36
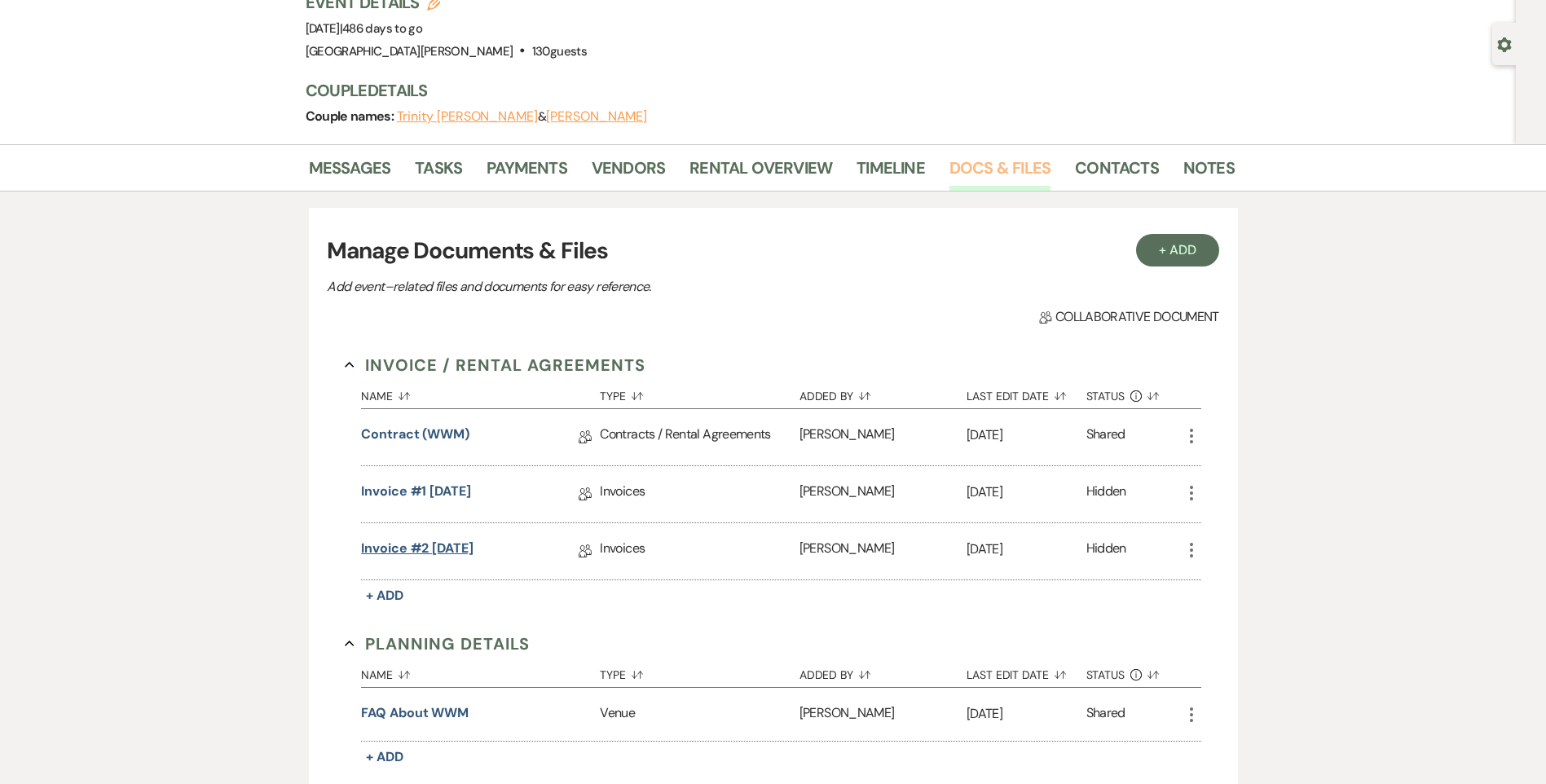
scroll to position [163, 0]
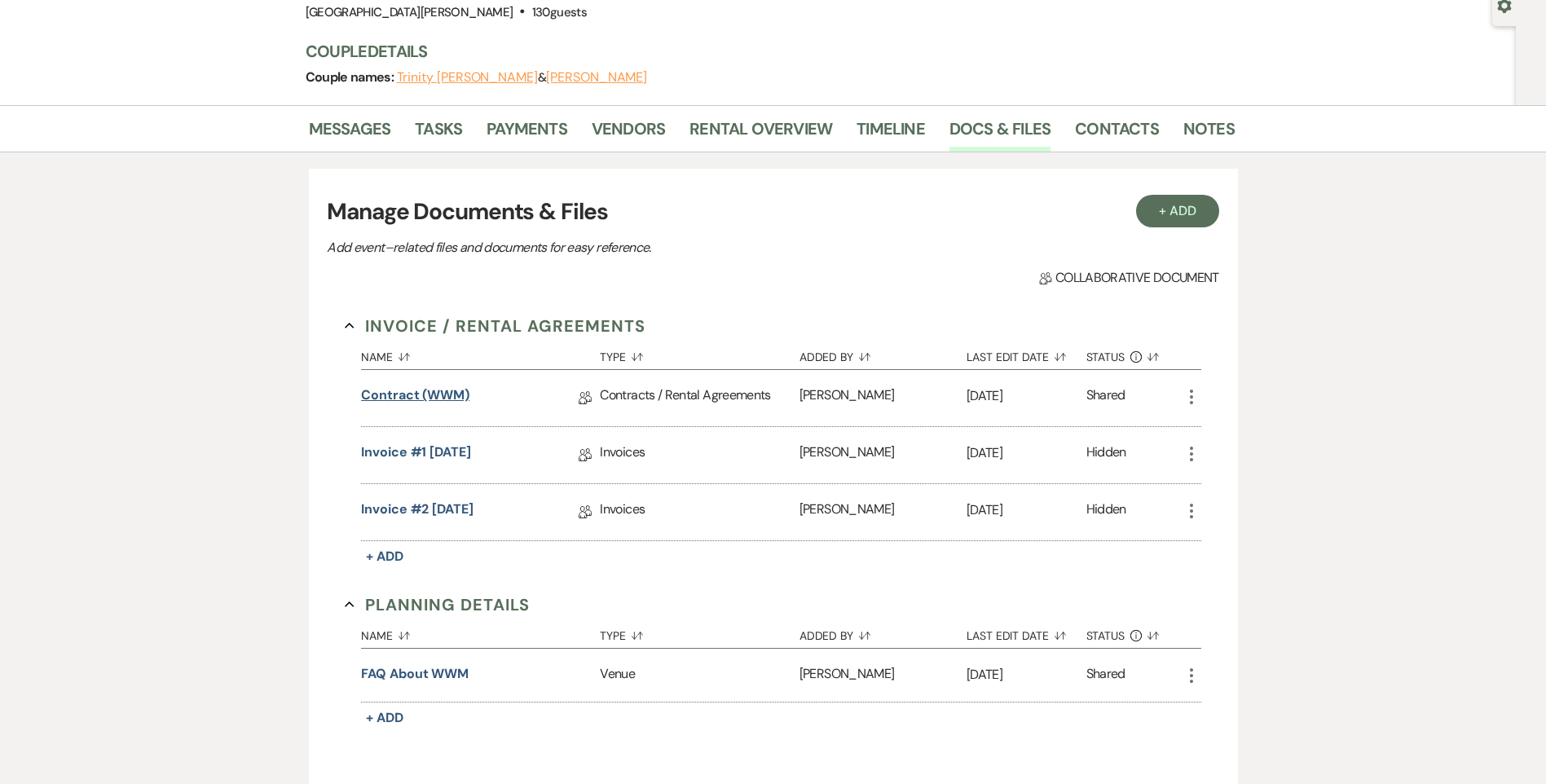
click at [428, 390] on link "Contract (WWM)" at bounding box center [415, 398] width 108 height 25
